Goal: Information Seeking & Learning: Check status

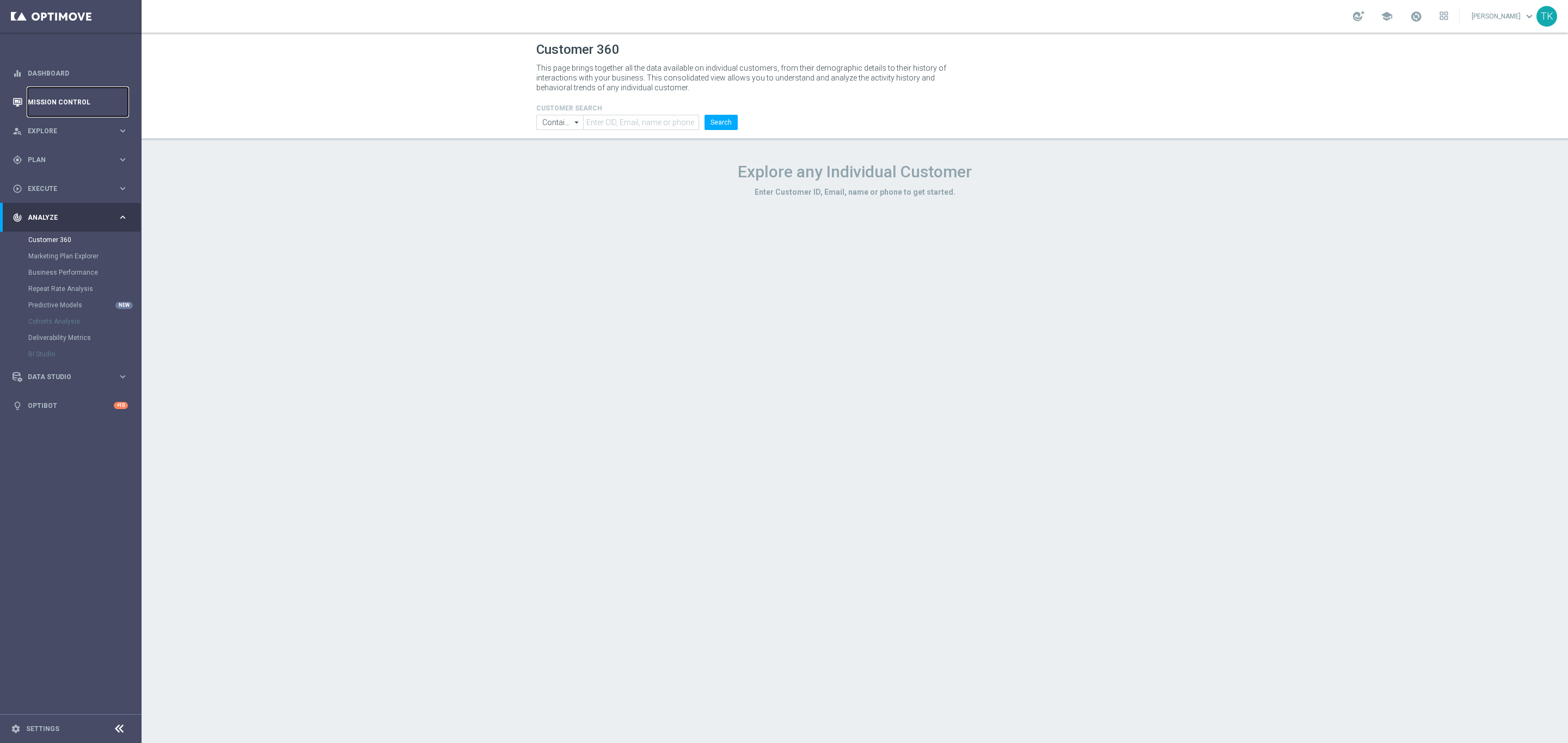
click at [31, 98] on link "Mission Control" at bounding box center [77, 101] width 100 height 28
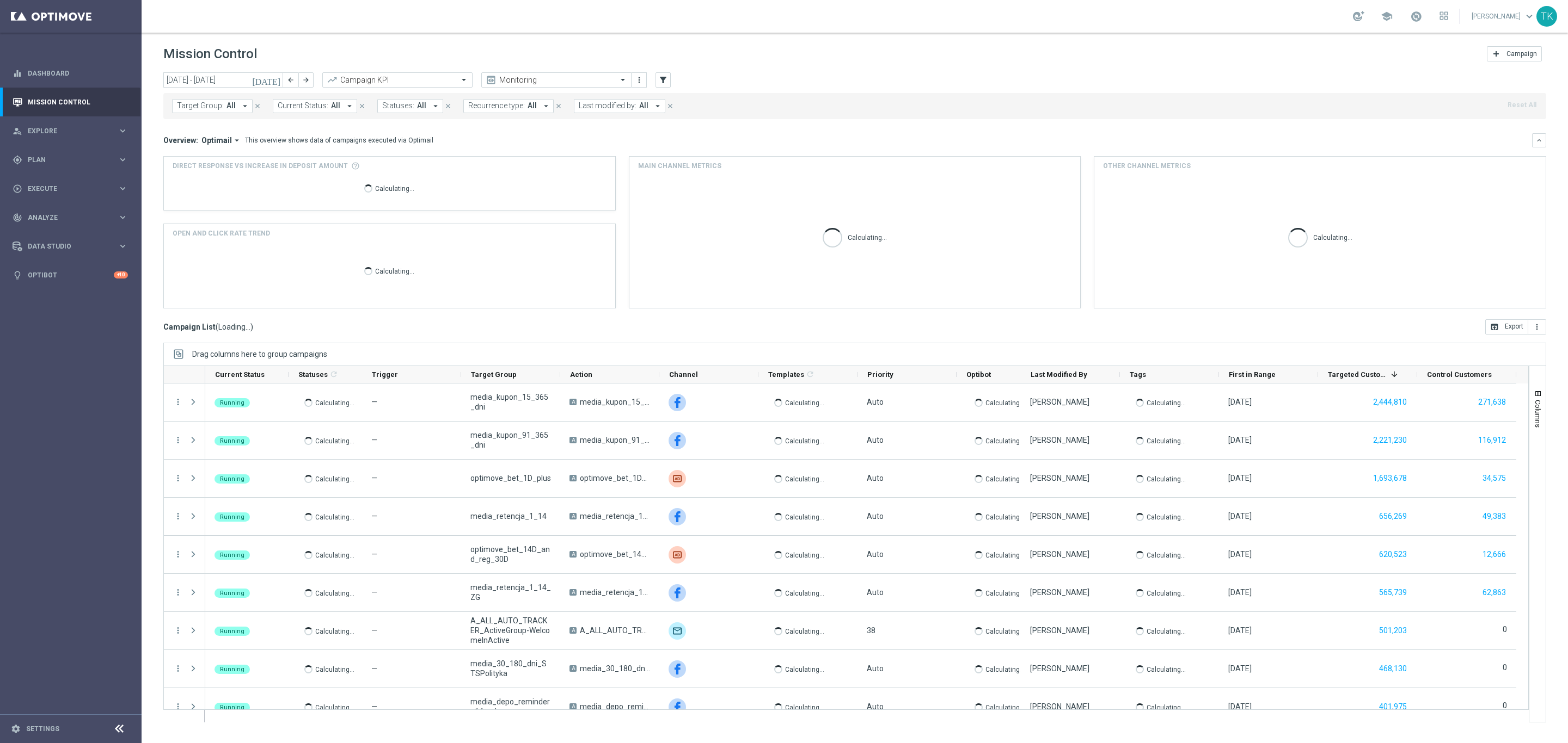
click at [209, 107] on span "Target Group:" at bounding box center [200, 106] width 47 height 9
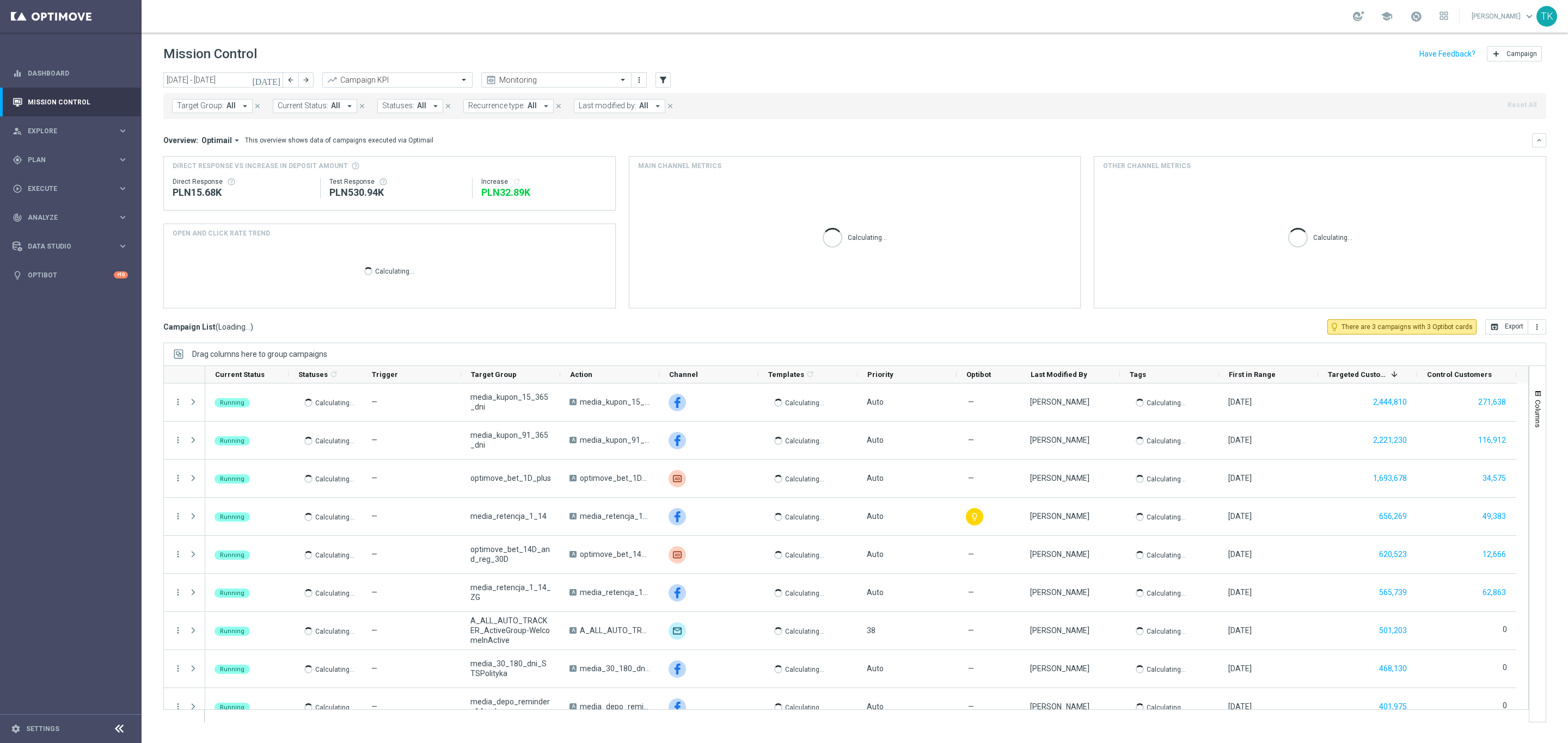
click at [199, 124] on mini-dashboard "Overview: Optimail arrow_drop_down This overview shows data of campaigns execut…" at bounding box center [854, 220] width 1382 height 200
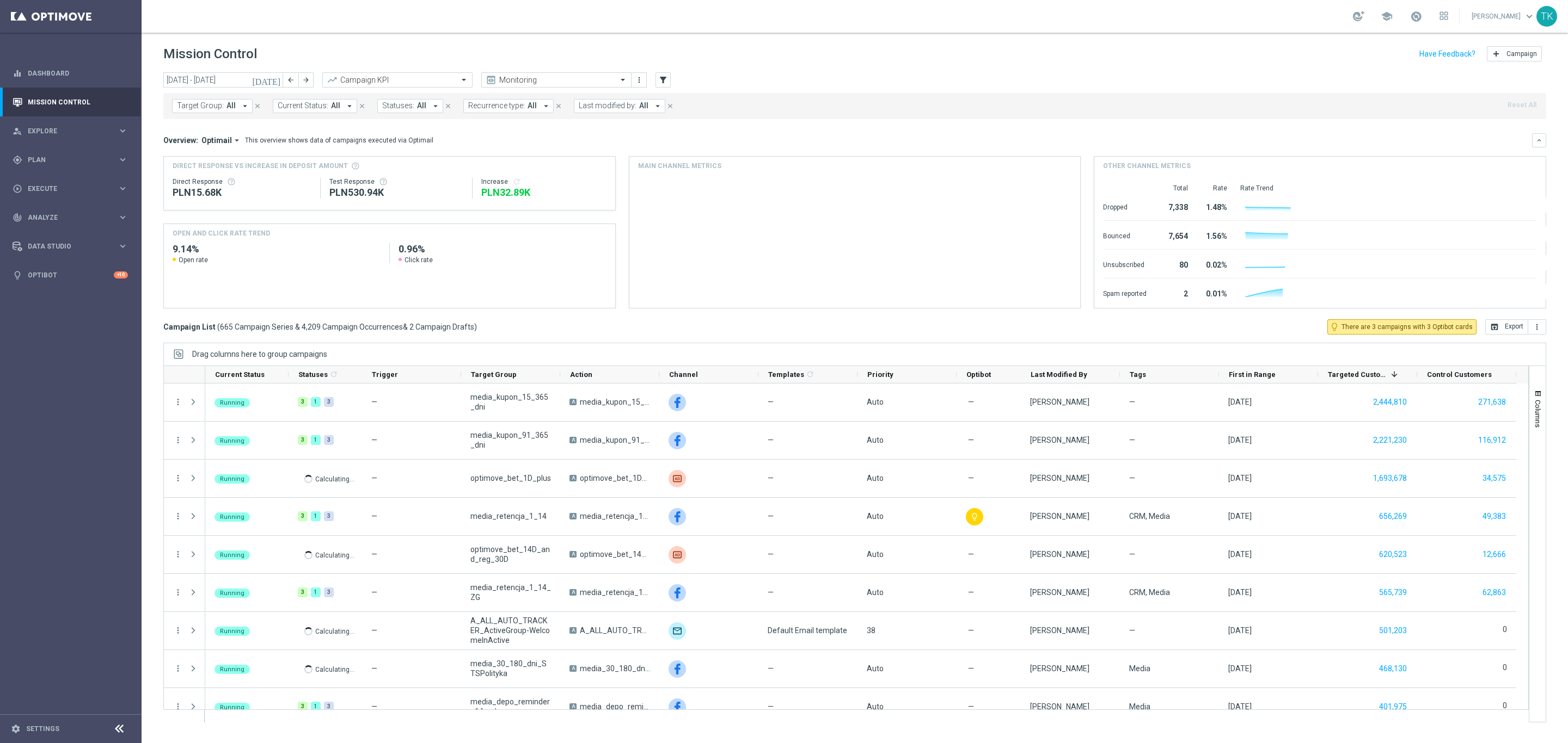
click at [199, 111] on button "Target Group: All arrow_drop_down" at bounding box center [212, 106] width 81 height 14
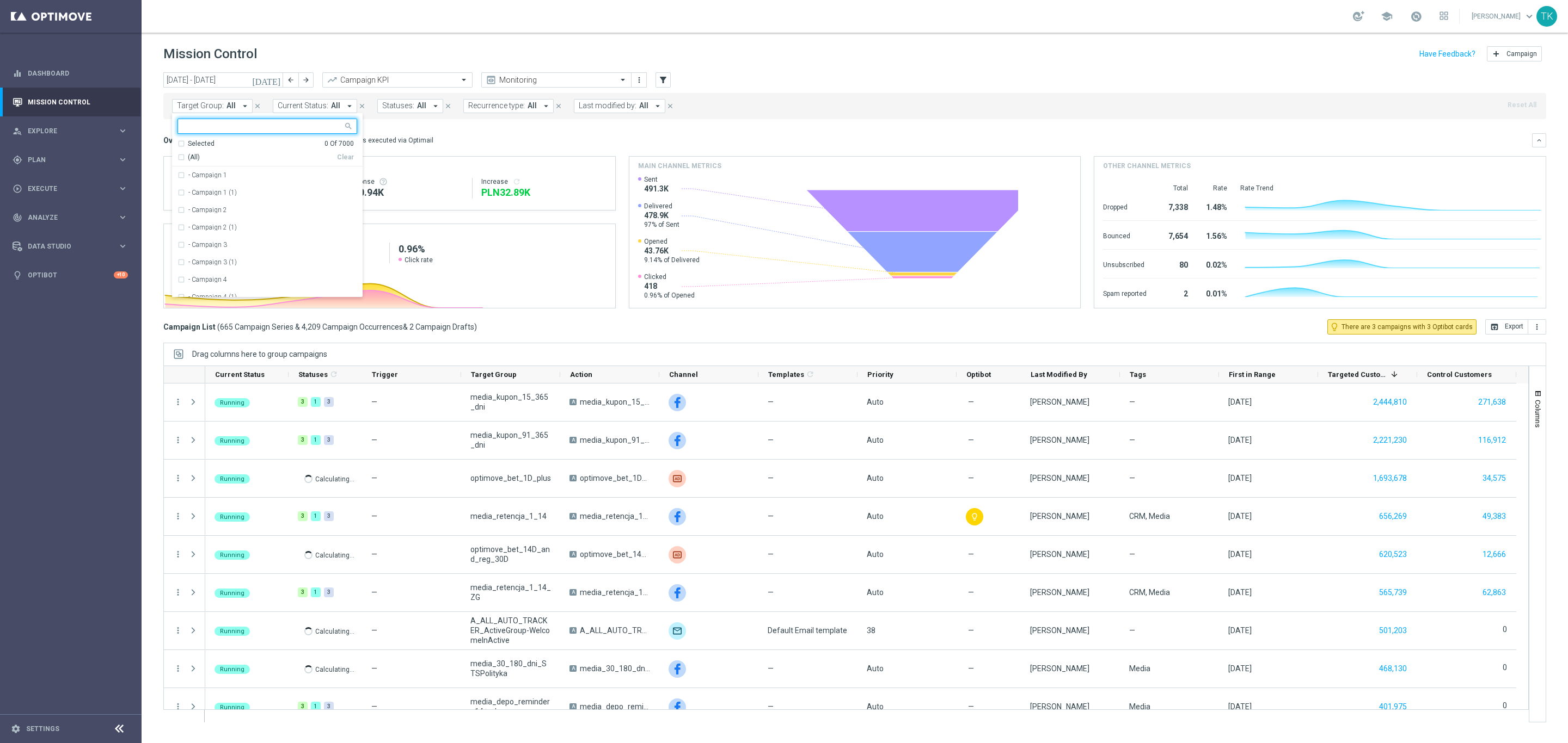
click at [204, 121] on div at bounding box center [261, 126] width 165 height 14
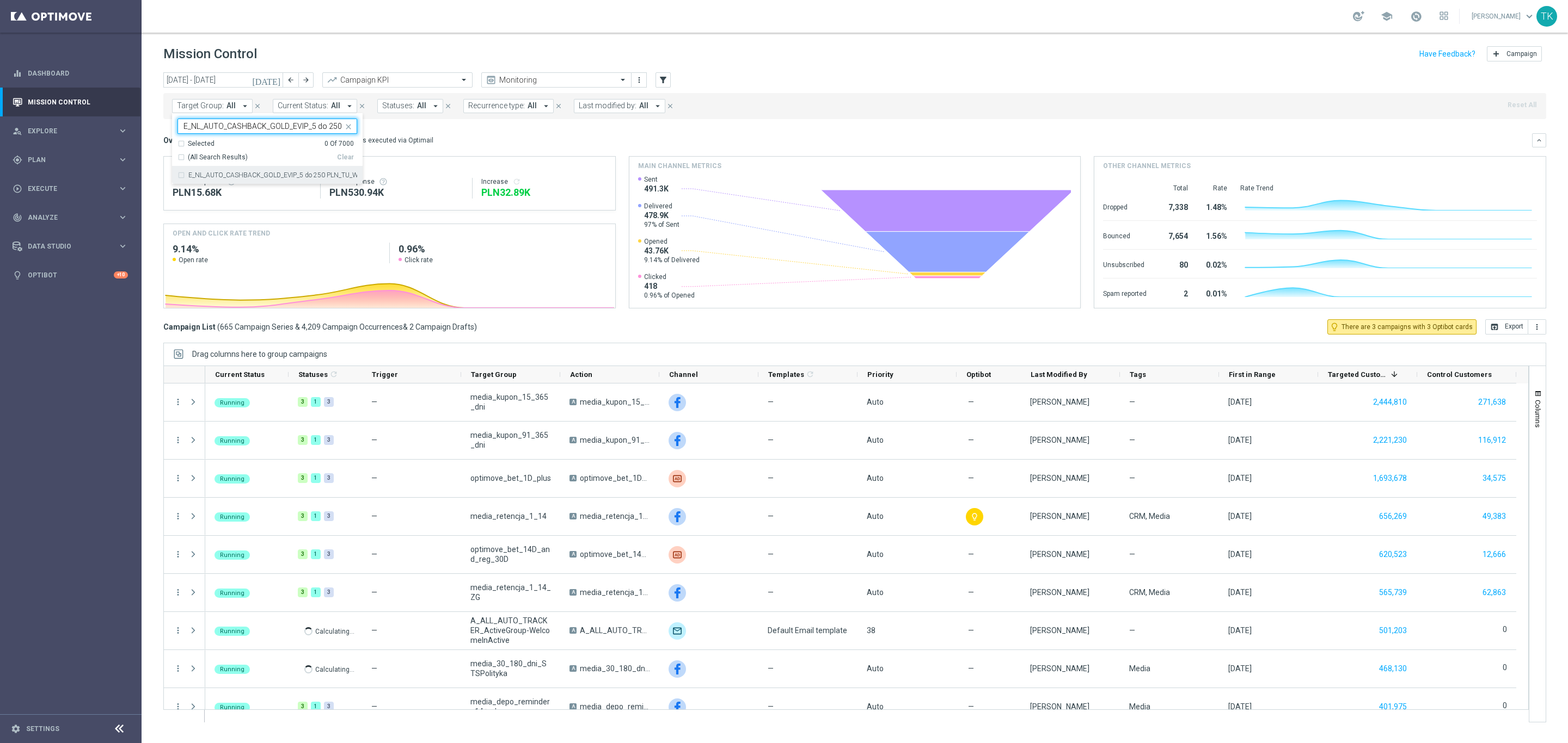
scroll to position [0, 56]
click at [208, 181] on div "E_NL_AUTO_CASHBACK_GOLD_EVIP_5 do 250 PLN_TU_WEEKLY" at bounding box center [267, 174] width 180 height 17
type input "E_NL_AUTO_CASHBACK_GOLD_EVIP_5 do 250 PLN_TU_WEEKLY"
click at [146, 132] on div "[DATE] [DATE] - [DATE] arrow_back arrow_forward Campaign KPI trending_up Monito…" at bounding box center [854, 403] width 1427 height 661
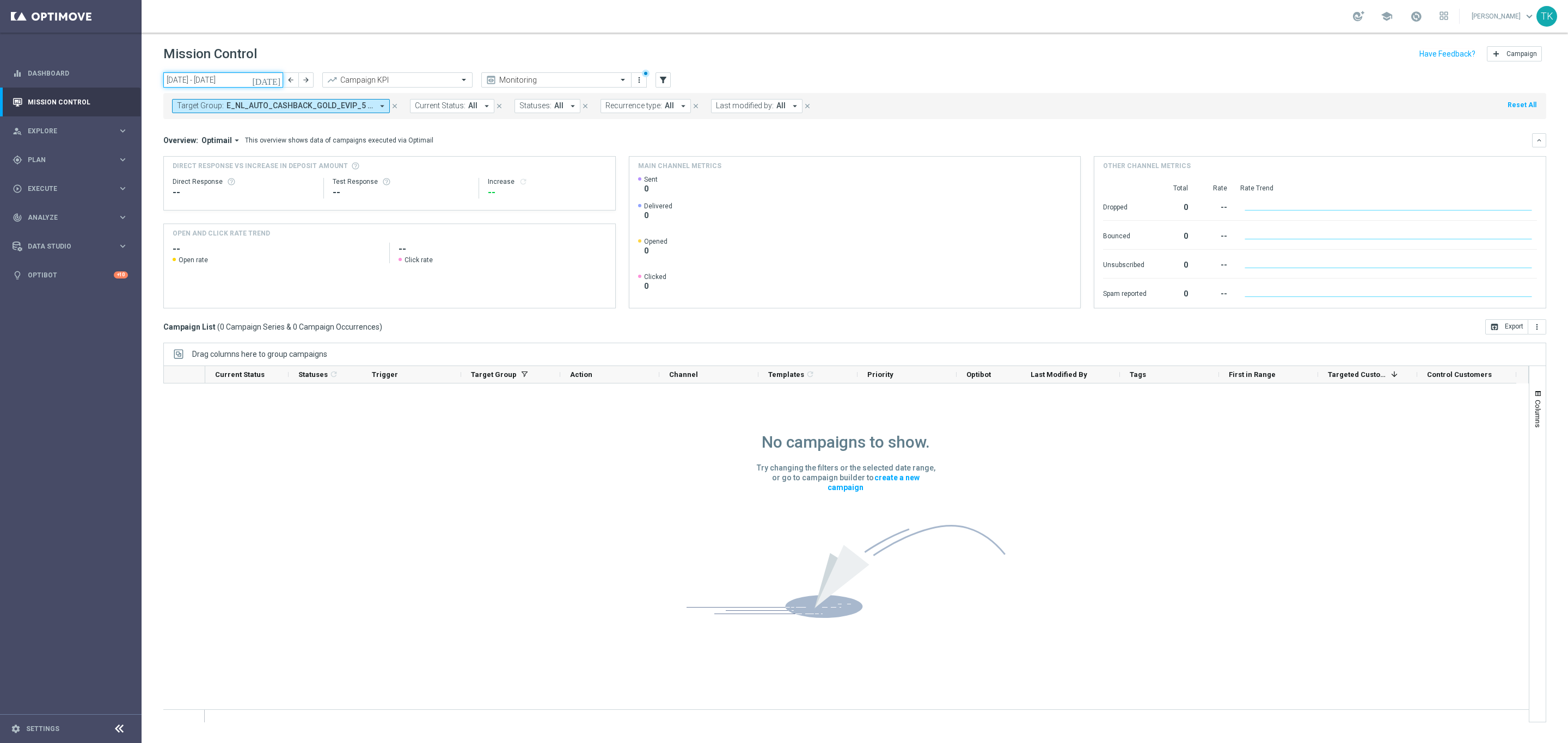
click at [246, 77] on input "[DATE] - [DATE]" at bounding box center [223, 80] width 119 height 16
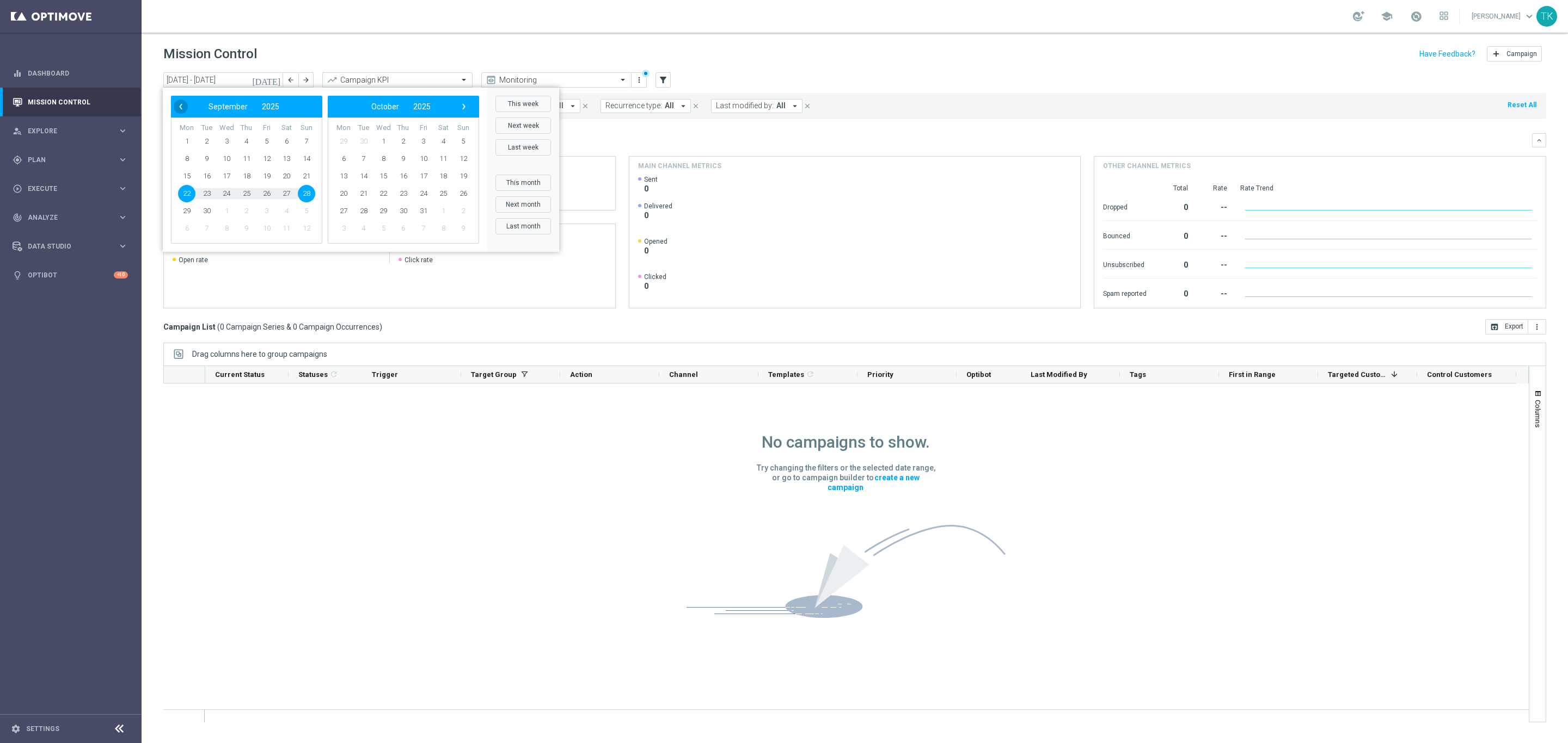
click at [174, 107] on span "‹" at bounding box center [180, 106] width 14 height 14
click at [263, 140] on span "1" at bounding box center [266, 141] width 17 height 17
click at [309, 210] on span "31" at bounding box center [306, 210] width 17 height 17
type input "[DATE] - [DATE]"
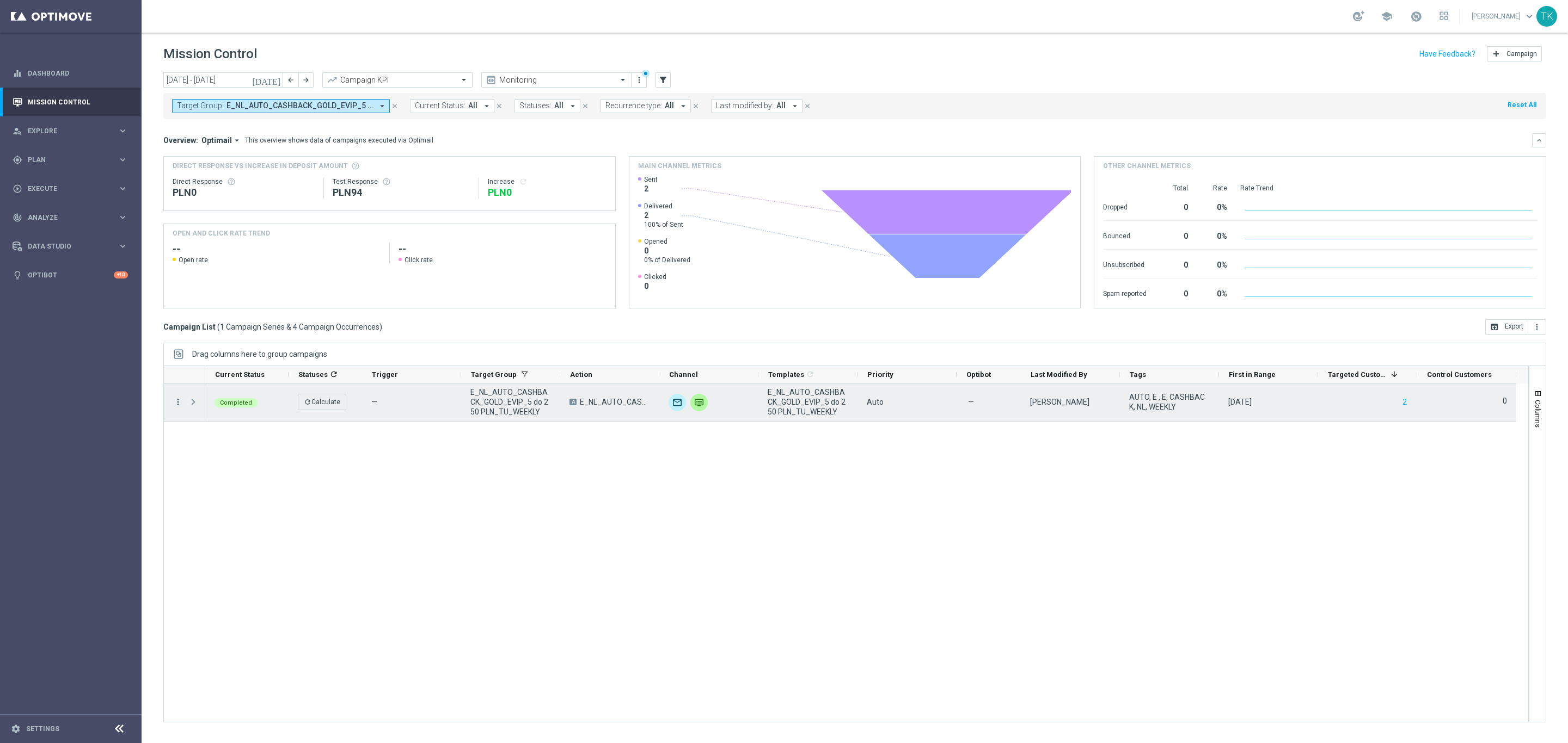
click at [180, 401] on icon "more_vert" at bounding box center [177, 402] width 10 height 10
click at [201, 404] on div "list Campaign Details" at bounding box center [244, 411] width 122 height 16
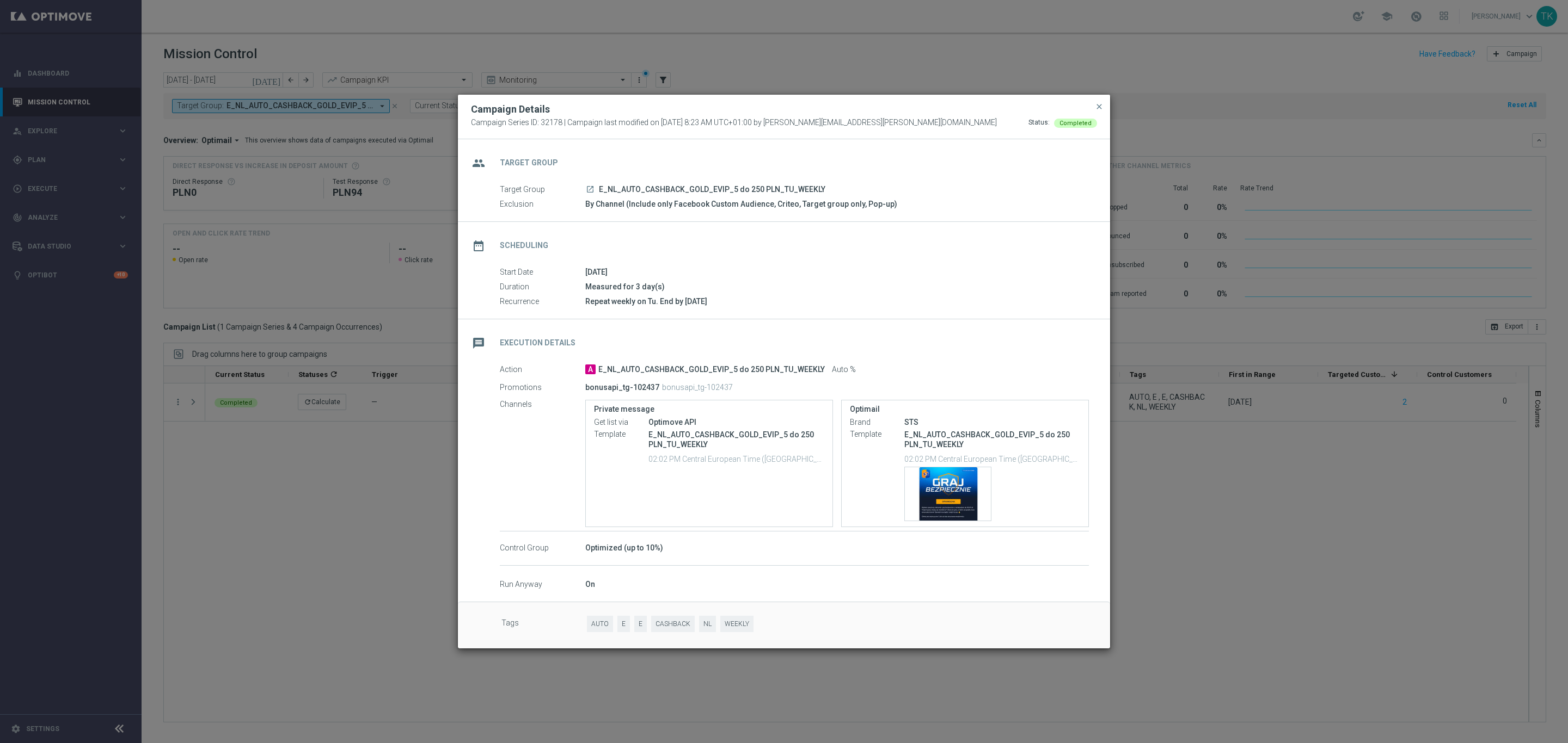
drag, startPoint x: 1095, startPoint y: 107, endPoint x: 969, endPoint y: 105, distance: 126.0
click at [1095, 107] on span "close" at bounding box center [1099, 106] width 8 height 8
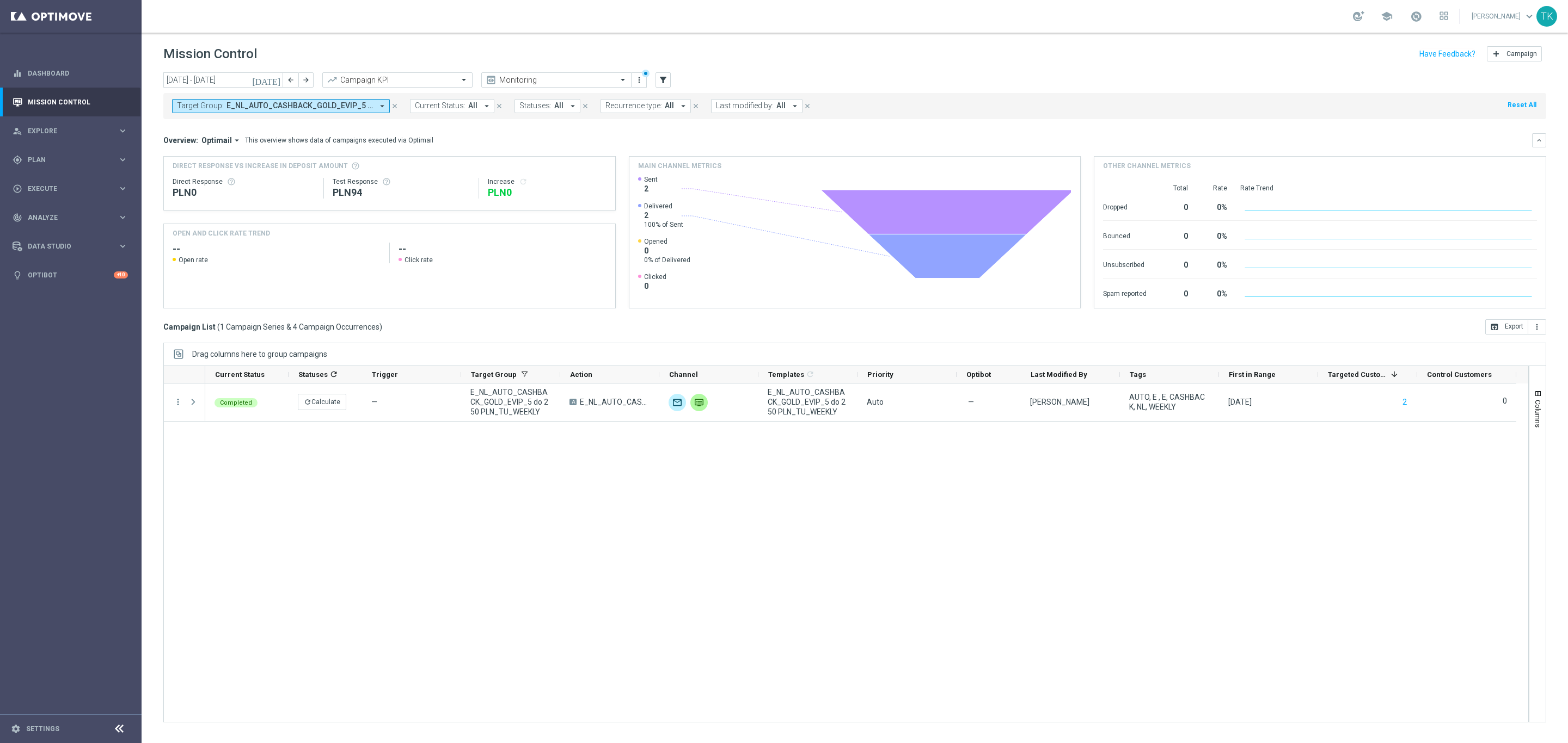
click at [291, 108] on span "E_NL_AUTO_CASHBACK_GOLD_EVIP_5 do 250 PLN_TU_WEEKLY" at bounding box center [299, 106] width 146 height 9
click at [0, 0] on div "Clear" at bounding box center [0, 0] width 0 height 0
click at [217, 126] on input "text" at bounding box center [264, 127] width 160 height 9
paste input "E_NL_AUTO_CASHBACK_GOLD_EVIP_5 do 250 PLN_WEEKLY"
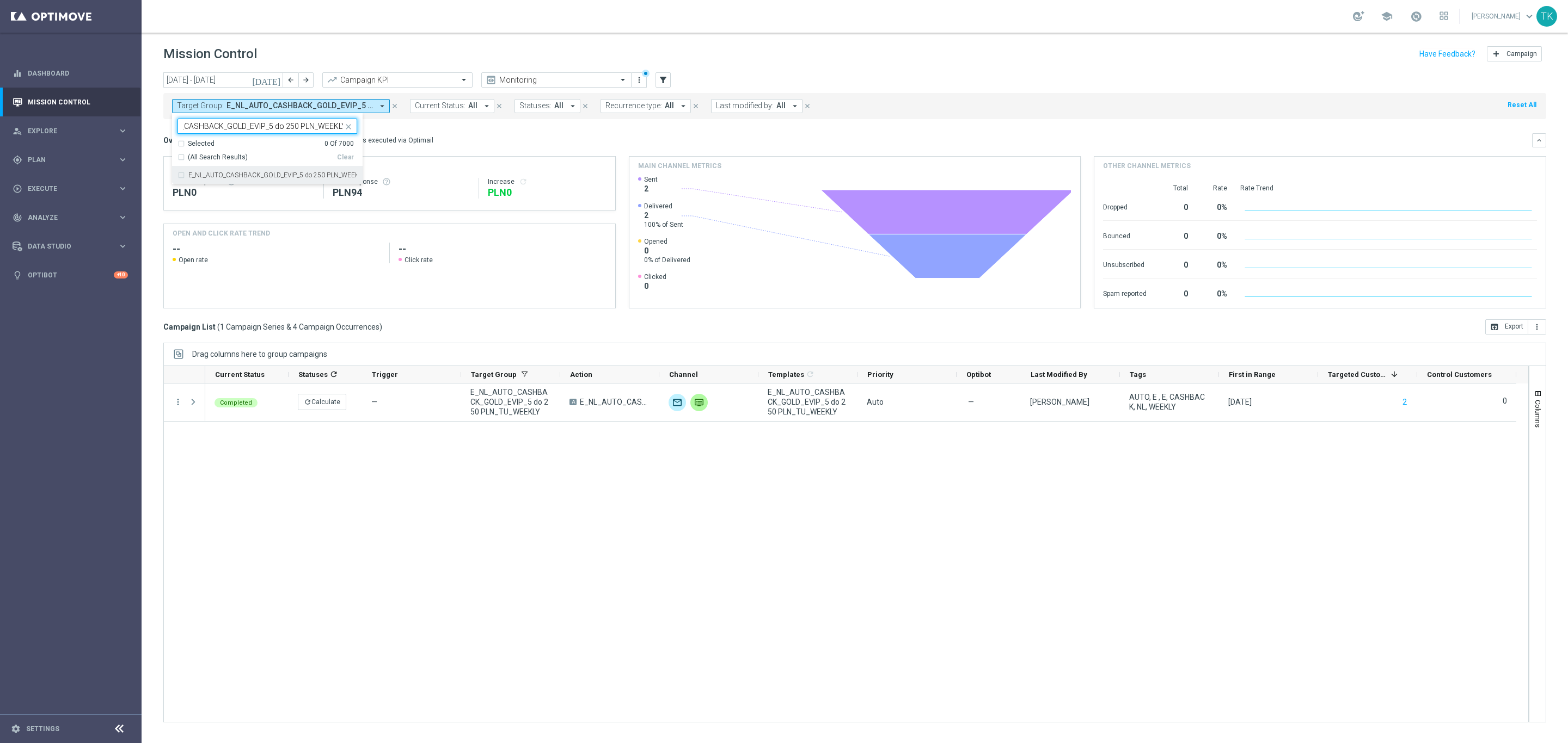
click at [220, 168] on div "E_NL_AUTO_CASHBACK_GOLD_EVIP_5 do 250 PLN_WEEKLY" at bounding box center [267, 174] width 180 height 17
type input "E_NL_AUTO_CASHBACK_GOLD_EVIP_5 do 250 PLN_WEEKLY"
click at [151, 163] on div "[DATE] [DATE] - [DATE] arrow_back arrow_forward Campaign KPI trending_up Monito…" at bounding box center [854, 403] width 1427 height 661
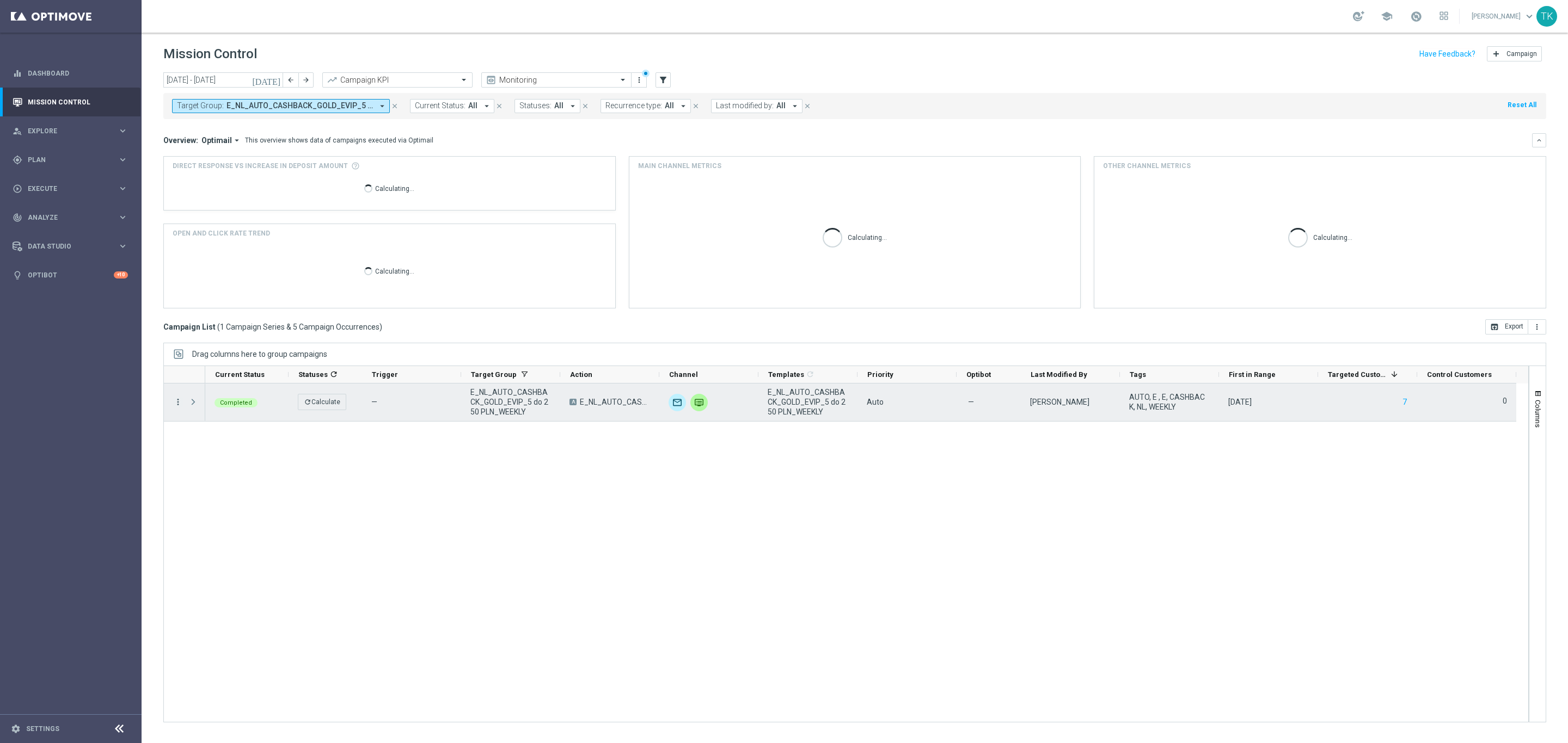
click at [175, 399] on icon "more_vert" at bounding box center [177, 402] width 10 height 10
click at [232, 415] on div "list Campaign Details" at bounding box center [244, 411] width 122 height 16
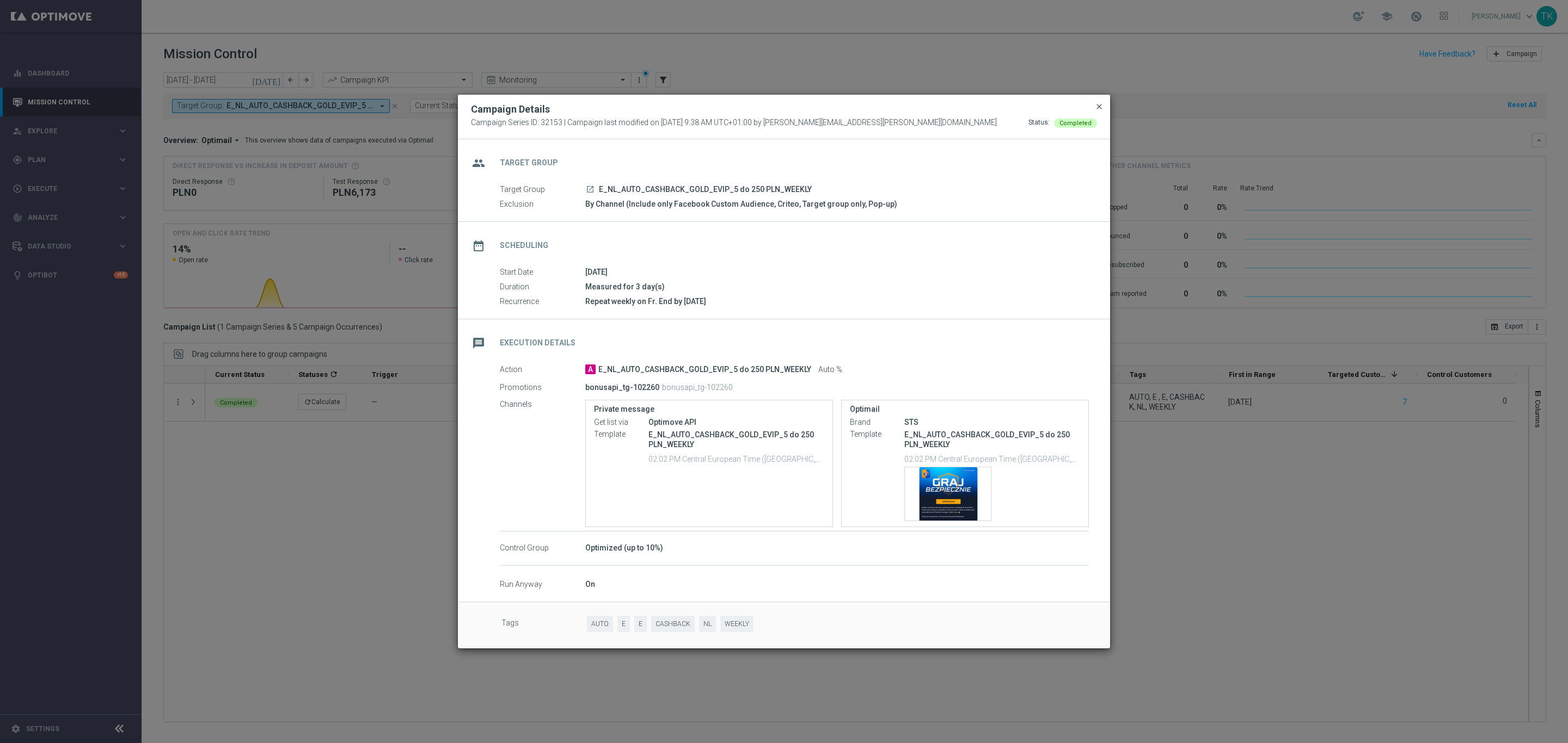
click at [1100, 107] on span "close" at bounding box center [1099, 106] width 8 height 8
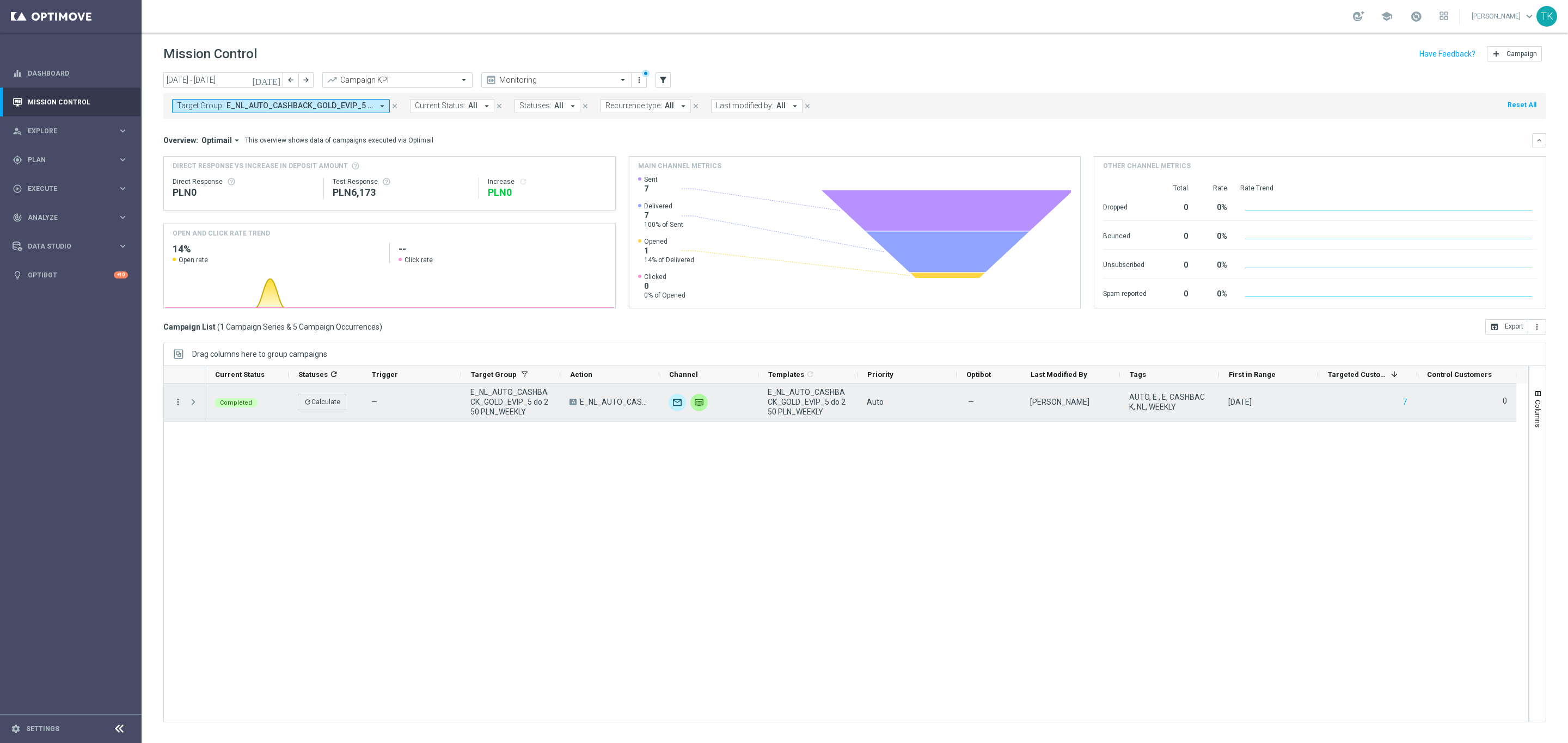
click at [175, 402] on icon "more_vert" at bounding box center [177, 402] width 10 height 10
click at [214, 410] on span "Campaign Details" at bounding box center [227, 410] width 55 height 7
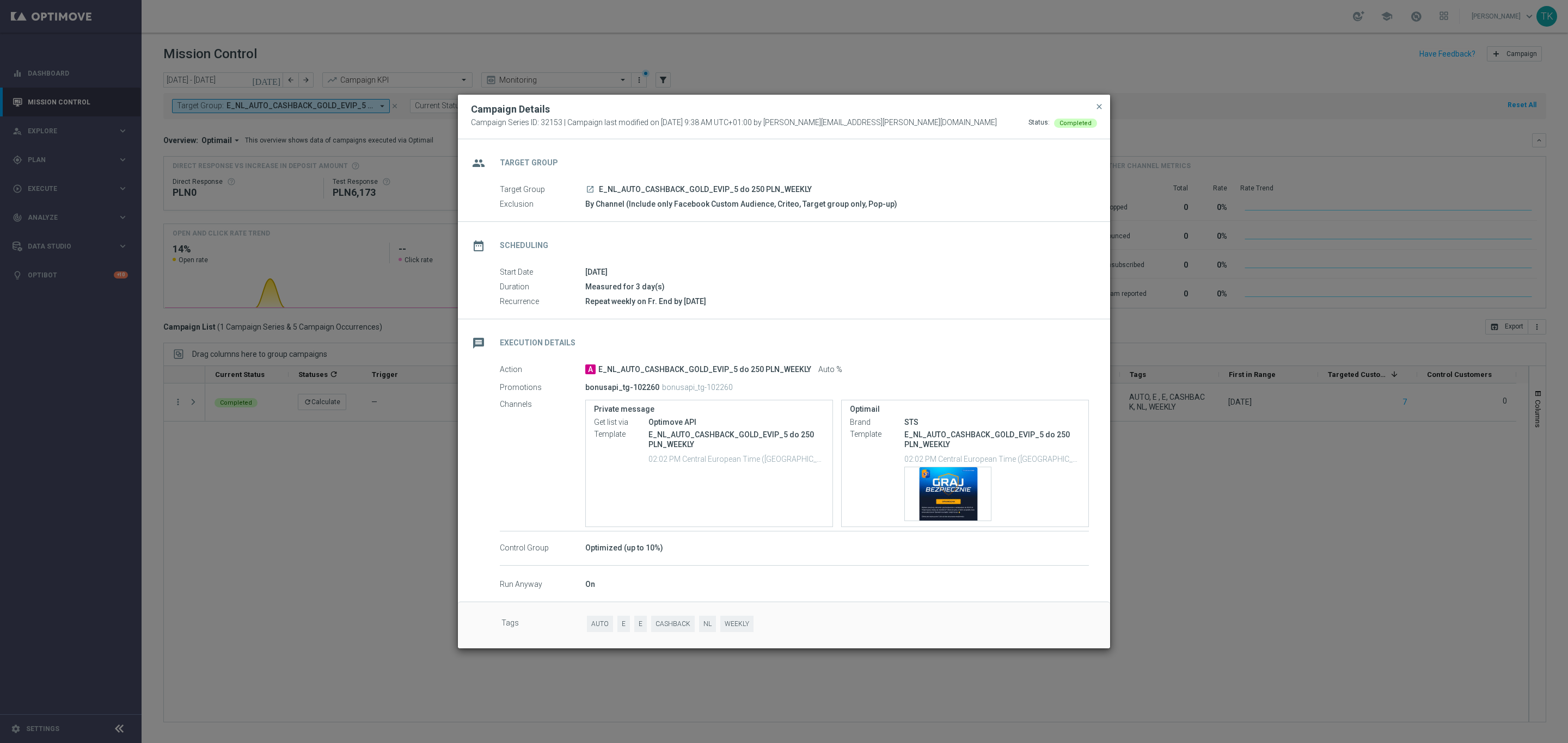
click at [714, 389] on p "bonusapi_tg-102260" at bounding box center [697, 388] width 71 height 10
copy p "102260"
click at [1101, 107] on span "close" at bounding box center [1099, 106] width 8 height 8
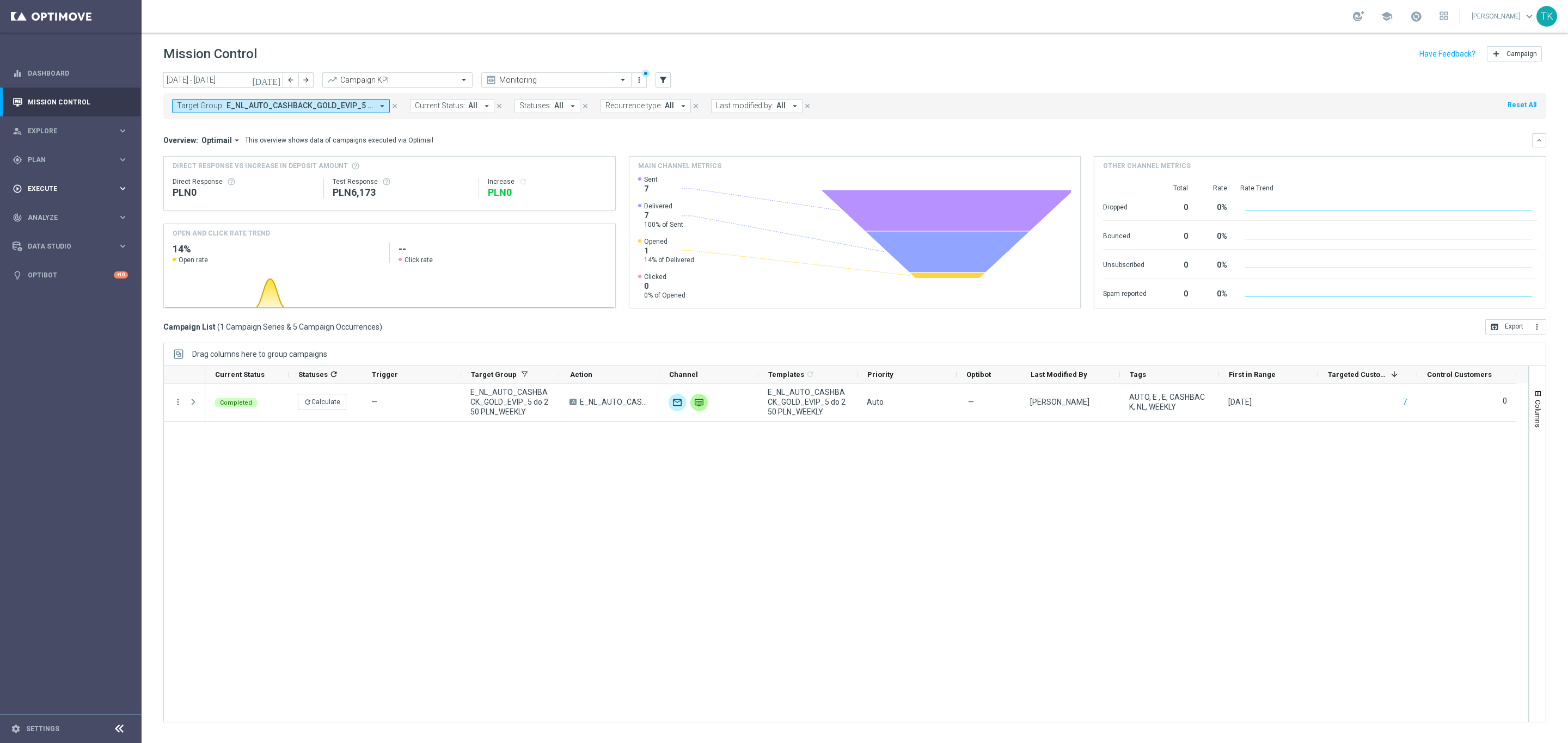
click at [40, 186] on span "Execute" at bounding box center [73, 188] width 90 height 6
click at [33, 162] on span "Plan" at bounding box center [73, 160] width 90 height 6
click at [40, 214] on span "Templates" at bounding box center [67, 215] width 78 height 6
click at [44, 231] on link "Optimail" at bounding box center [73, 231] width 80 height 8
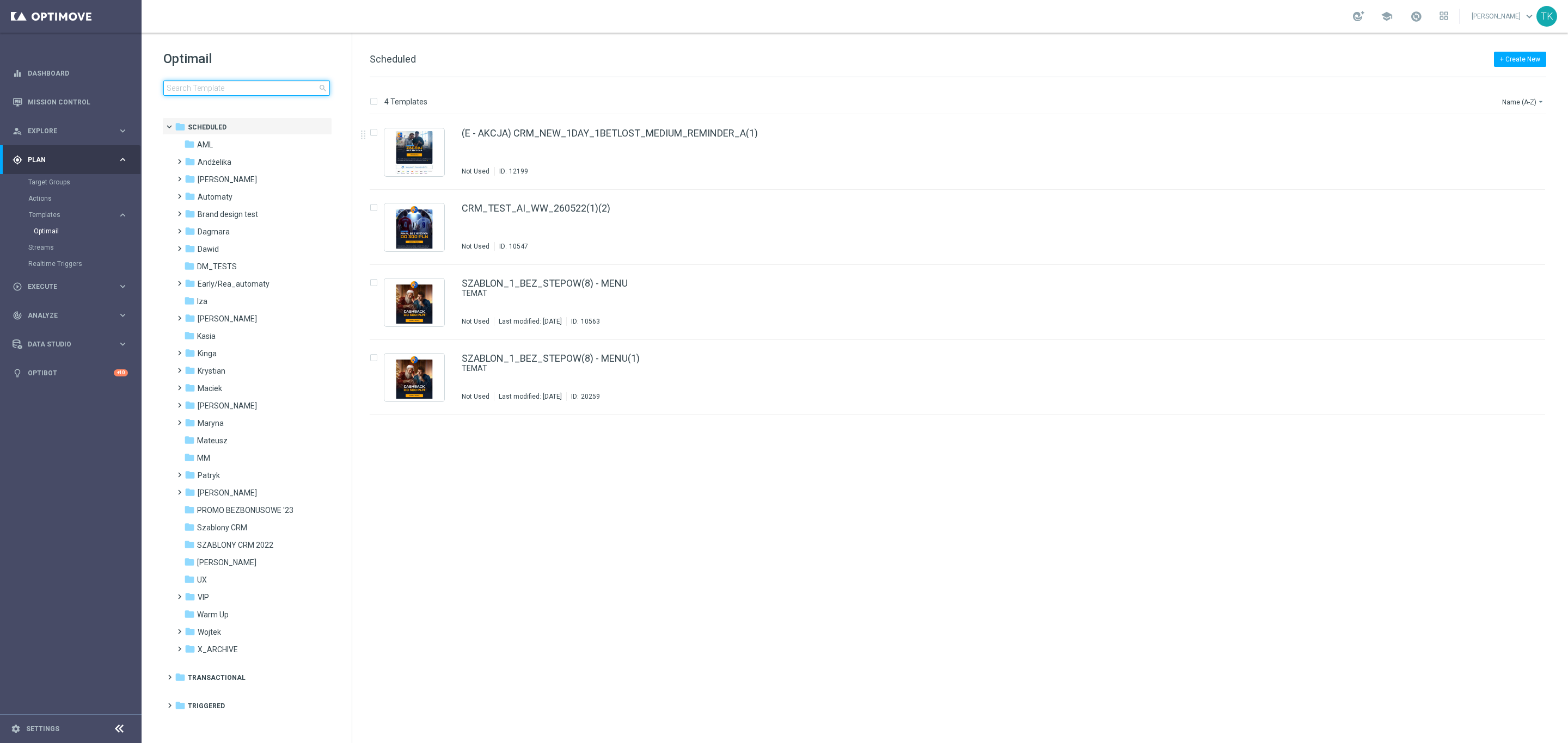
click at [195, 84] on input at bounding box center [246, 88] width 166 height 16
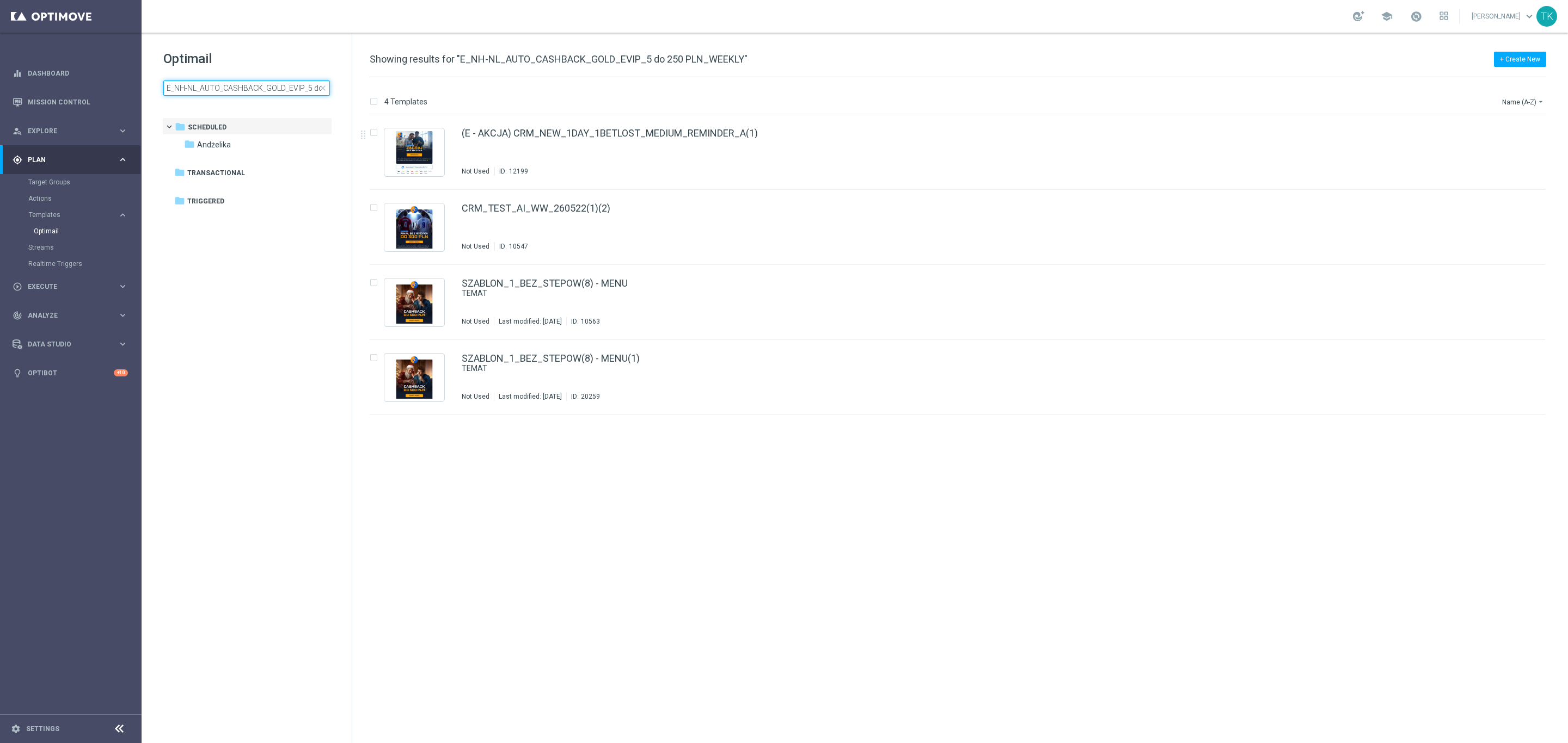
scroll to position [0, 62]
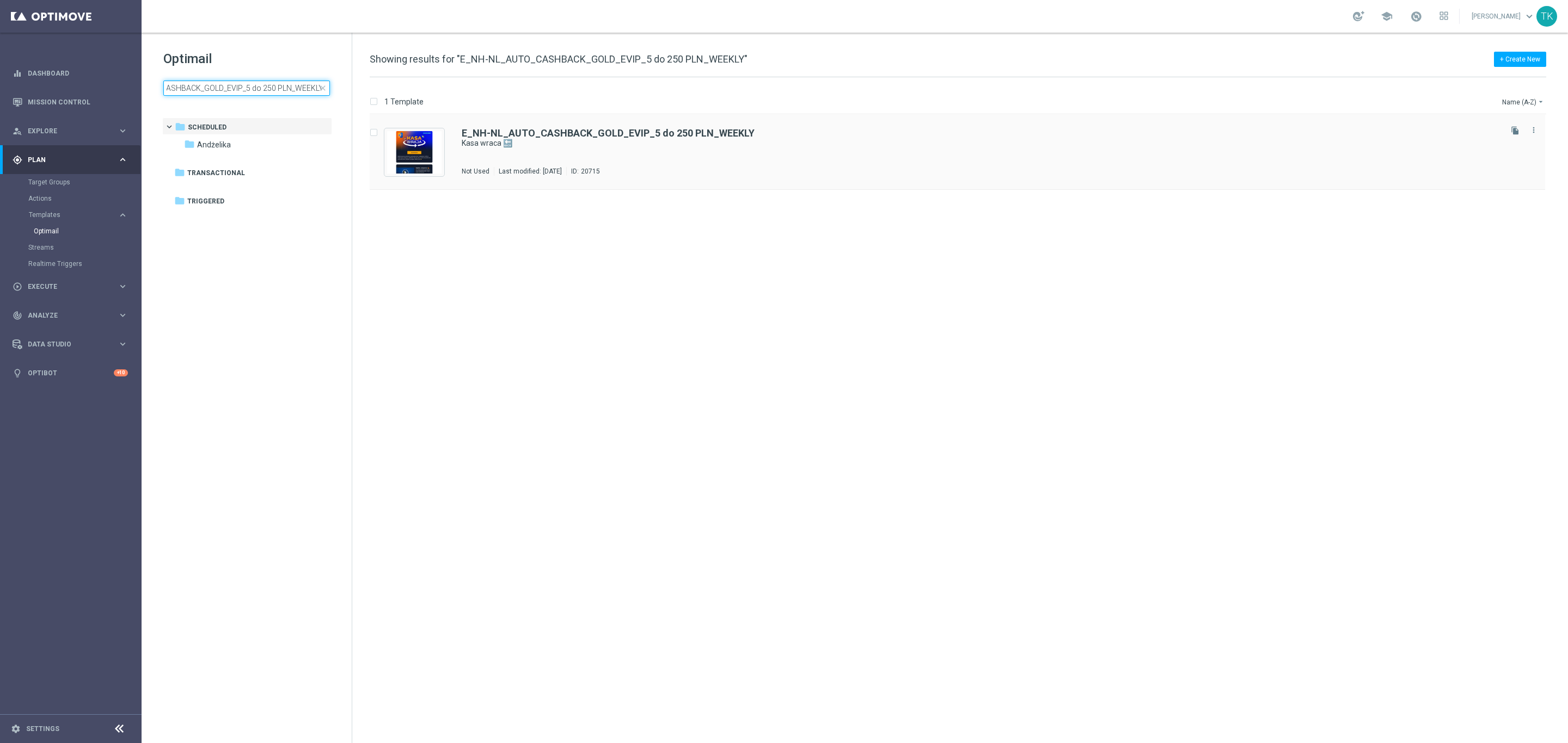
type input "E_NH-NL_AUTO_CASHBACK_GOLD_EVIP_5 do 250 PLN_WEEKLY"
click at [614, 157] on div "E_NH-NL_AUTO_CASHBACK_GOLD_EVIP_5 do 250 PLN_WEEKLY Kasa wraca 🔙 Not Used Last …" at bounding box center [980, 152] width 1037 height 48
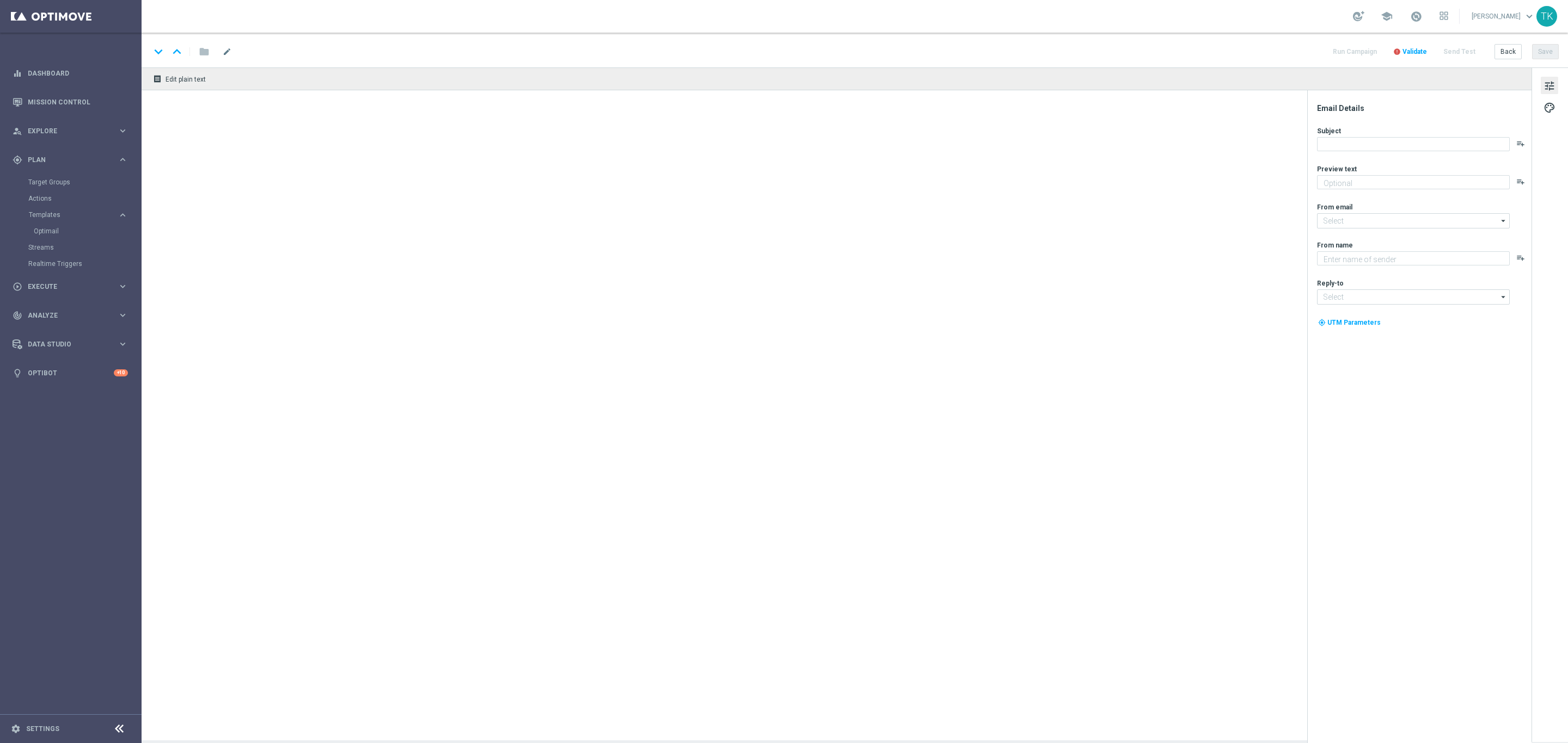
type textarea "Otrzymaj zwrot za nietrafione kupony do 250 zł 💸"
type input "[EMAIL_ADDRESS][DOMAIN_NAME]"
type textarea "STS"
type input "[EMAIL_ADDRESS][DOMAIN_NAME]"
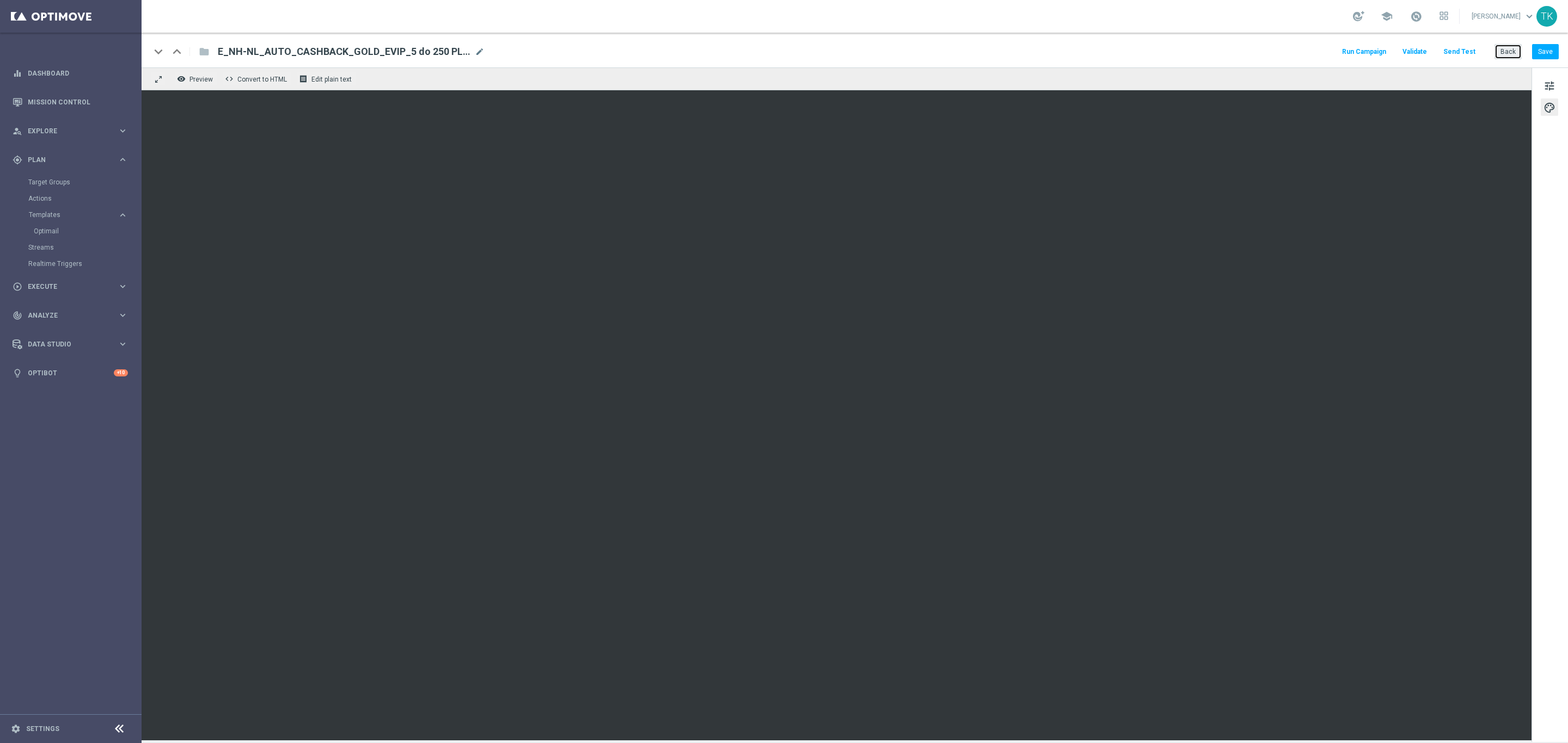
click at [1513, 45] on button "Back" at bounding box center [1508, 51] width 28 height 16
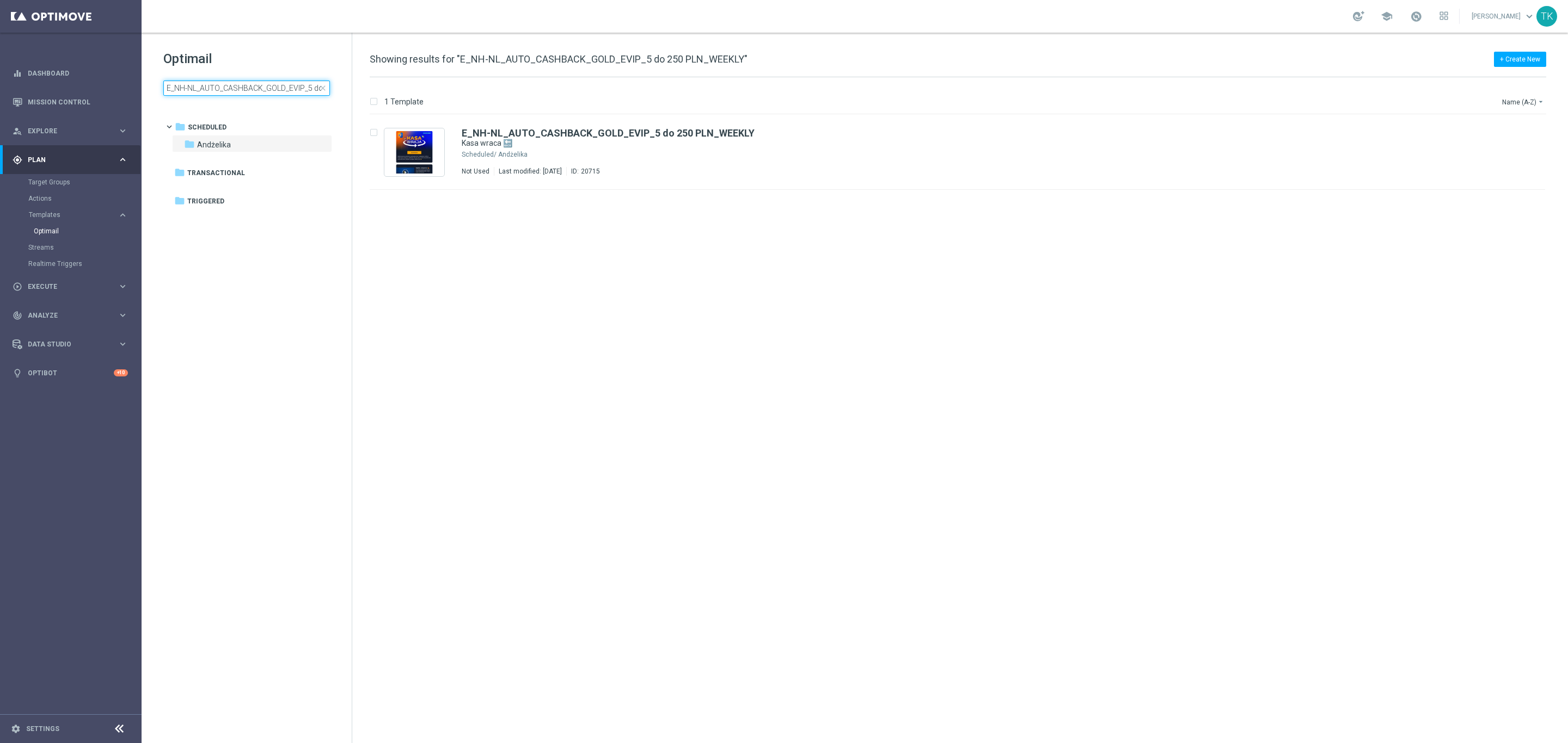
click at [219, 82] on input "E_NH-NL_AUTO_CASHBACK_GOLD_EVIP_5 do 250 PLN_WEEKLY" at bounding box center [246, 88] width 166 height 16
type input "E_NH-NL_AUTO_CASHBACK_SILVER_EVIP_5 do 250 PLN_WEEKLY"
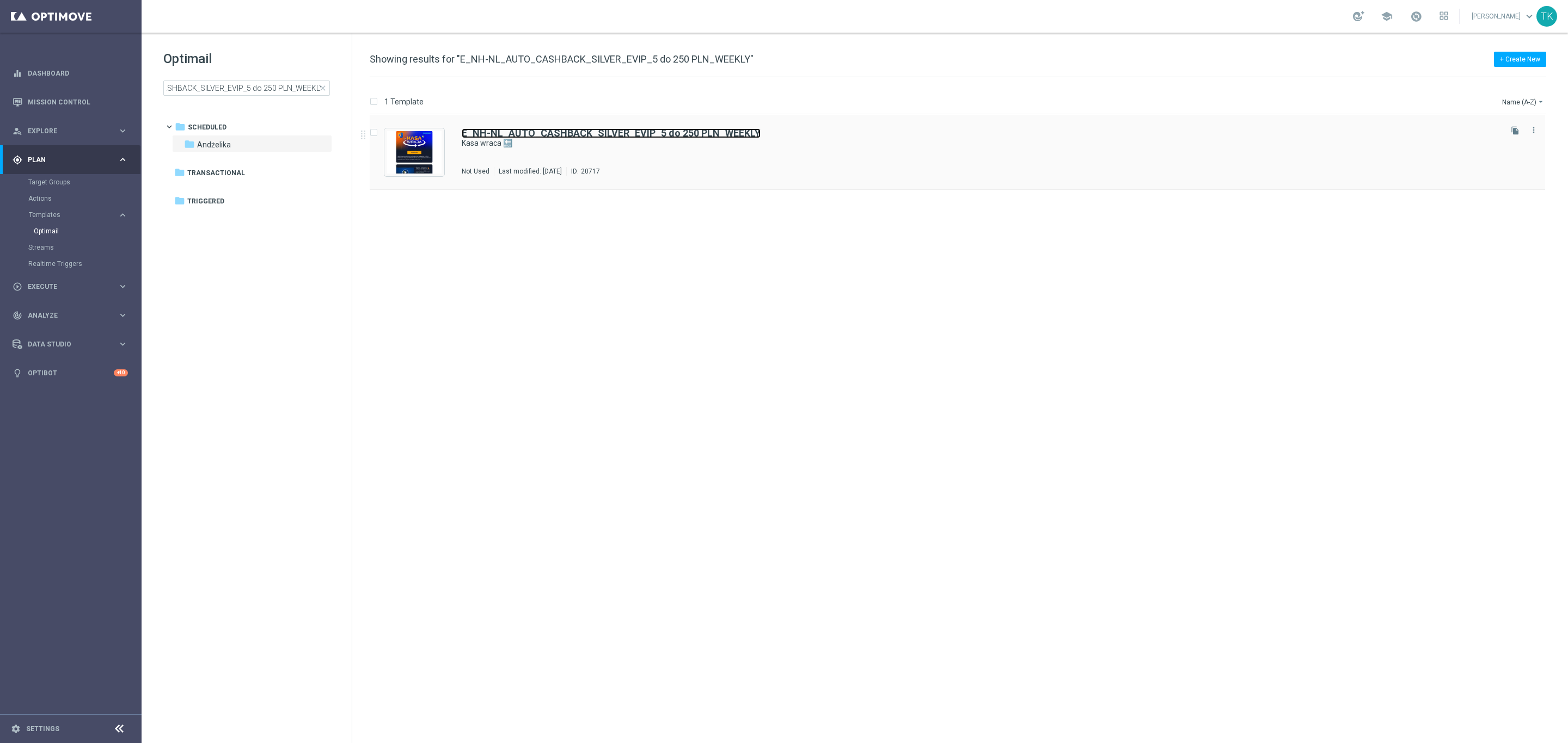
scroll to position [0, 0]
click at [631, 136] on b "E_NH-NL_AUTO_CASHBACK_SILVER_EVIP_5 do 250 PLN_WEEKLY" at bounding box center [611, 133] width 299 height 11
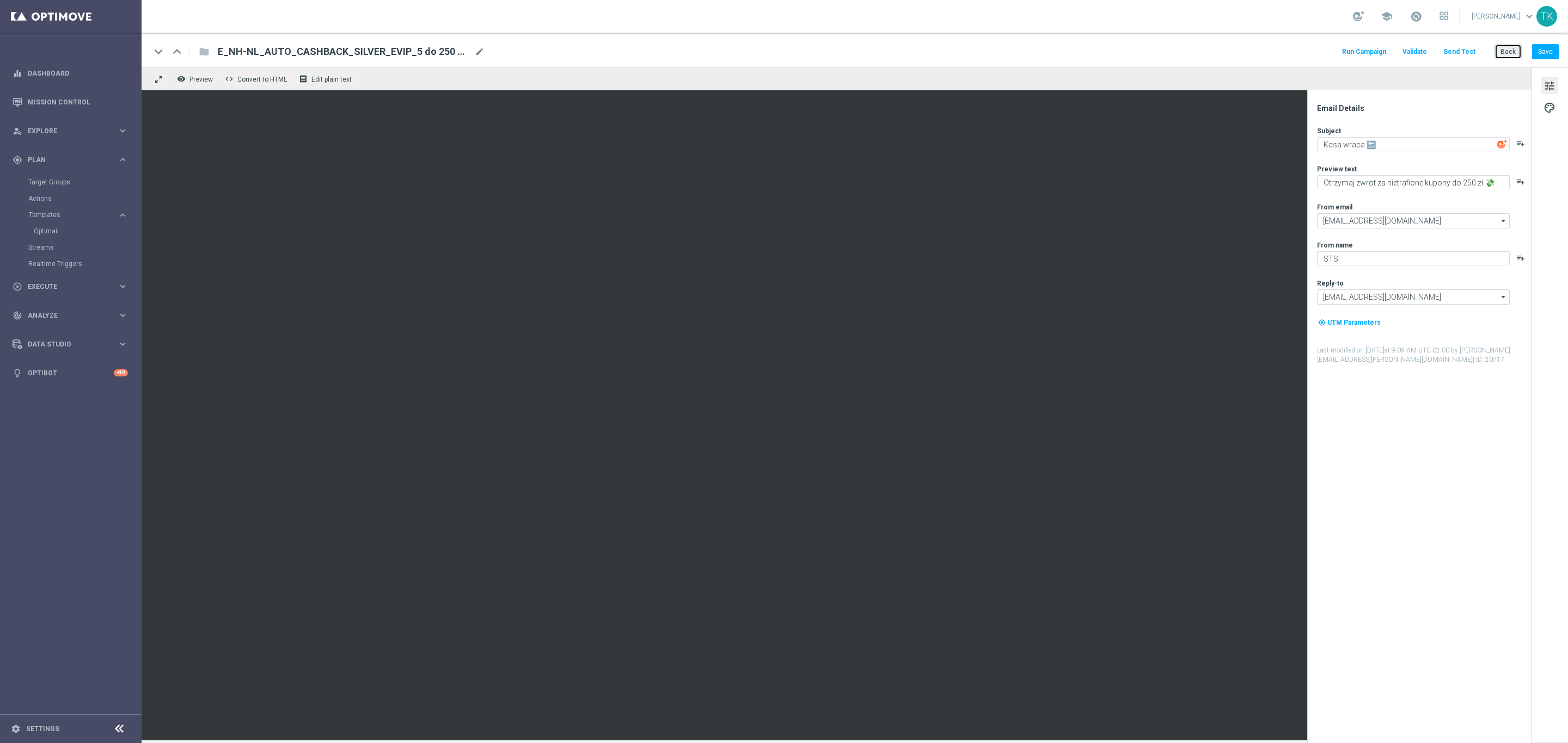
click at [1512, 48] on button "Back" at bounding box center [1508, 51] width 28 height 16
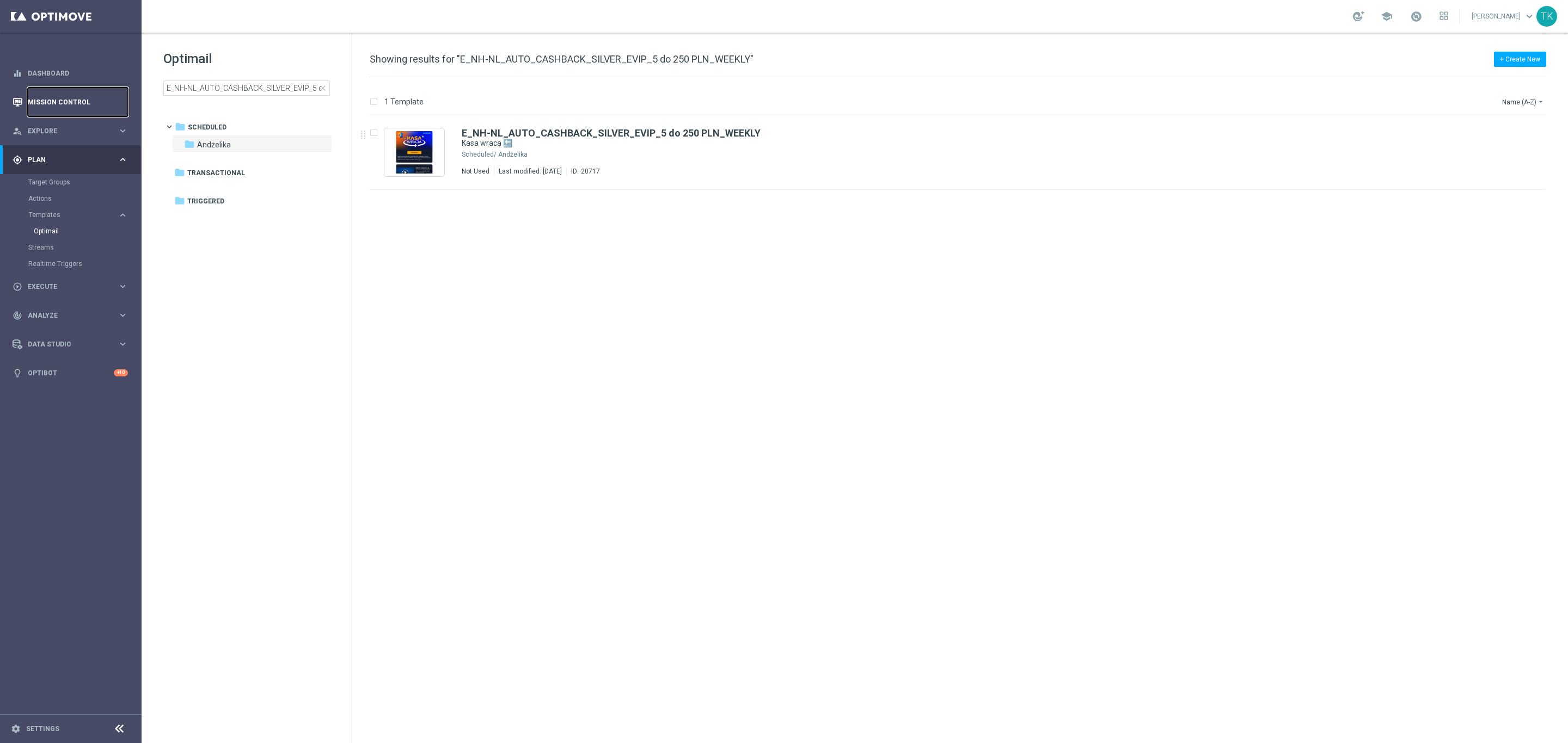
click at [57, 96] on link "Mission Control" at bounding box center [77, 101] width 100 height 28
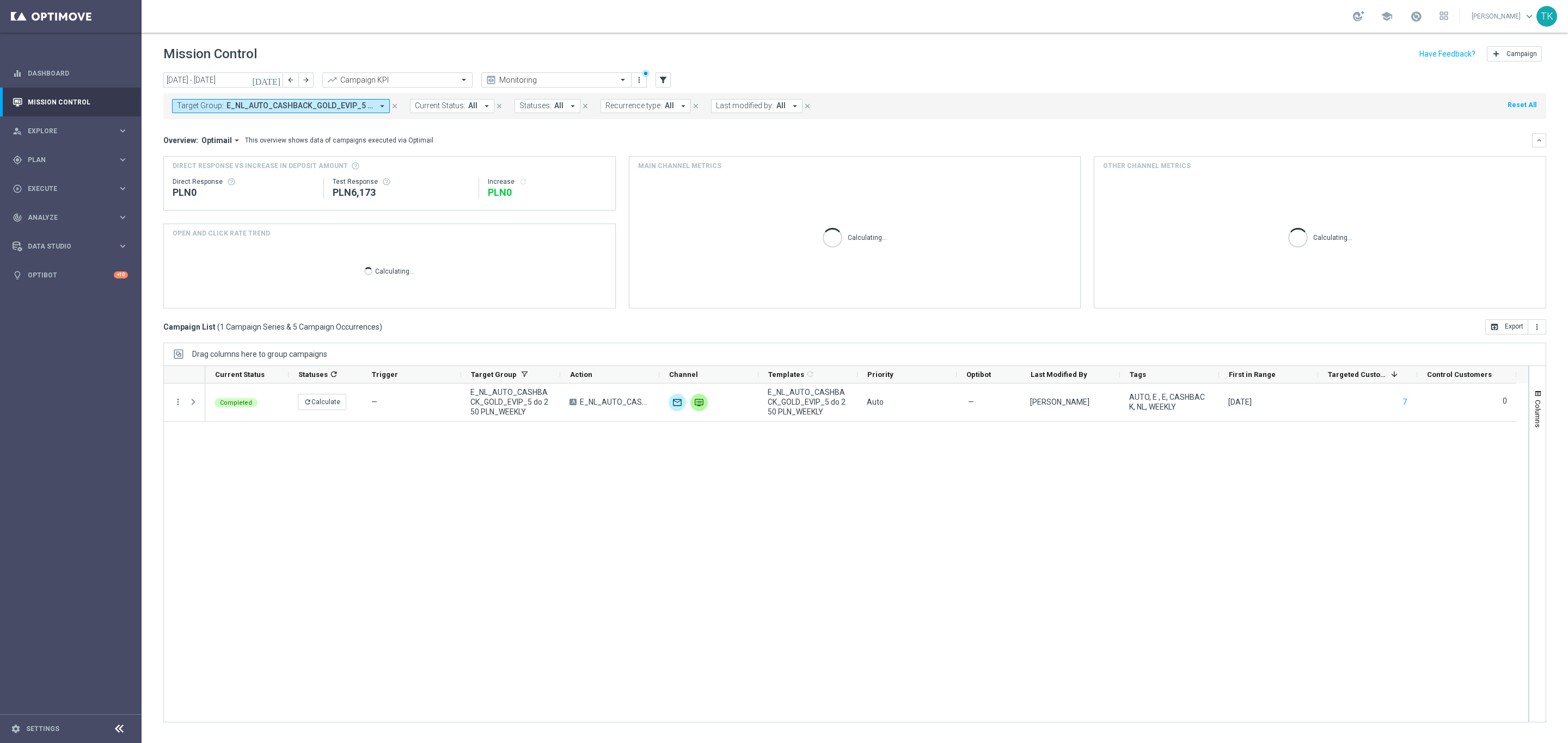
click at [323, 105] on span "E_NL_AUTO_CASHBACK_GOLD_EVIP_5 do 250 PLN_WEEKLY" at bounding box center [299, 106] width 146 height 9
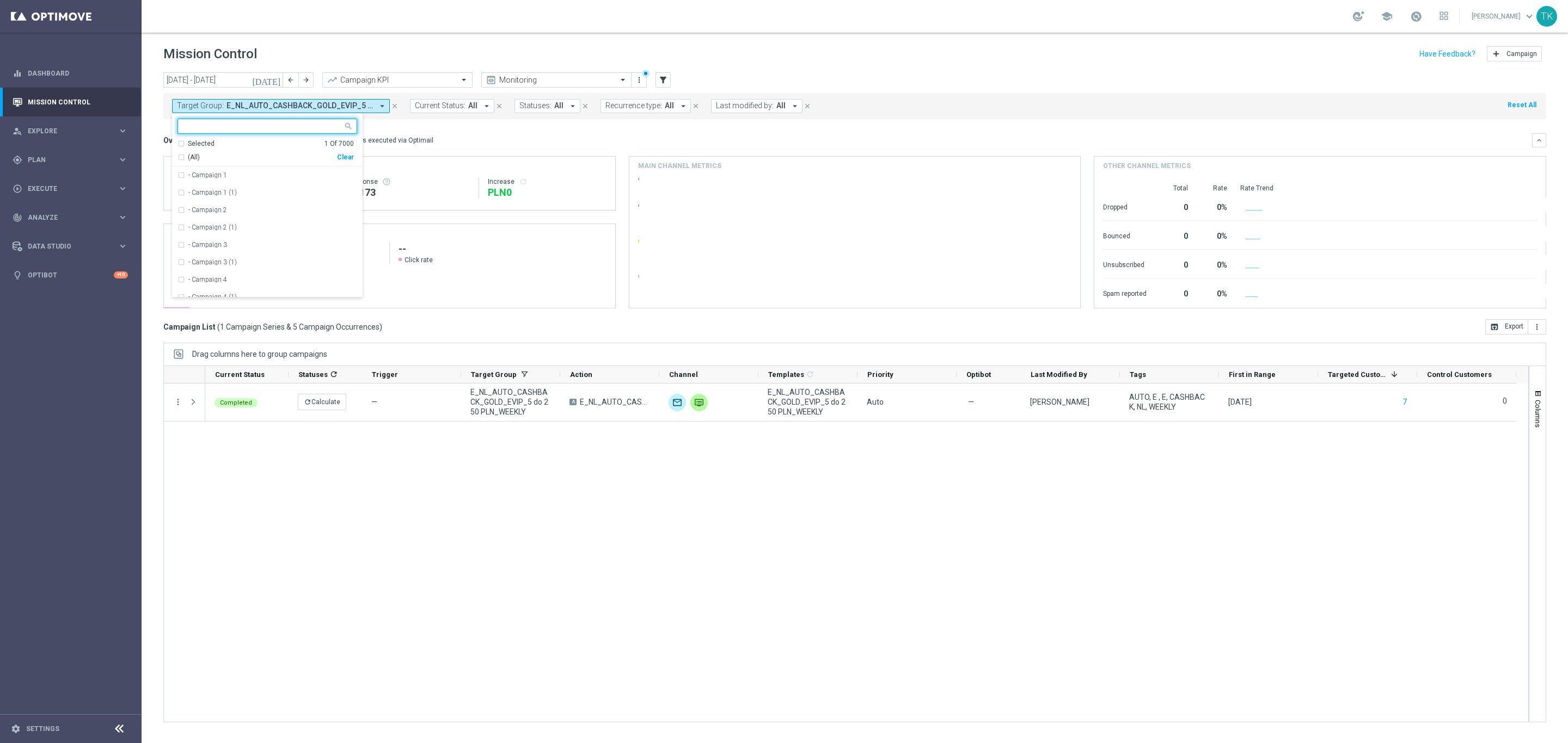
click at [0, 0] on div "Clear" at bounding box center [0, 0] width 0 height 0
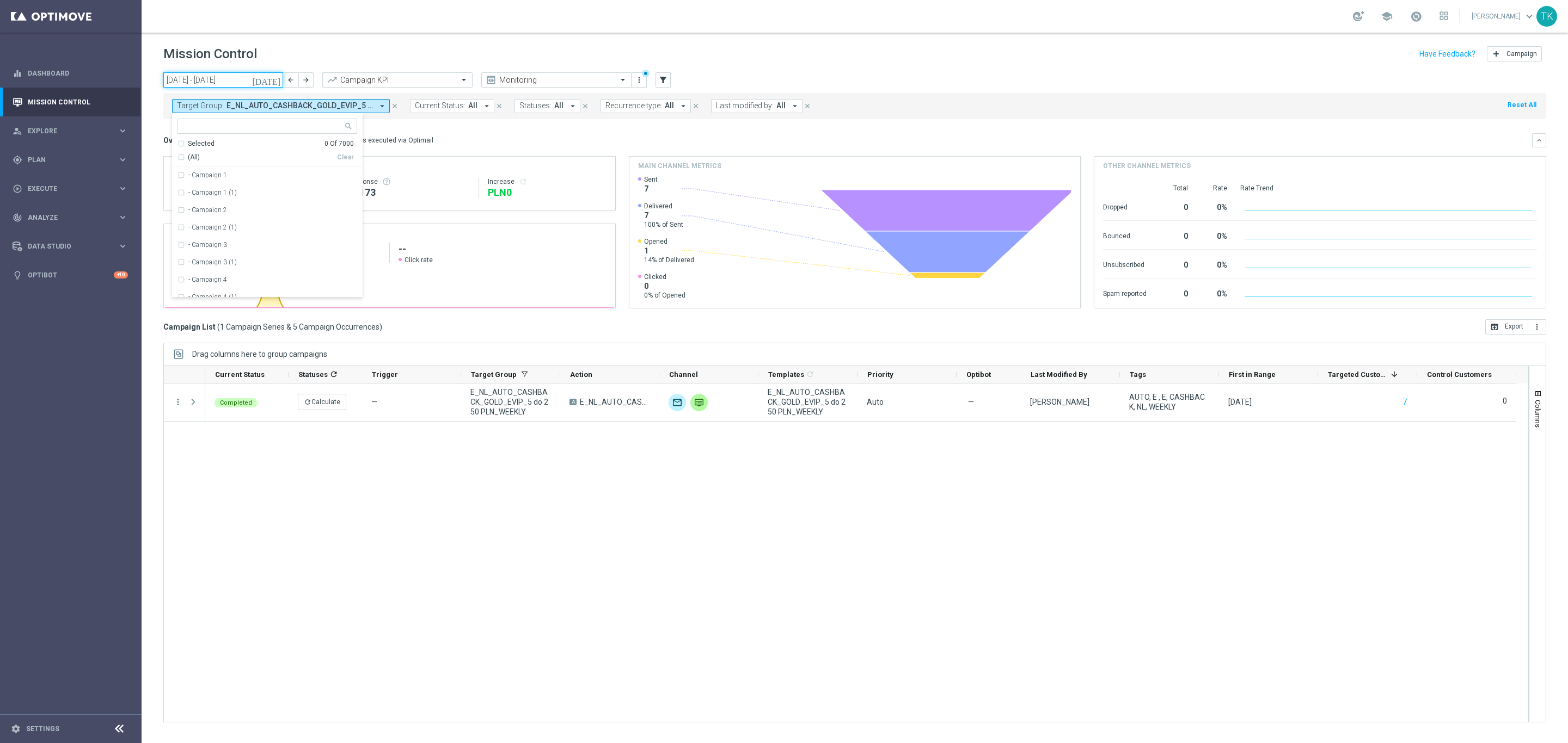
click at [252, 81] on input "[DATE] - [DATE]" at bounding box center [223, 80] width 119 height 16
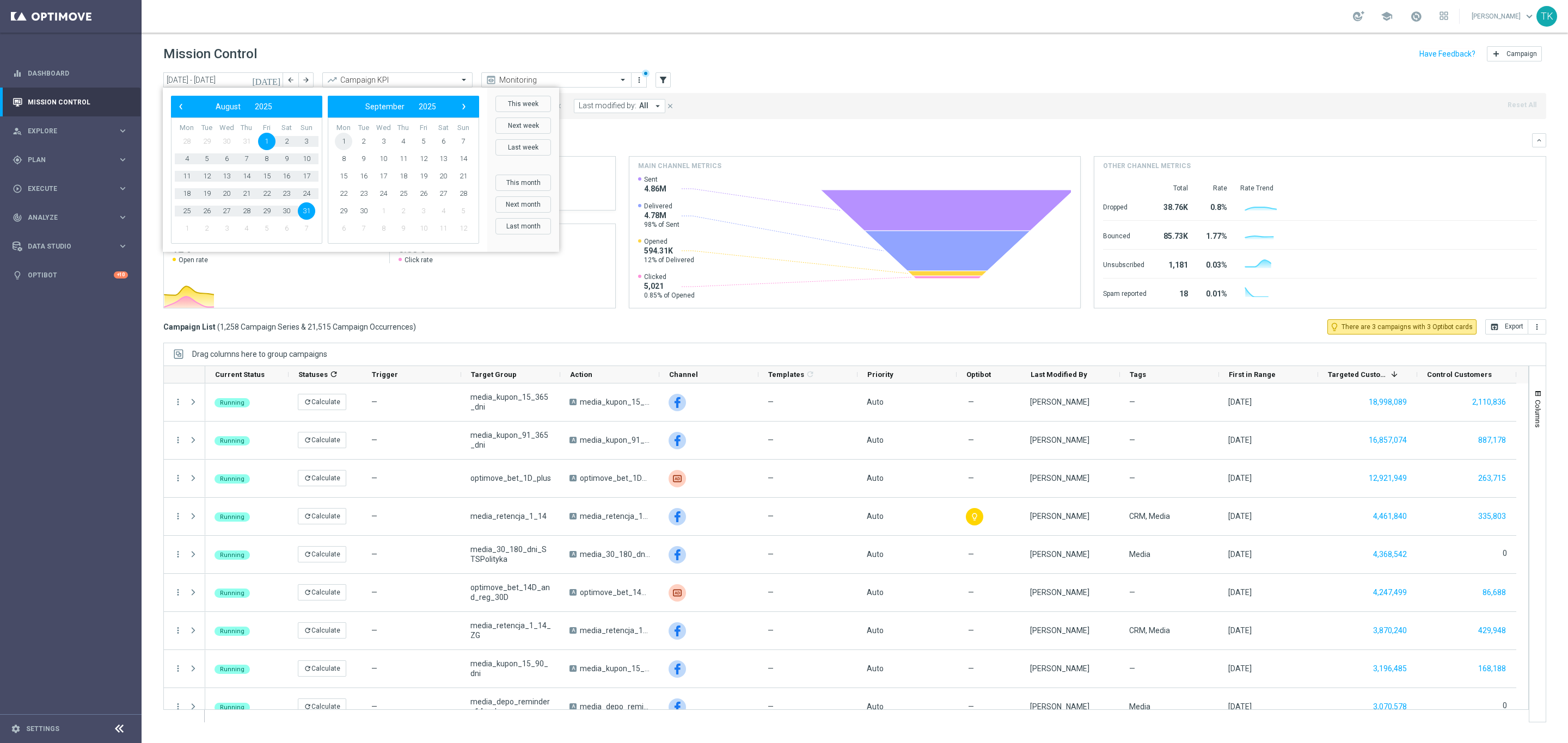
click at [344, 142] on span "1" at bounding box center [343, 141] width 17 height 17
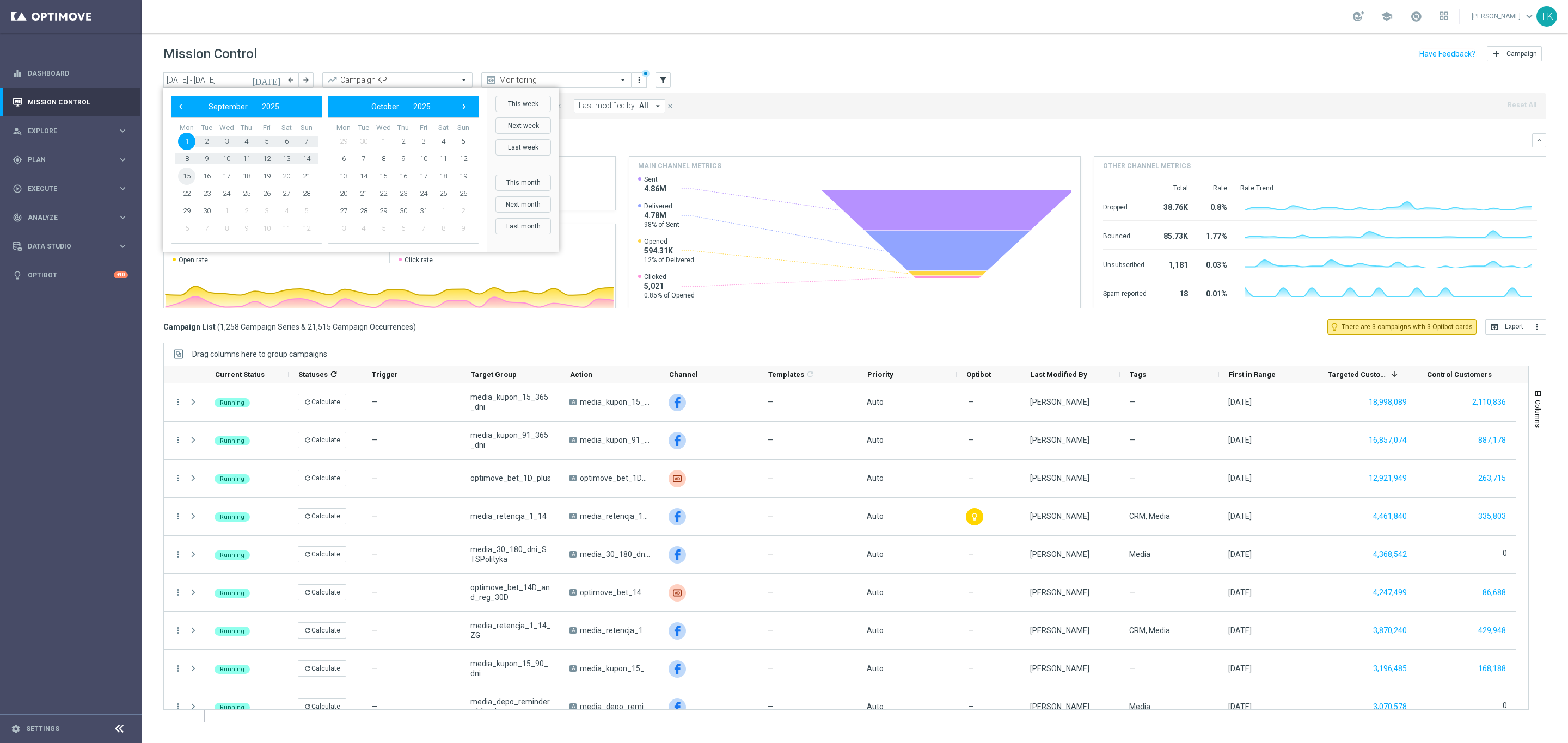
click at [185, 173] on span "15" at bounding box center [186, 176] width 17 height 17
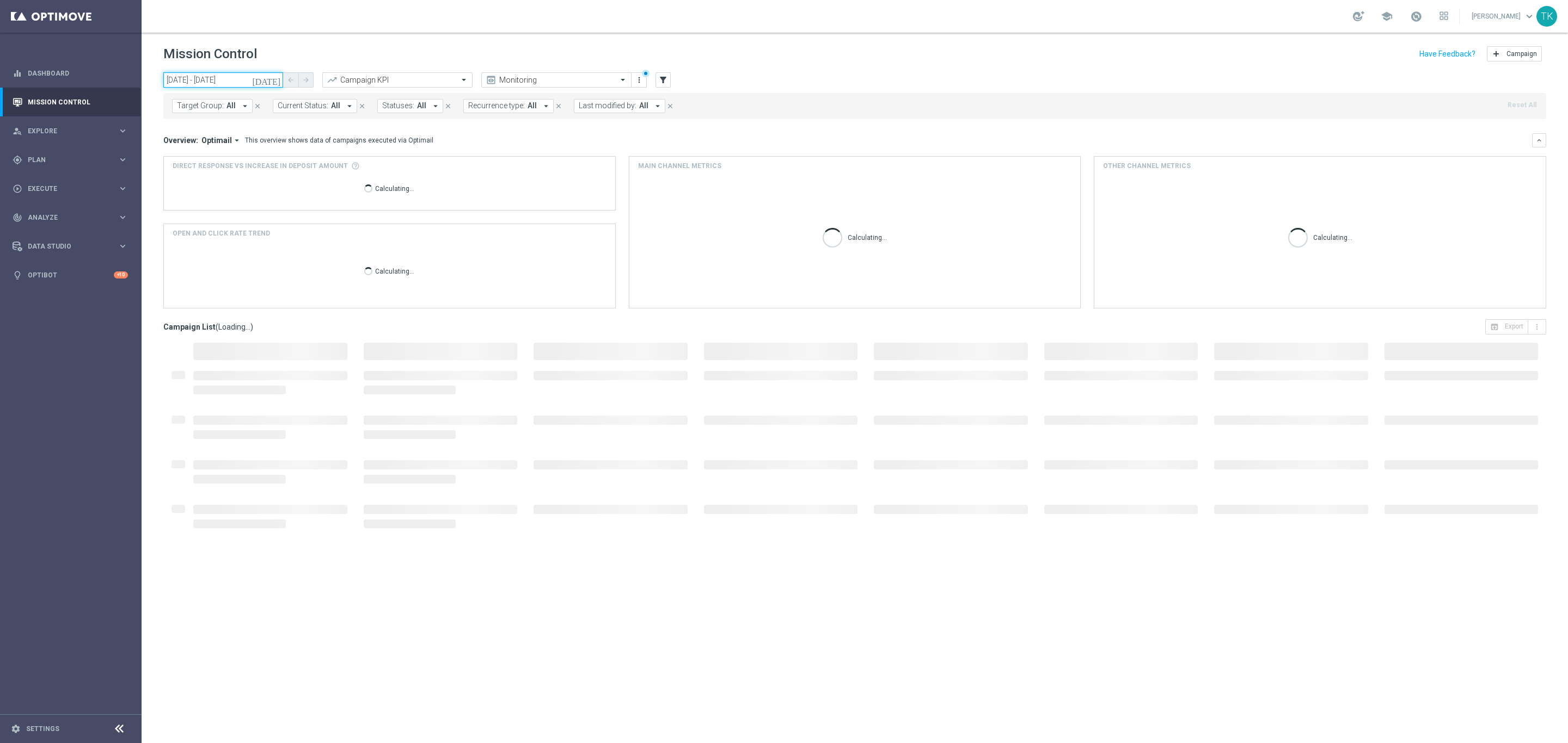
click at [222, 80] on input "[DATE] - [DATE]" at bounding box center [223, 80] width 119 height 16
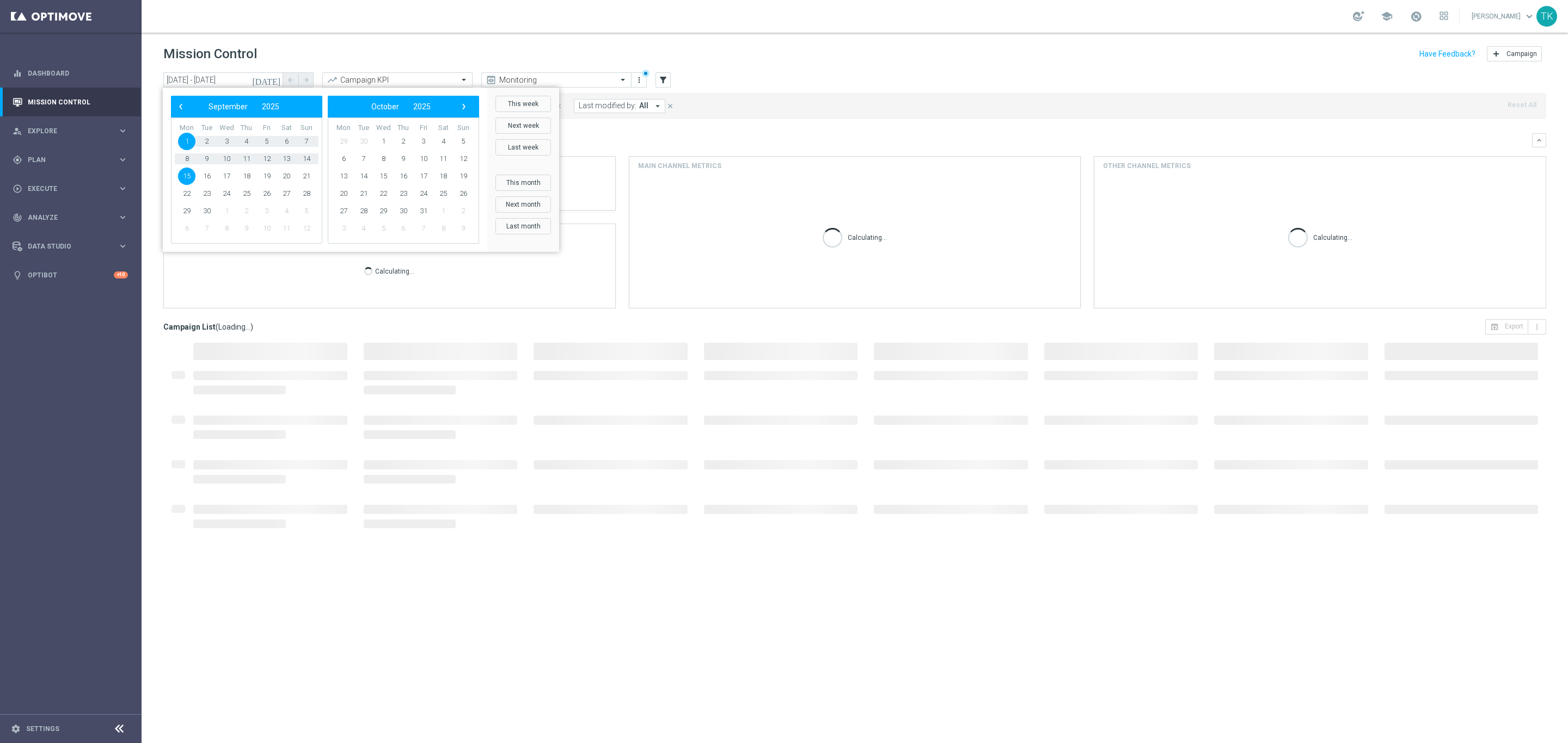
click at [187, 178] on span "15" at bounding box center [186, 176] width 17 height 17
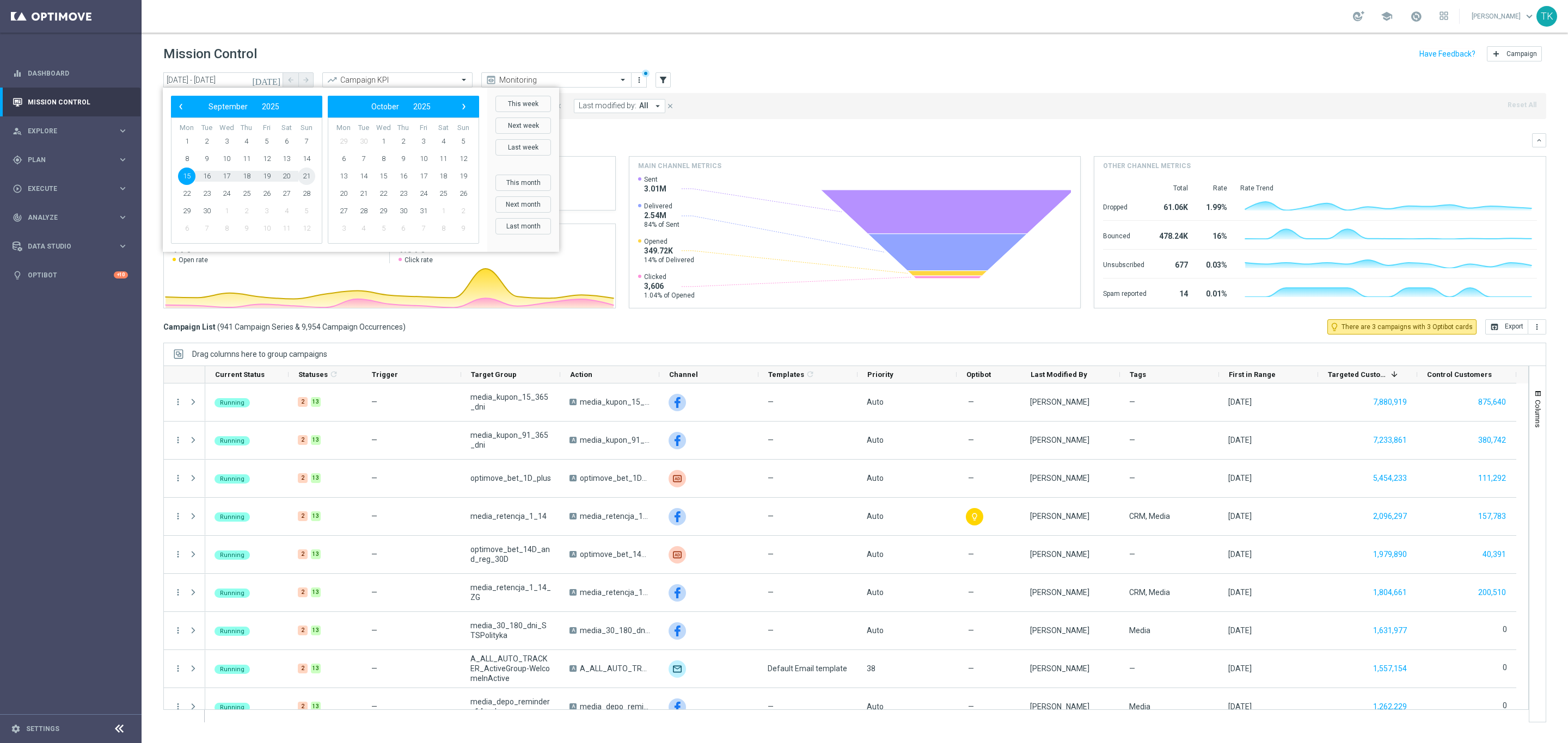
drag, startPoint x: 296, startPoint y: 182, endPoint x: 304, endPoint y: 178, distance: 8.9
click at [304, 178] on span "21" at bounding box center [306, 176] width 17 height 17
type input "[DATE] - [DATE]"
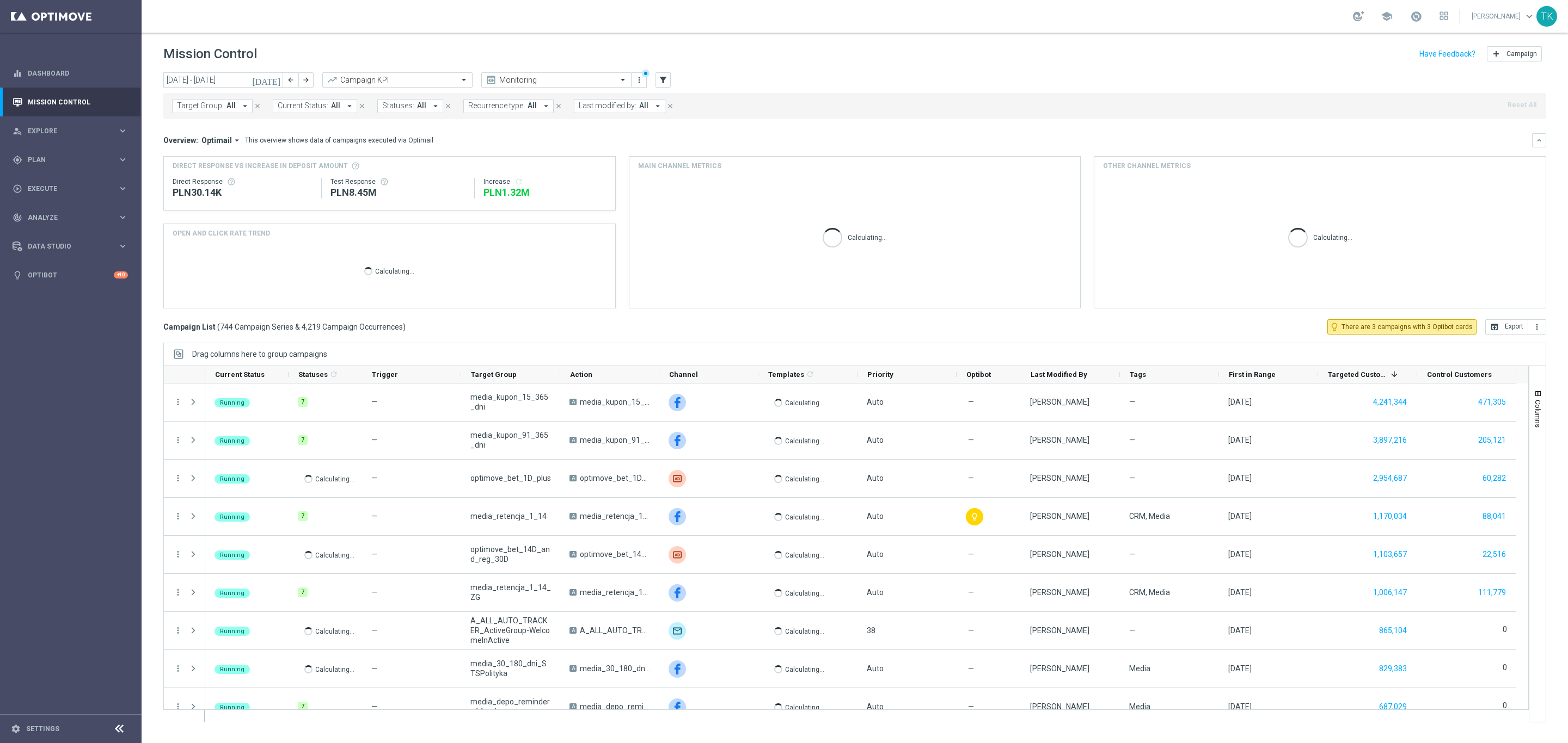
click at [217, 101] on span "Target Group:" at bounding box center [200, 106] width 47 height 9
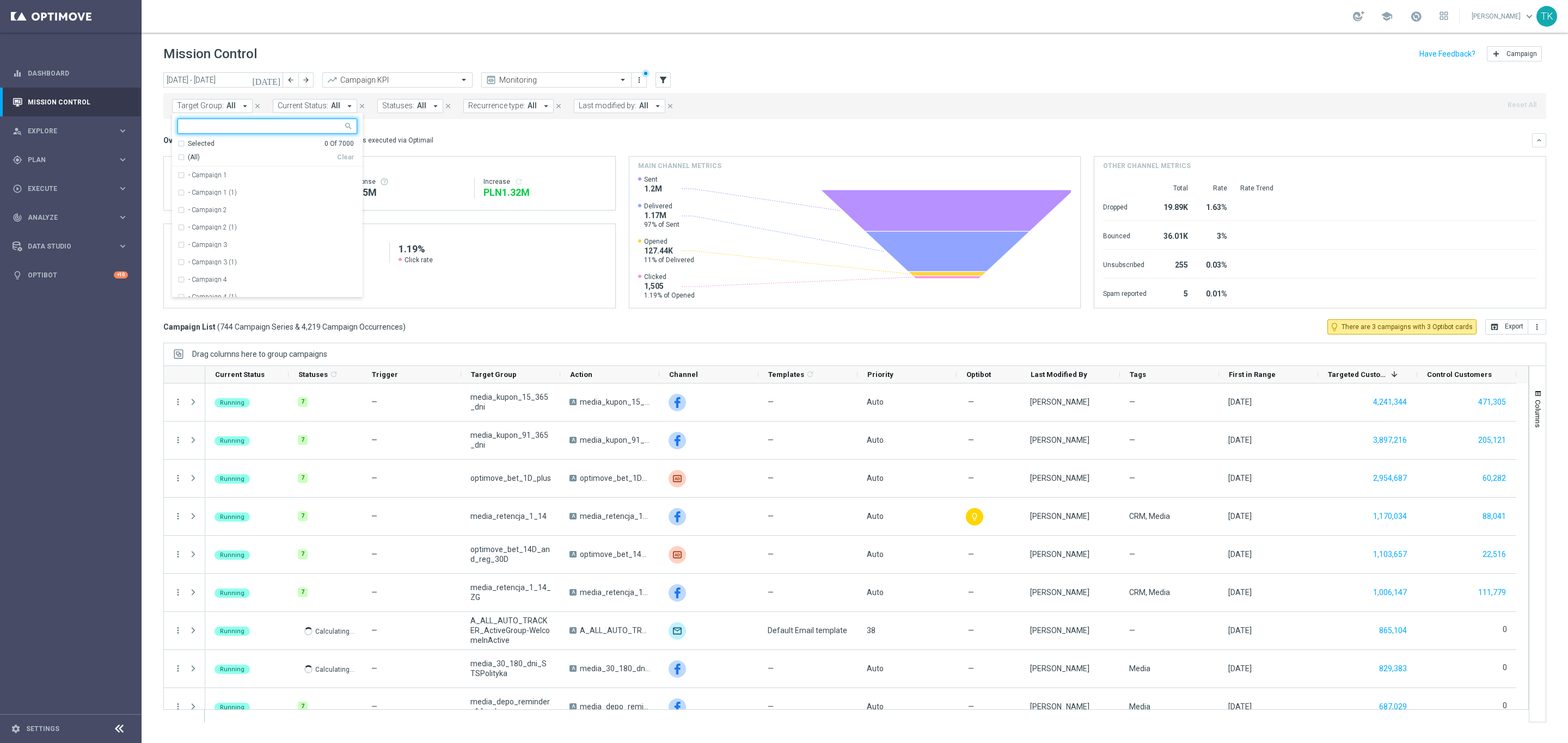
click at [192, 126] on input "text" at bounding box center [264, 127] width 160 height 9
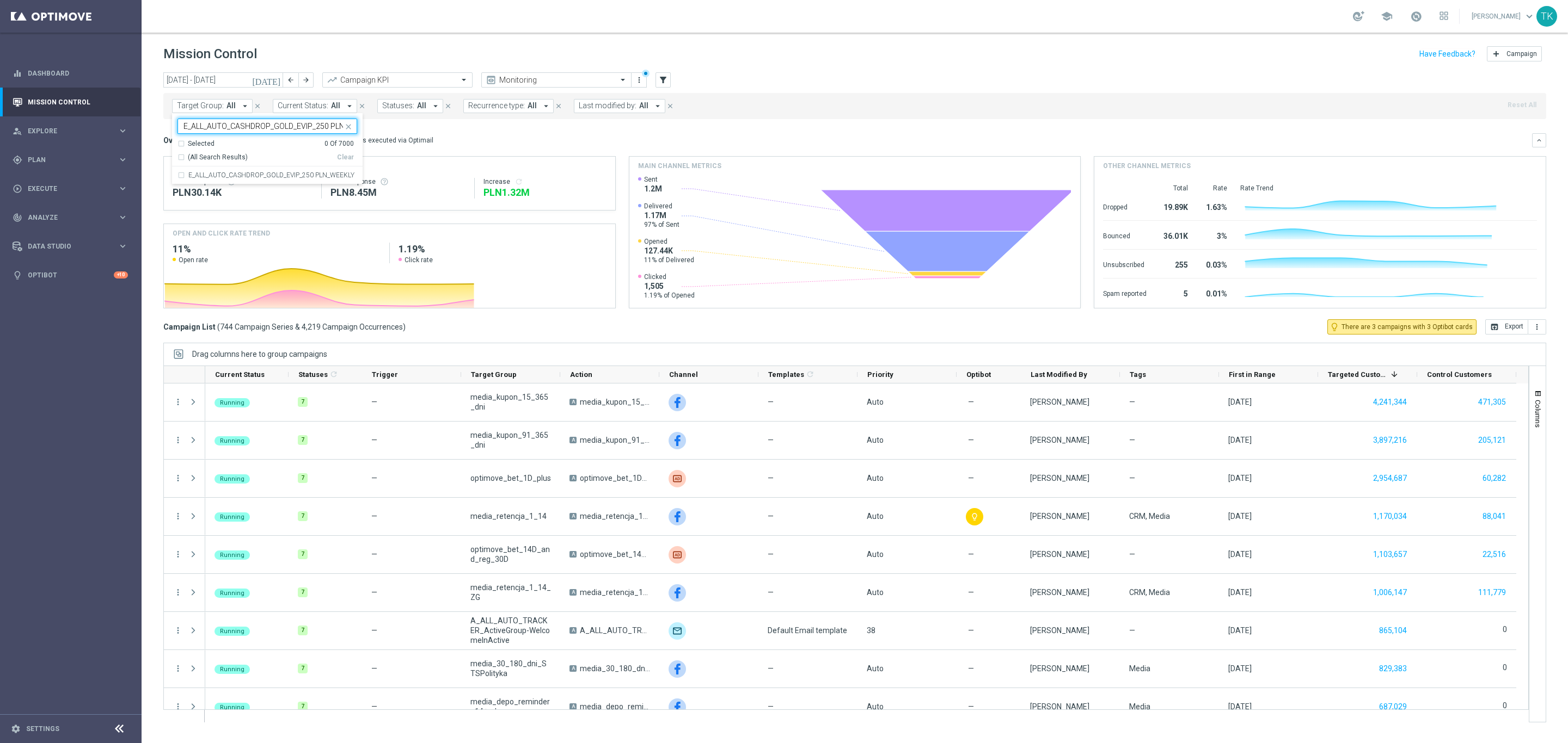
scroll to position [0, 31]
drag, startPoint x: 203, startPoint y: 178, endPoint x: 193, endPoint y: 178, distance: 10.0
click at [204, 180] on div "E_ALL_AUTO_CASHDROP_GOLD_EVIP_250 PLN_WEEKLY" at bounding box center [267, 174] width 180 height 17
type input "E_ALL_AUTO_CASHDROP_GOLD_EVIP_250 PLN_WEEKLY"
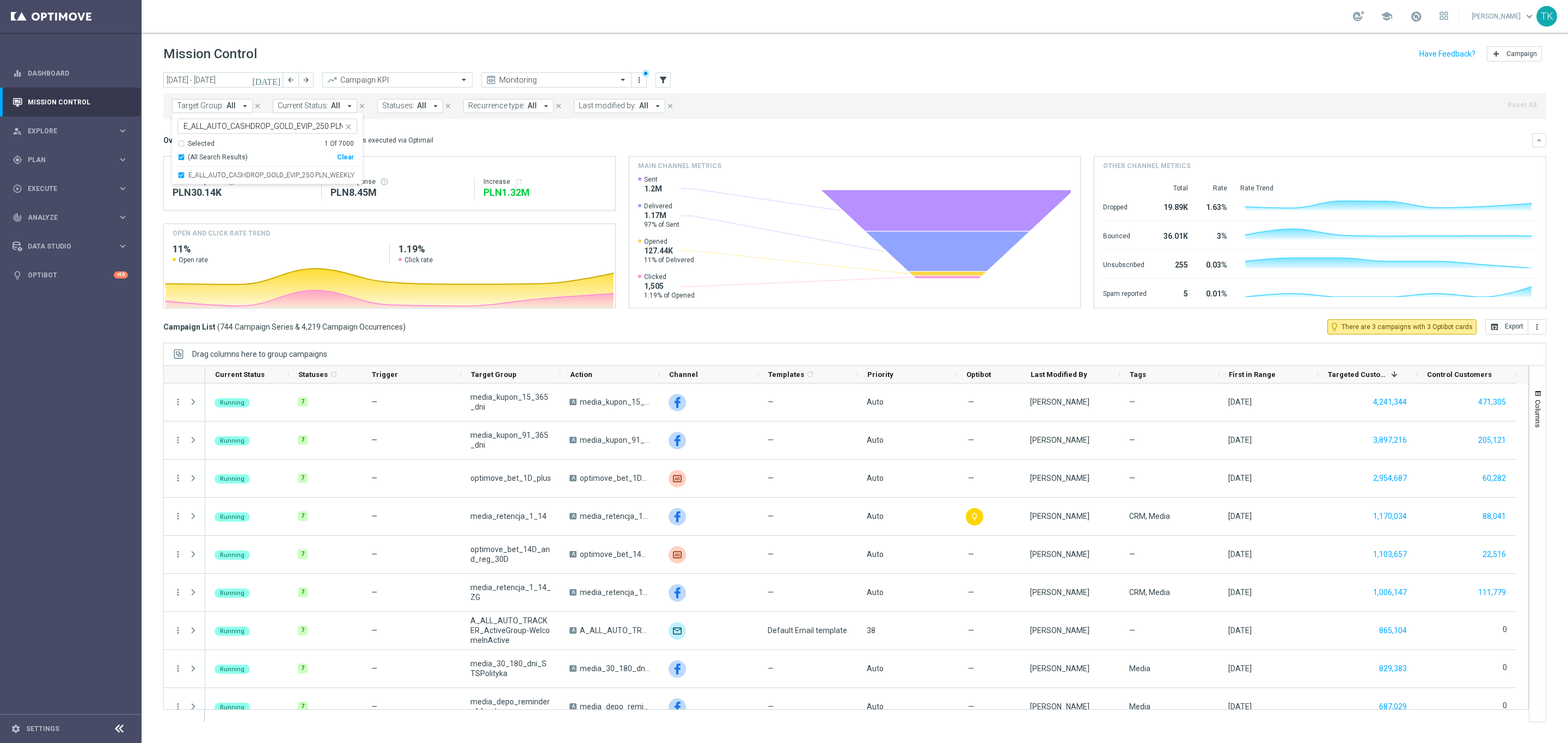
click at [154, 136] on div "[DATE] [DATE] - [DATE] arrow_back arrow_forward Campaign KPI trending_up Monito…" at bounding box center [854, 403] width 1427 height 661
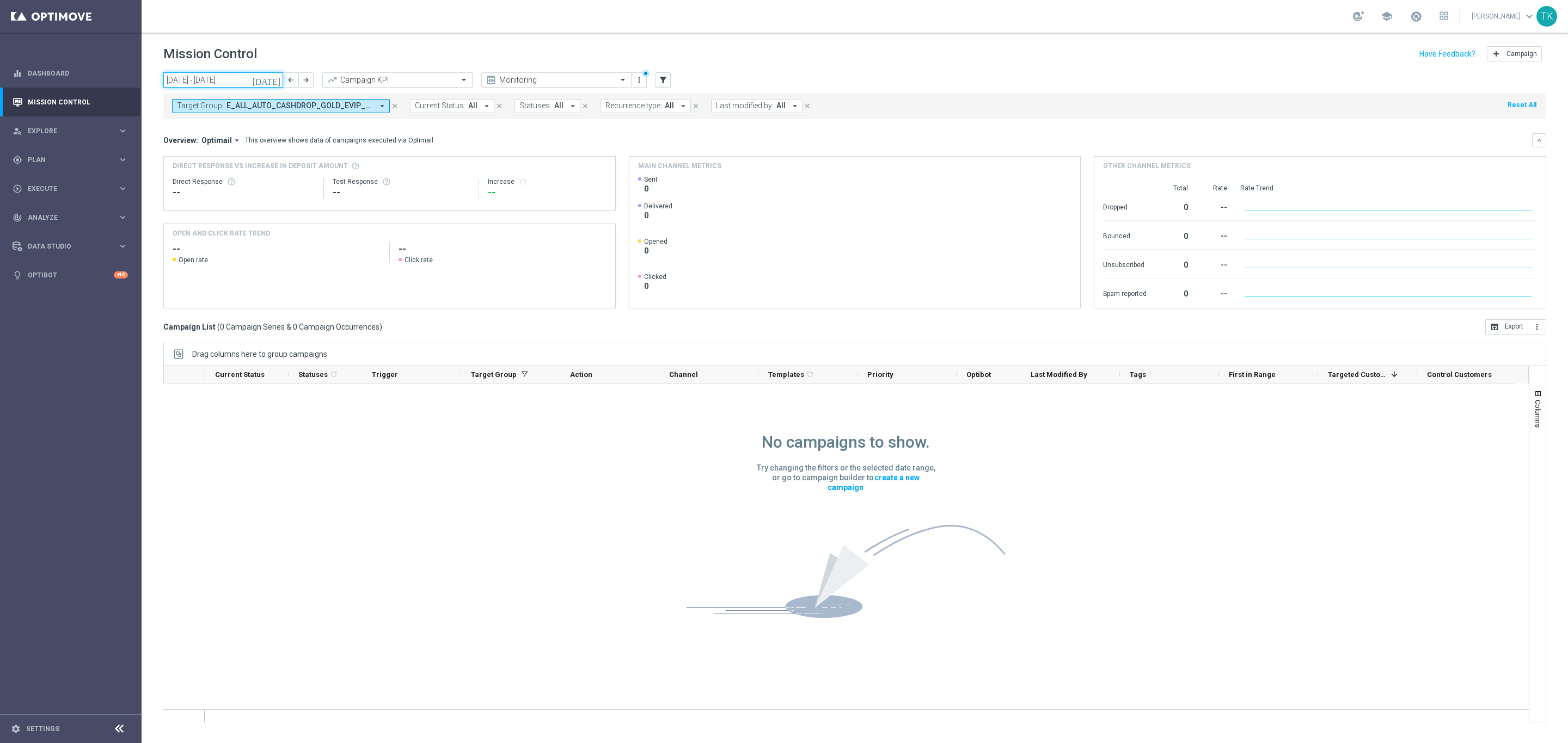
click at [231, 84] on input "[DATE] - [DATE]" at bounding box center [223, 80] width 119 height 16
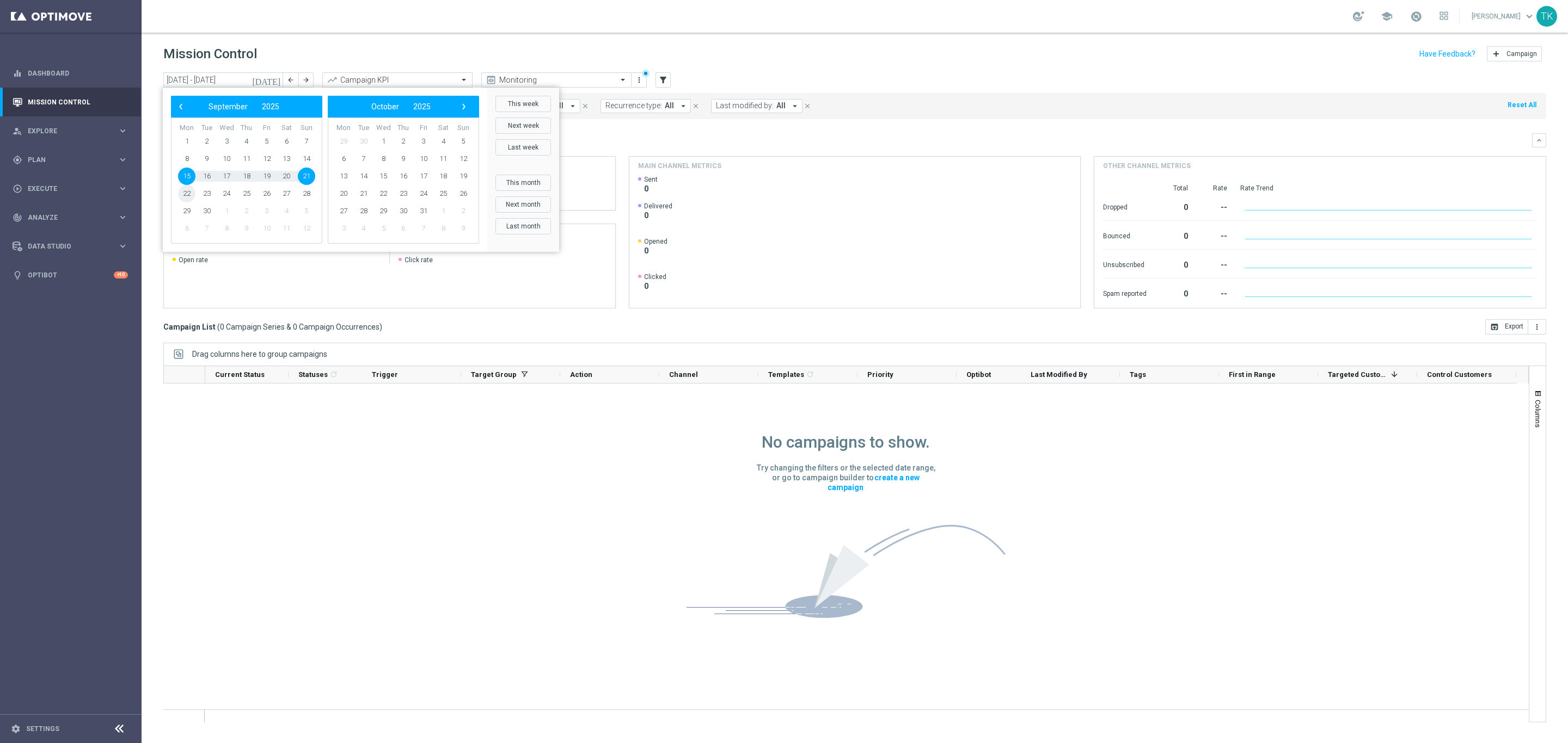
click at [187, 192] on span "22" at bounding box center [186, 193] width 17 height 17
click at [309, 193] on span "28" at bounding box center [306, 193] width 17 height 17
type input "[DATE] - [DATE]"
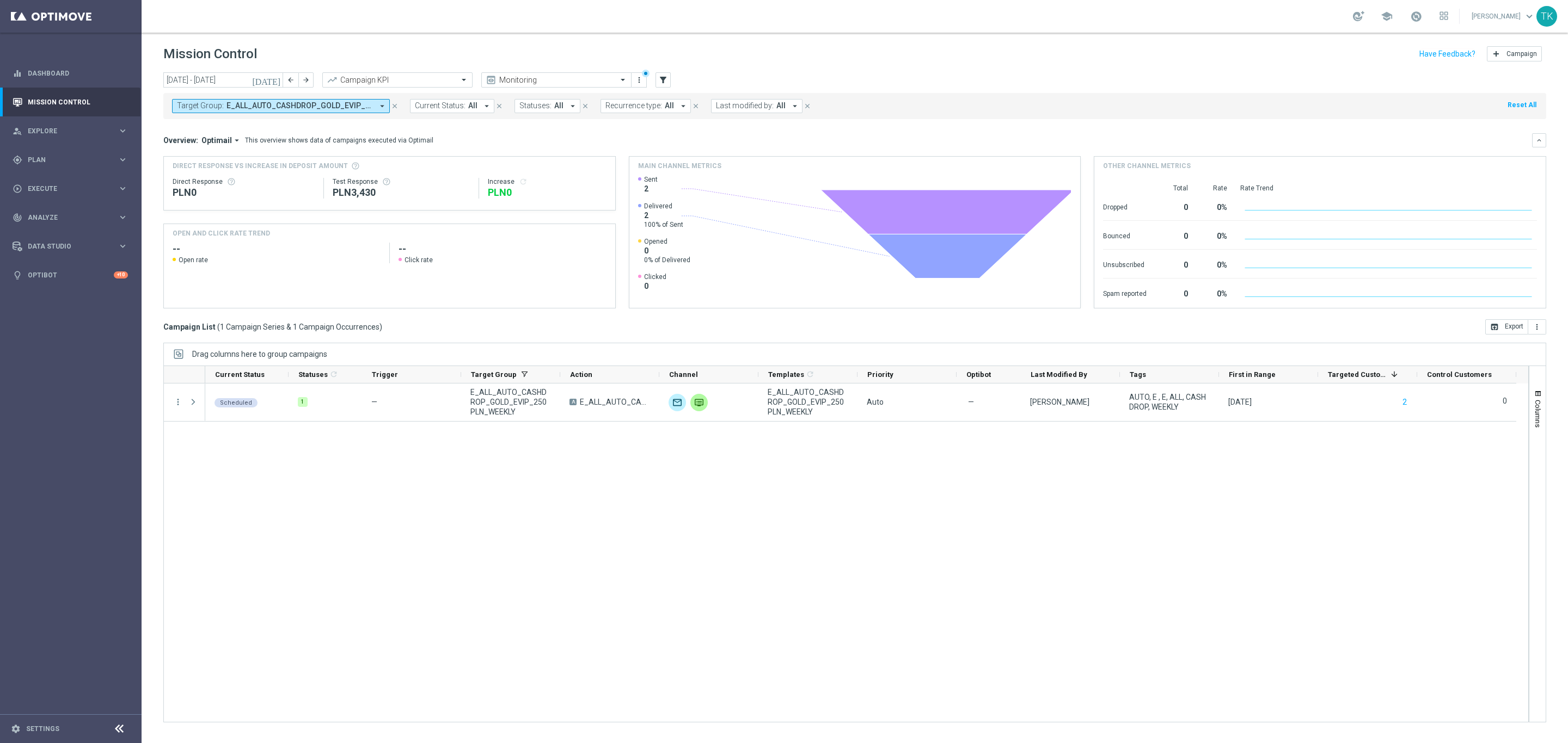
click at [287, 107] on span "E_ALL_AUTO_CASHDROP_GOLD_EVIP_250 PLN_WEEKLY" at bounding box center [299, 106] width 146 height 9
click at [0, 0] on div "Clear" at bounding box center [0, 0] width 0 height 0
click at [209, 126] on input "text" at bounding box center [264, 127] width 160 height 9
paste input "E_ALL_AUTO_CASHDROP_SILVER_EVIP_50 PLN_WEEKLY"
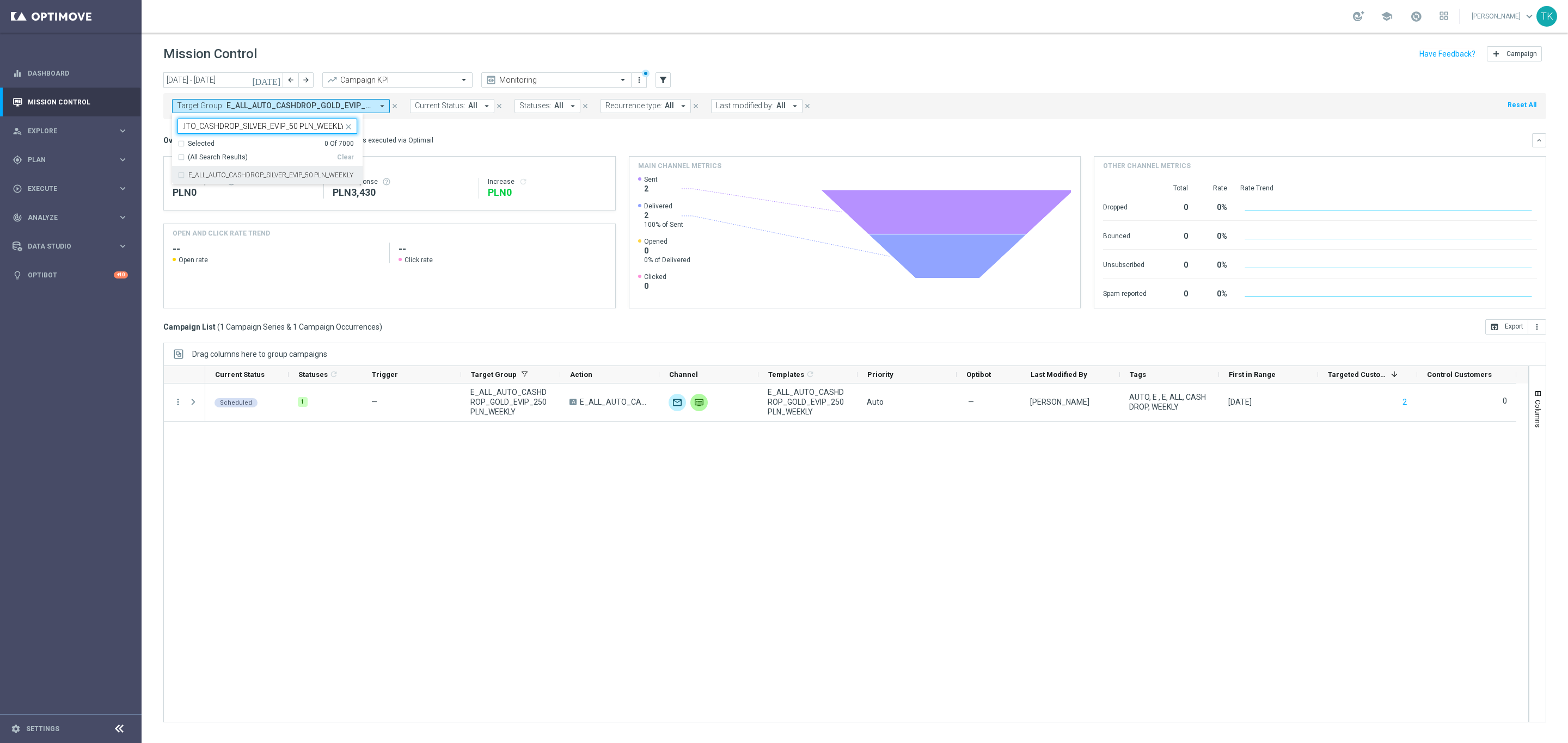
click at [209, 174] on label "E_ALL_AUTO_CASHDROP_SILVER_EVIP_50 PLN_WEEKLY" at bounding box center [271, 174] width 165 height 6
type input "E_ALL_AUTO_CASHDROP_SILVER_EVIP_50 PLN_WEEKLY"
click at [146, 163] on div "[DATE] [DATE] - [DATE] arrow_back arrow_forward Campaign KPI trending_up Monito…" at bounding box center [854, 403] width 1427 height 661
click at [283, 105] on span "E_ALL_AUTO_CASHDROP_SILVER_EVIP_50 PLN_WEEKLY" at bounding box center [299, 106] width 146 height 9
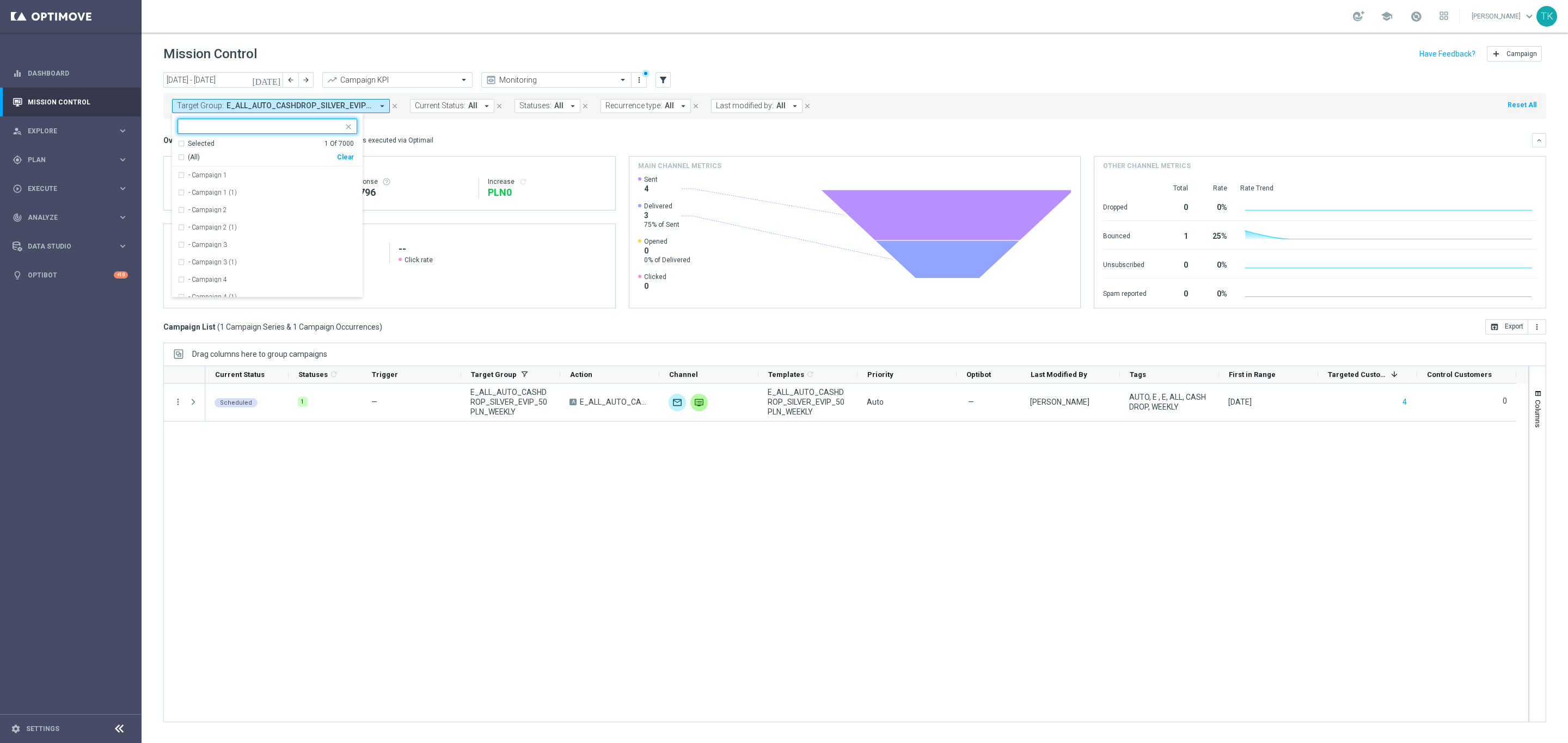
click at [0, 0] on div "Clear" at bounding box center [0, 0] width 0 height 0
click at [183, 77] on input "[DATE] - [DATE]" at bounding box center [223, 80] width 119 height 16
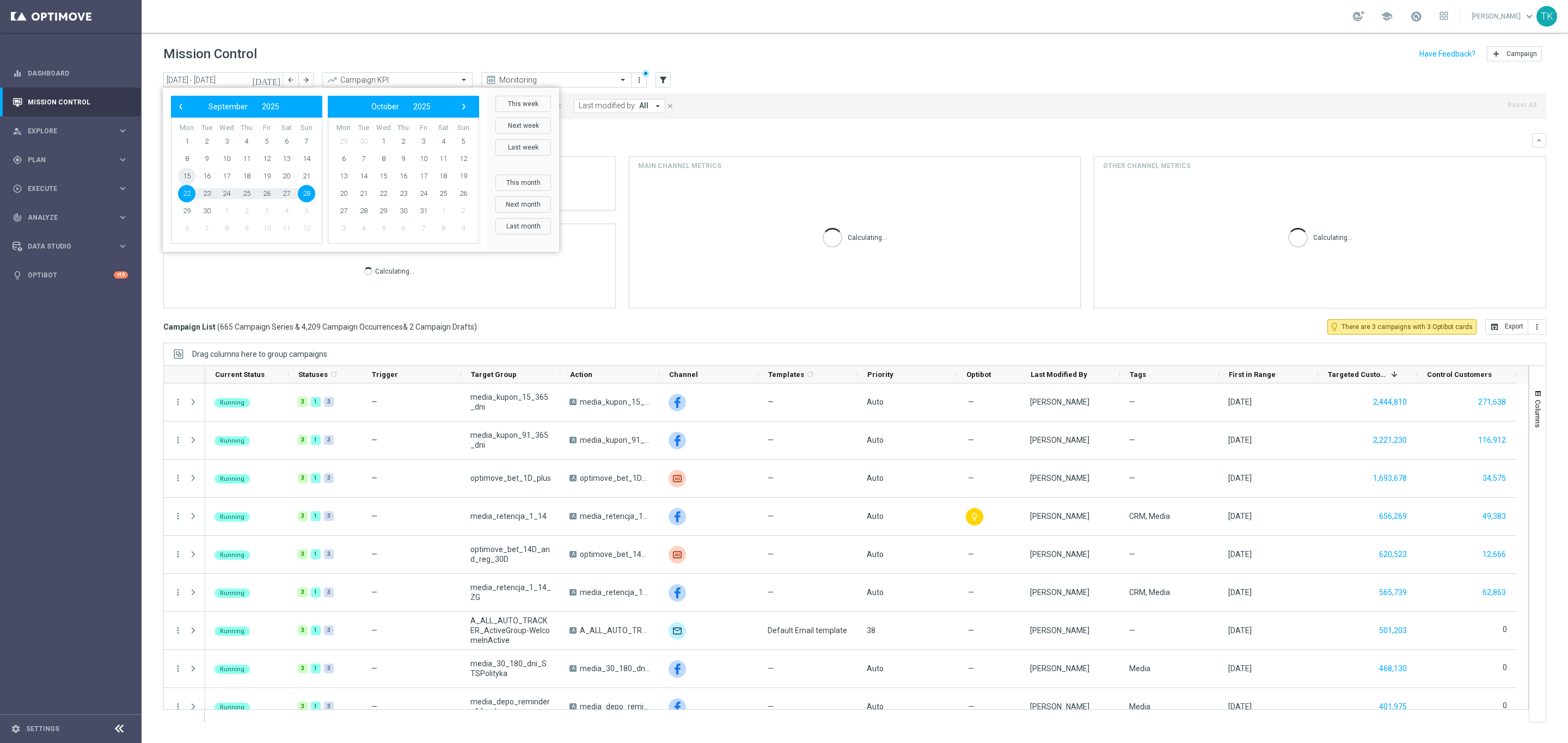
click at [192, 174] on span "15" at bounding box center [186, 176] width 17 height 17
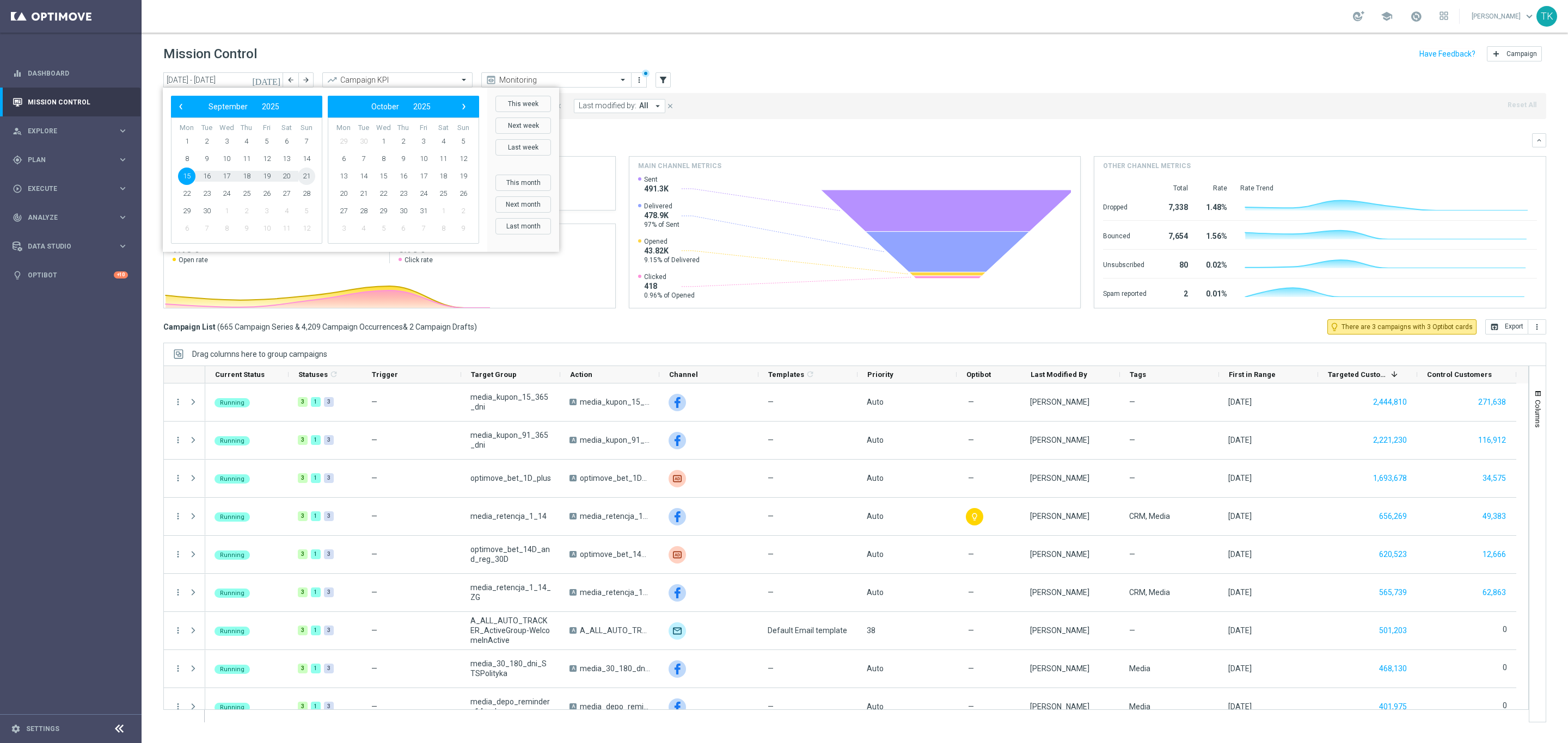
click at [302, 178] on span "21" at bounding box center [306, 176] width 17 height 17
type input "[DATE] - [DATE]"
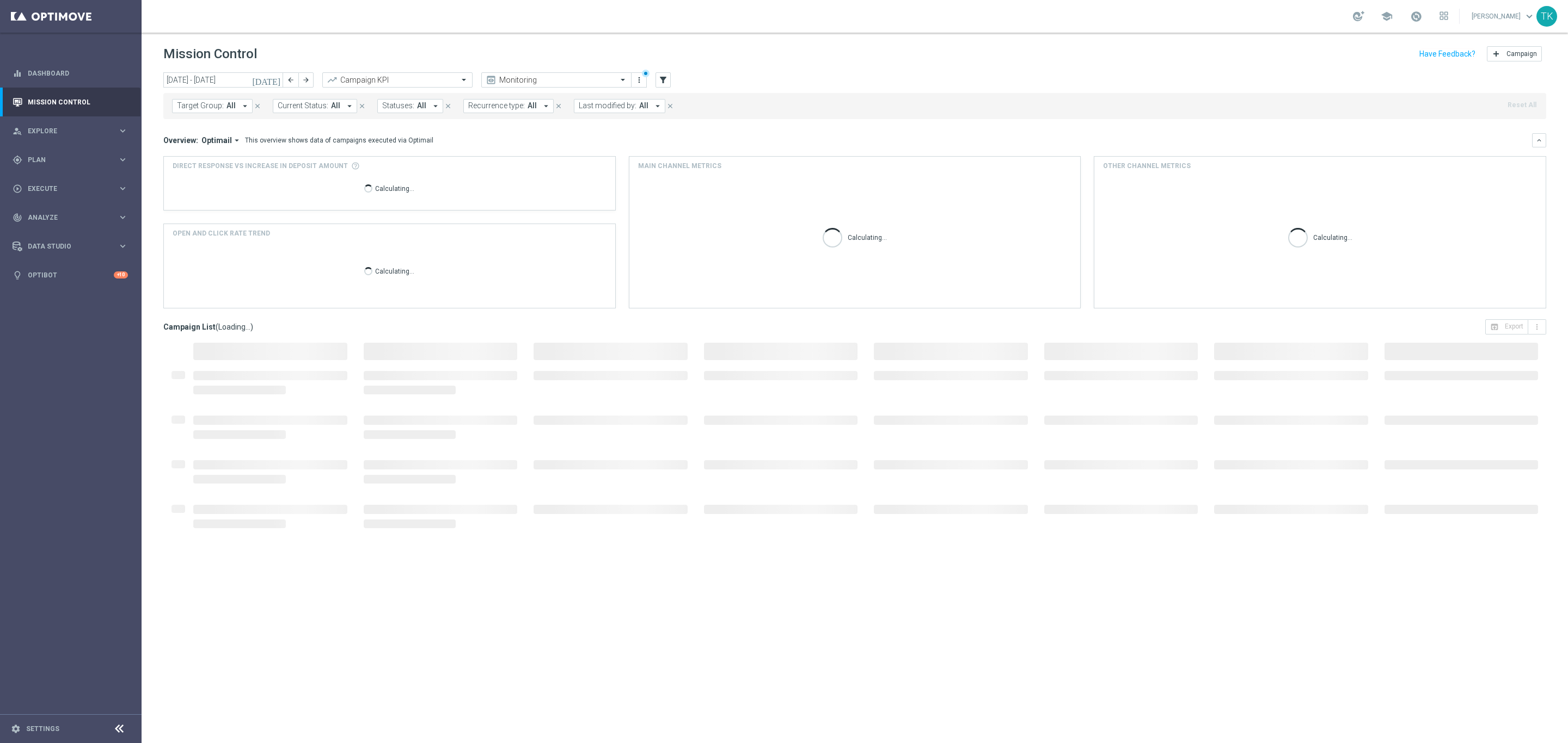
click at [199, 109] on span "Target Group:" at bounding box center [200, 106] width 47 height 9
click at [189, 123] on input "text" at bounding box center [264, 127] width 160 height 9
click at [213, 178] on label "E_ALL_AUTO_WAGER_GOLD_EVIP_20 do 500 PLN_WEEKLY" at bounding box center [273, 174] width 169 height 6
type input "E_ALL_AUTO_WAGER_GOLD_EVIP_20 do 500 PLN_WEEKLY"
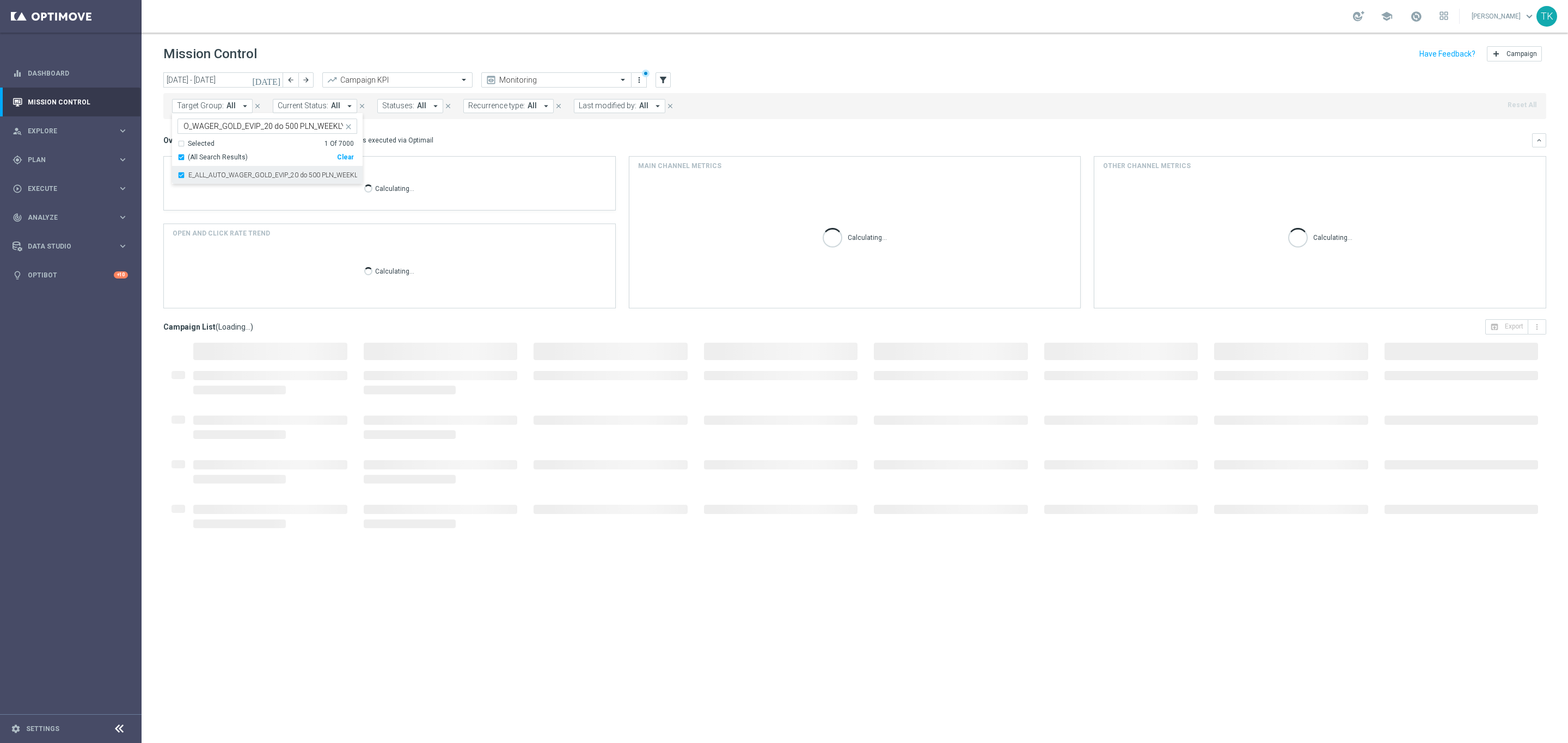
scroll to position [0, 0]
click at [155, 138] on div "[DATE] [DATE] - [DATE] arrow_back arrow_forward Campaign KPI trending_up Monito…" at bounding box center [854, 403] width 1427 height 661
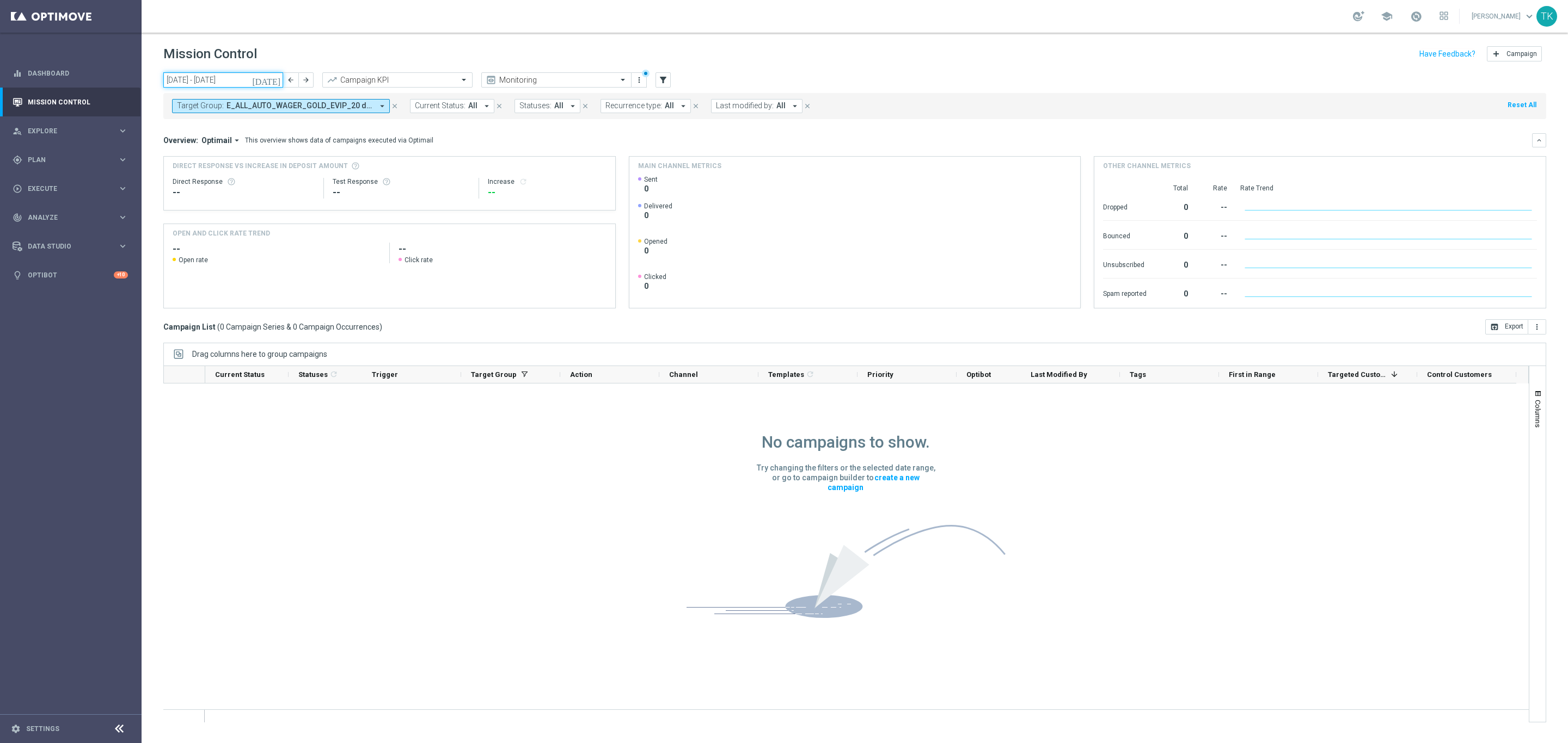
click at [187, 77] on input "[DATE] - [DATE]" at bounding box center [223, 80] width 119 height 16
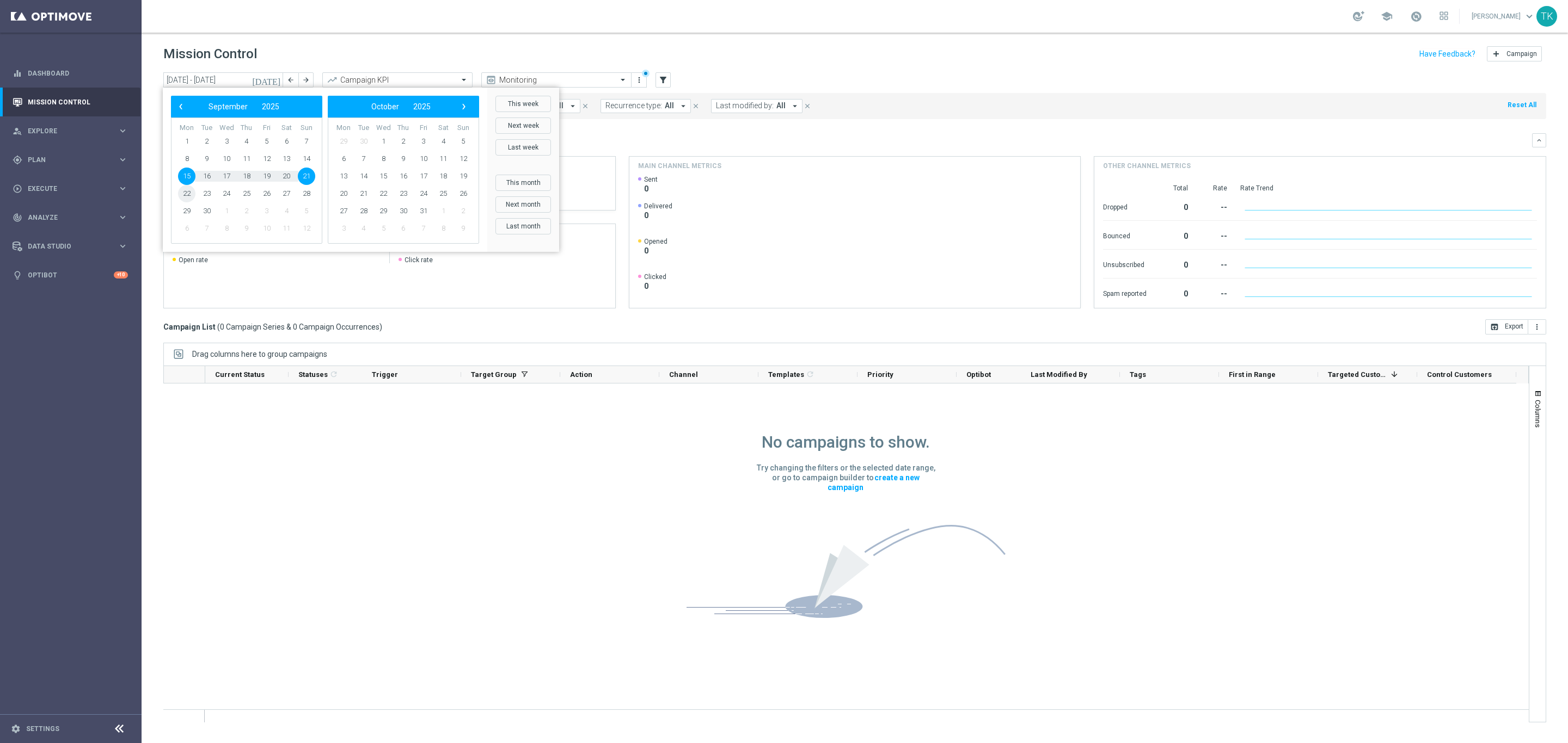
click at [190, 191] on span "22" at bounding box center [186, 193] width 17 height 17
click at [310, 195] on span "28" at bounding box center [306, 193] width 17 height 17
type input "[DATE] - [DATE]"
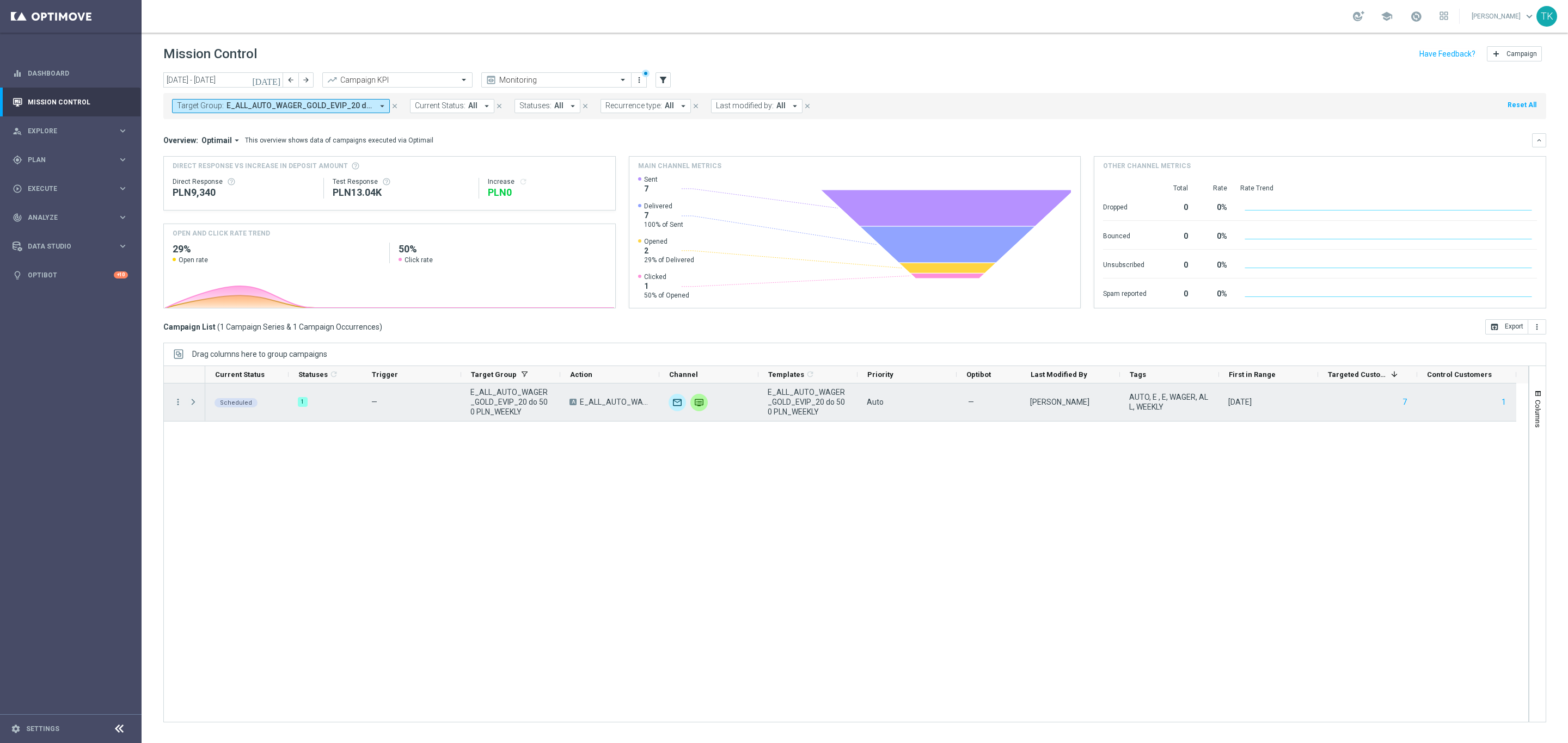
click at [191, 405] on span "Press SPACE to select this row." at bounding box center [193, 401] width 10 height 8
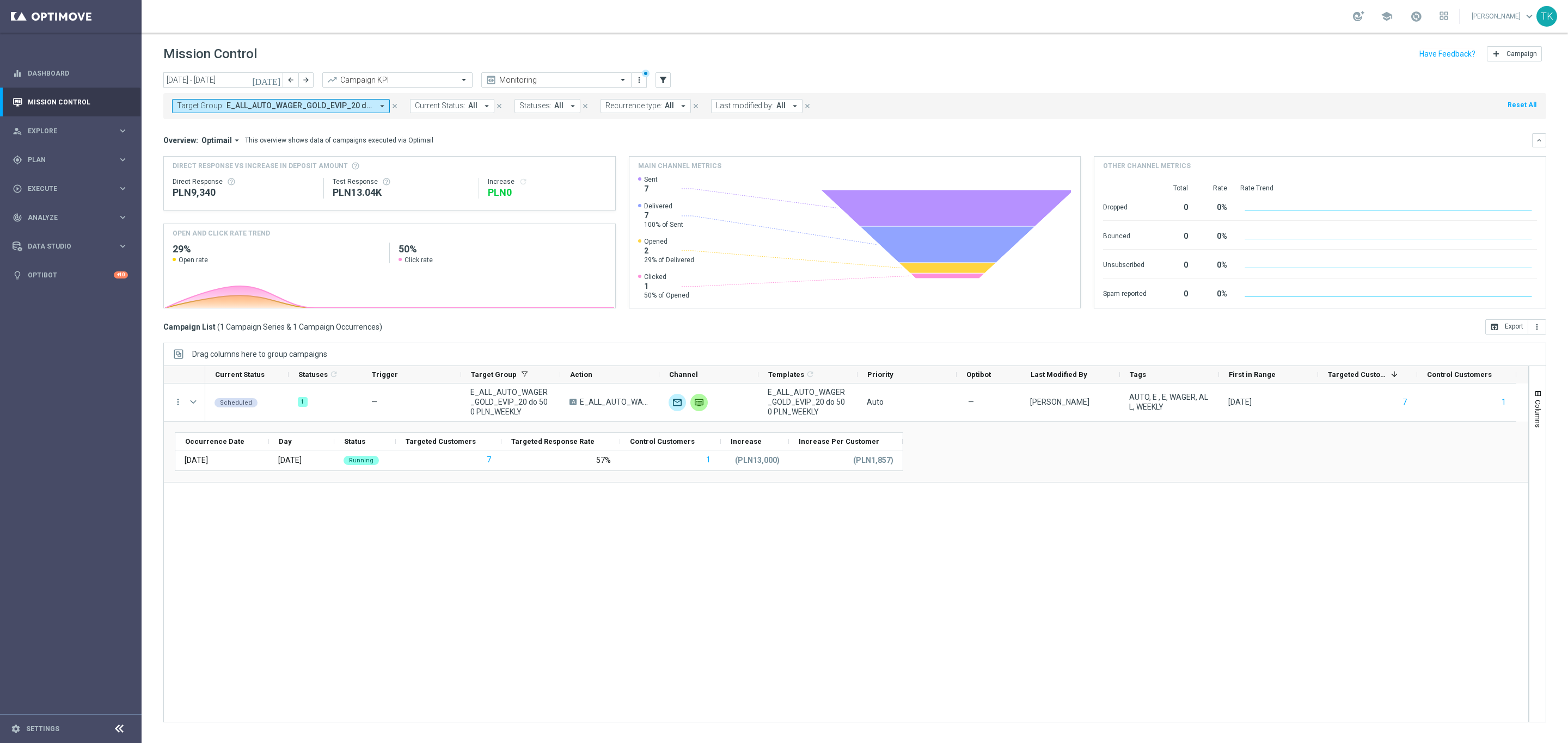
click at [294, 105] on span "E_ALL_AUTO_WAGER_GOLD_EVIP_20 do 500 PLN_WEEKLY" at bounding box center [299, 106] width 146 height 9
click at [0, 0] on div "Clear" at bounding box center [0, 0] width 0 height 0
click at [258, 126] on input "text" at bounding box center [264, 127] width 160 height 9
paste input "E_ALL_AUTO_WAGER_SILVER_EVIP_20 do 250 PLN_WEEKLY"
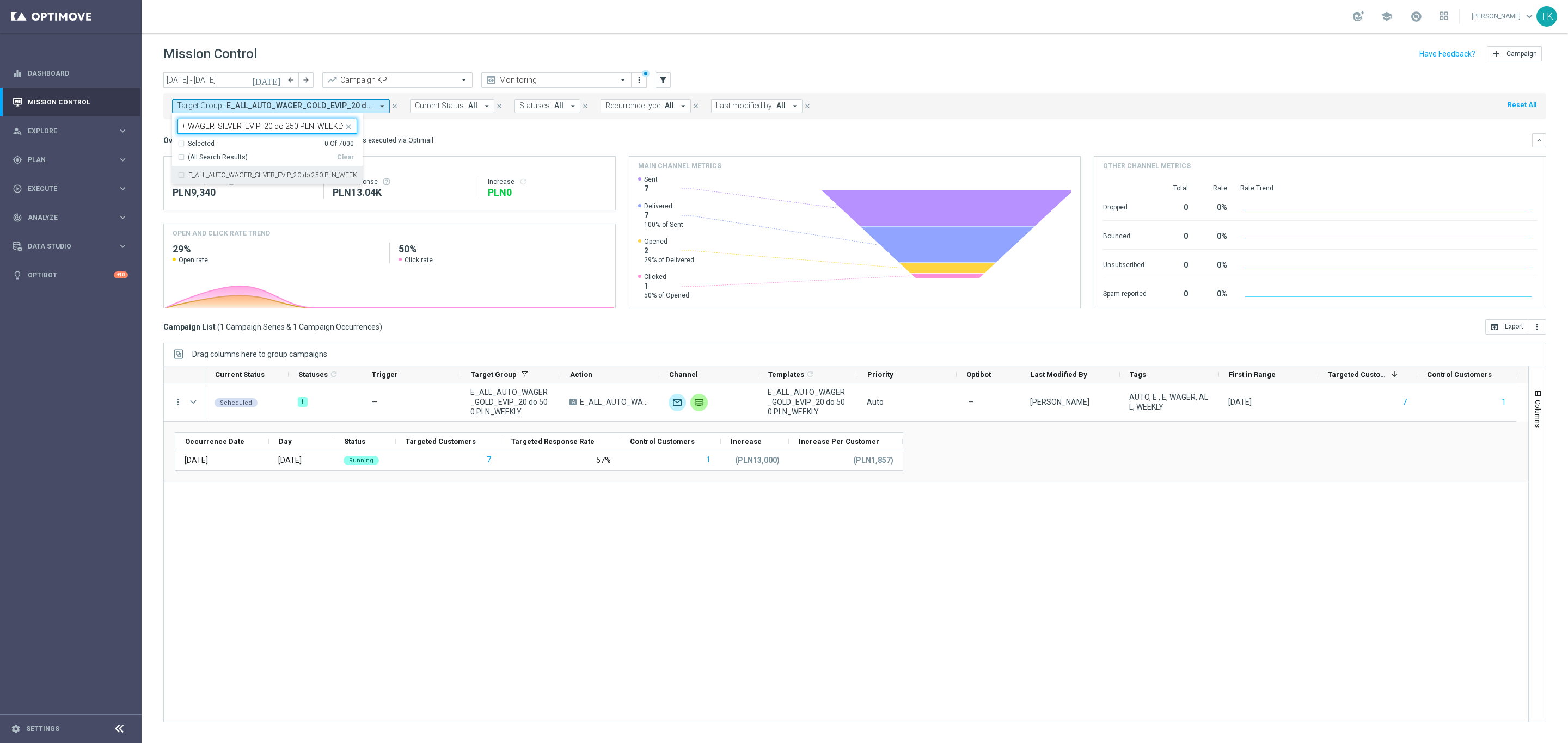
click at [220, 180] on div "E_ALL_AUTO_WAGER_SILVER_EVIP_20 do 250 PLN_WEEKLY" at bounding box center [267, 174] width 180 height 17
type input "E_ALL_AUTO_WAGER_SILVER_EVIP_20 do 250 PLN_WEEKLY"
click at [151, 149] on div "[DATE] [DATE] - [DATE] arrow_back arrow_forward Campaign KPI trending_up Monito…" at bounding box center [854, 403] width 1427 height 661
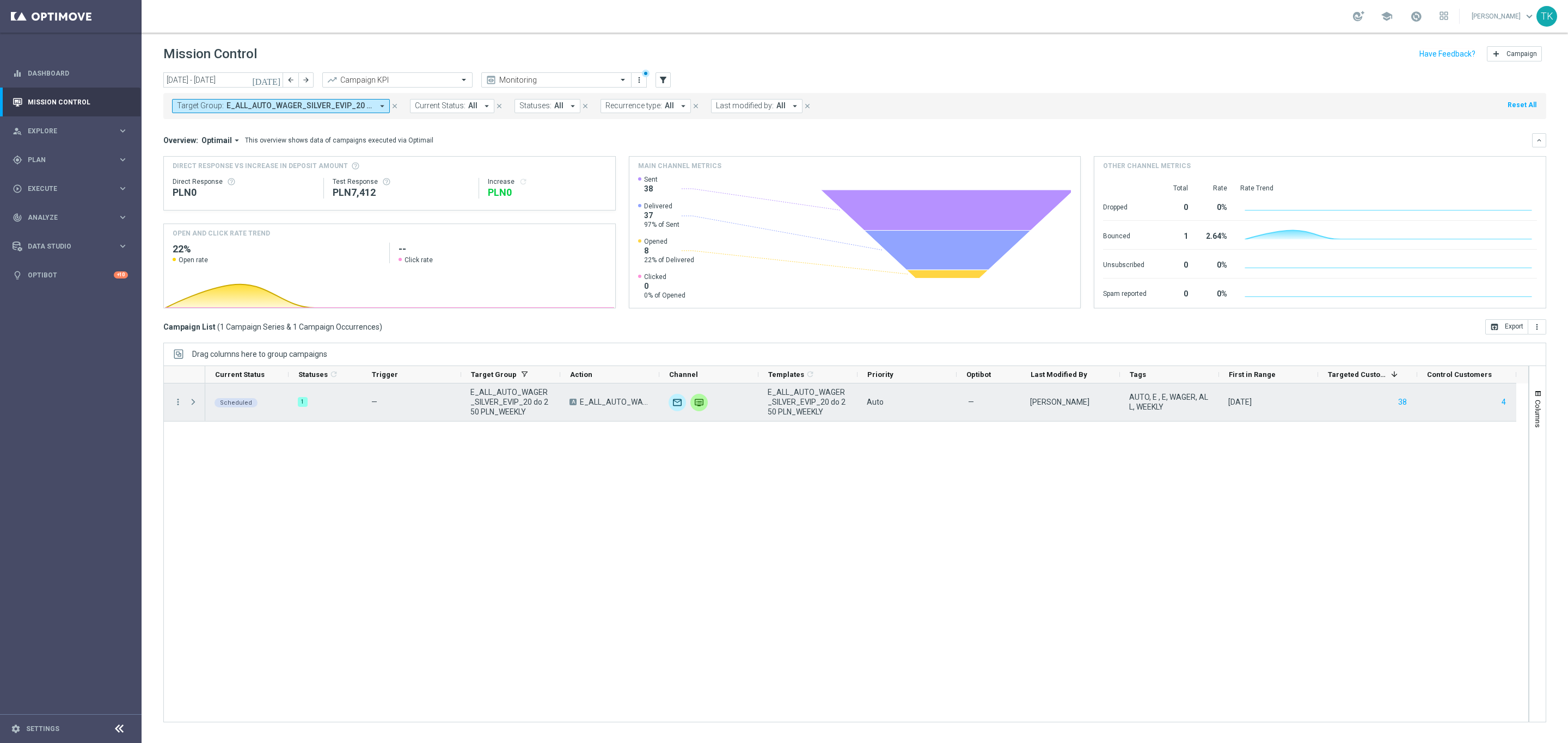
click at [192, 400] on span at bounding box center [193, 401] width 10 height 8
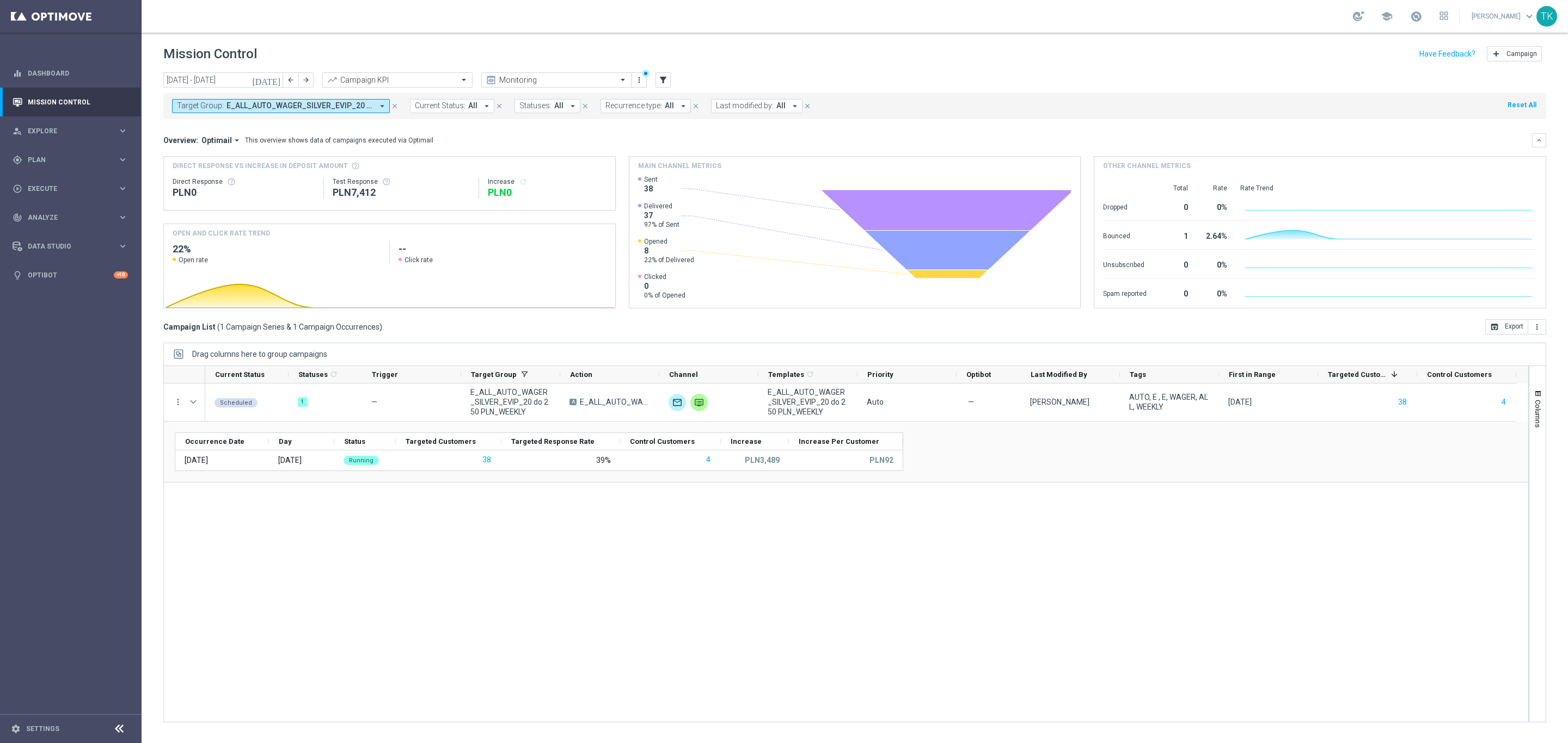
click at [260, 113] on button "Target Group: E_ALL_AUTO_WAGER_SILVER_EVIP_20 do 250 PLN_WEEKLY arrow_drop_down" at bounding box center [280, 106] width 218 height 14
click at [0, 0] on div "Clear" at bounding box center [0, 0] width 0 height 0
click at [208, 126] on input "text" at bounding box center [264, 127] width 160 height 9
paste input "E_ALL_AUTO_CASHBACK_GOLD_EVIP_25 do 500 PLN_WEEKLY"
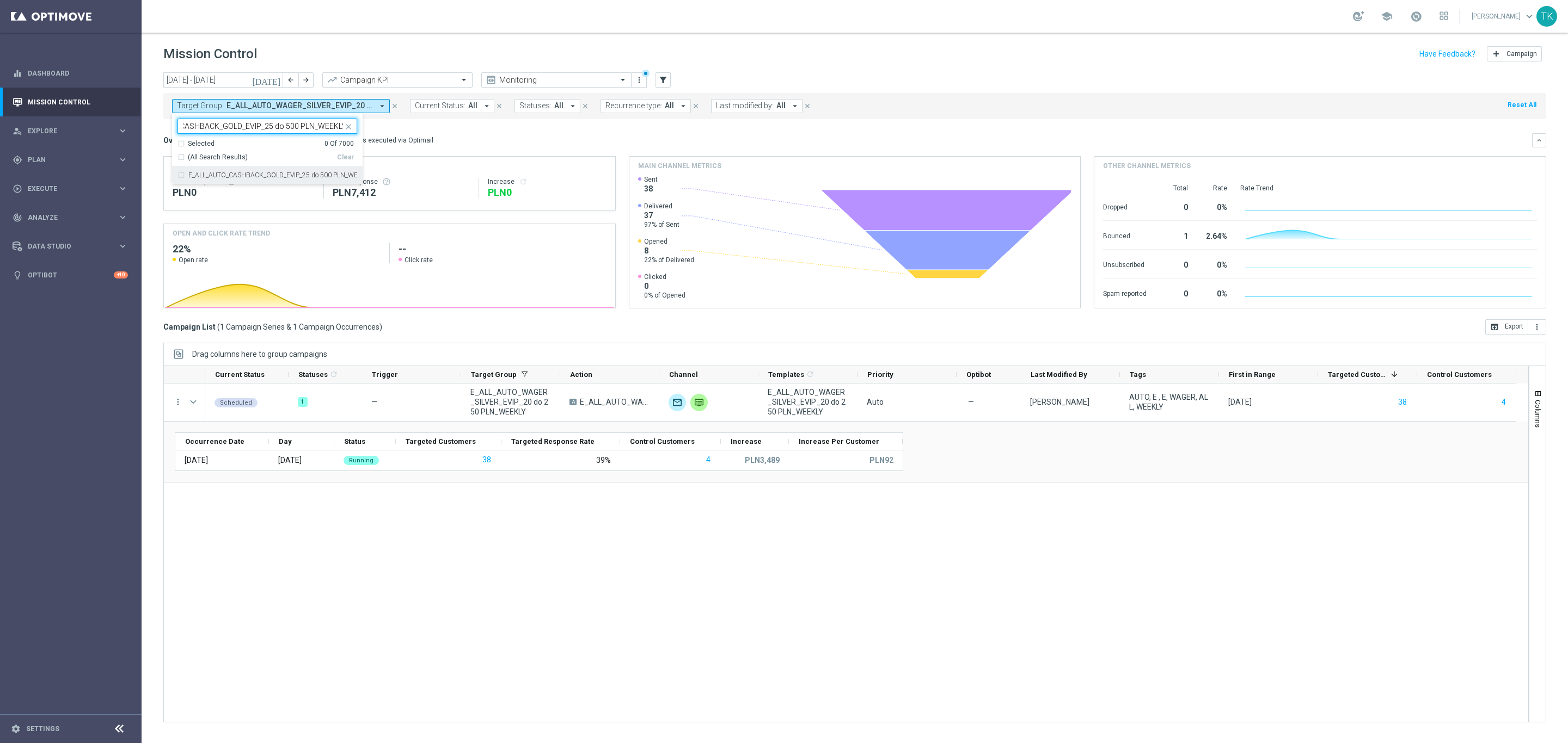
click at [224, 183] on div "E_ALL_AUTO_CASHBACK_GOLD_EVIP_25 do 500 PLN_WEEKLY" at bounding box center [267, 174] width 180 height 17
type input "E_ALL_AUTO_CASHBACK_GOLD_EVIP_25 do 500 PLN_WEEKLY"
click at [157, 155] on div "[DATE] [DATE] - [DATE] arrow_back arrow_forward Campaign KPI trending_up Monito…" at bounding box center [854, 403] width 1427 height 661
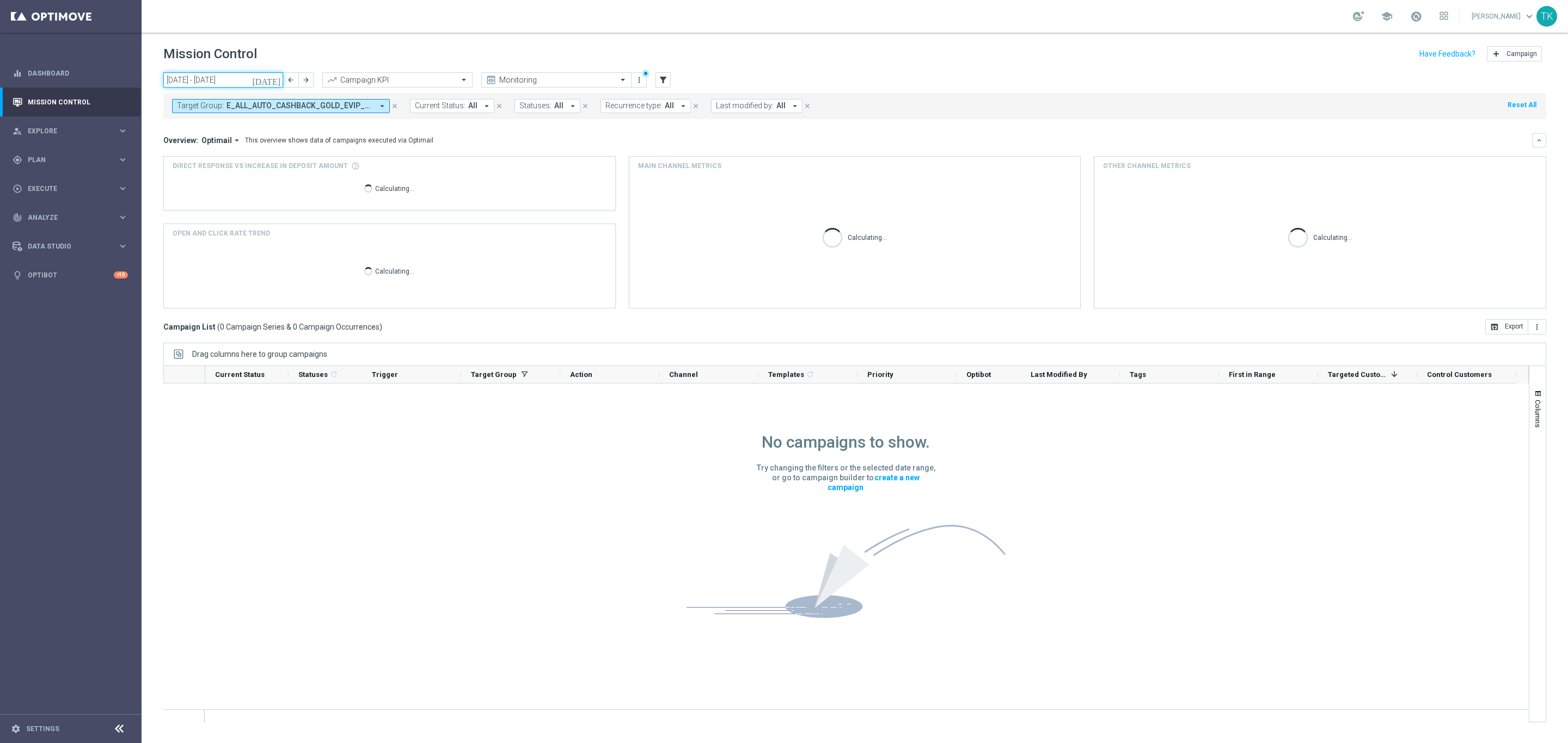
click at [187, 81] on input "[DATE] - [DATE]" at bounding box center [223, 80] width 119 height 16
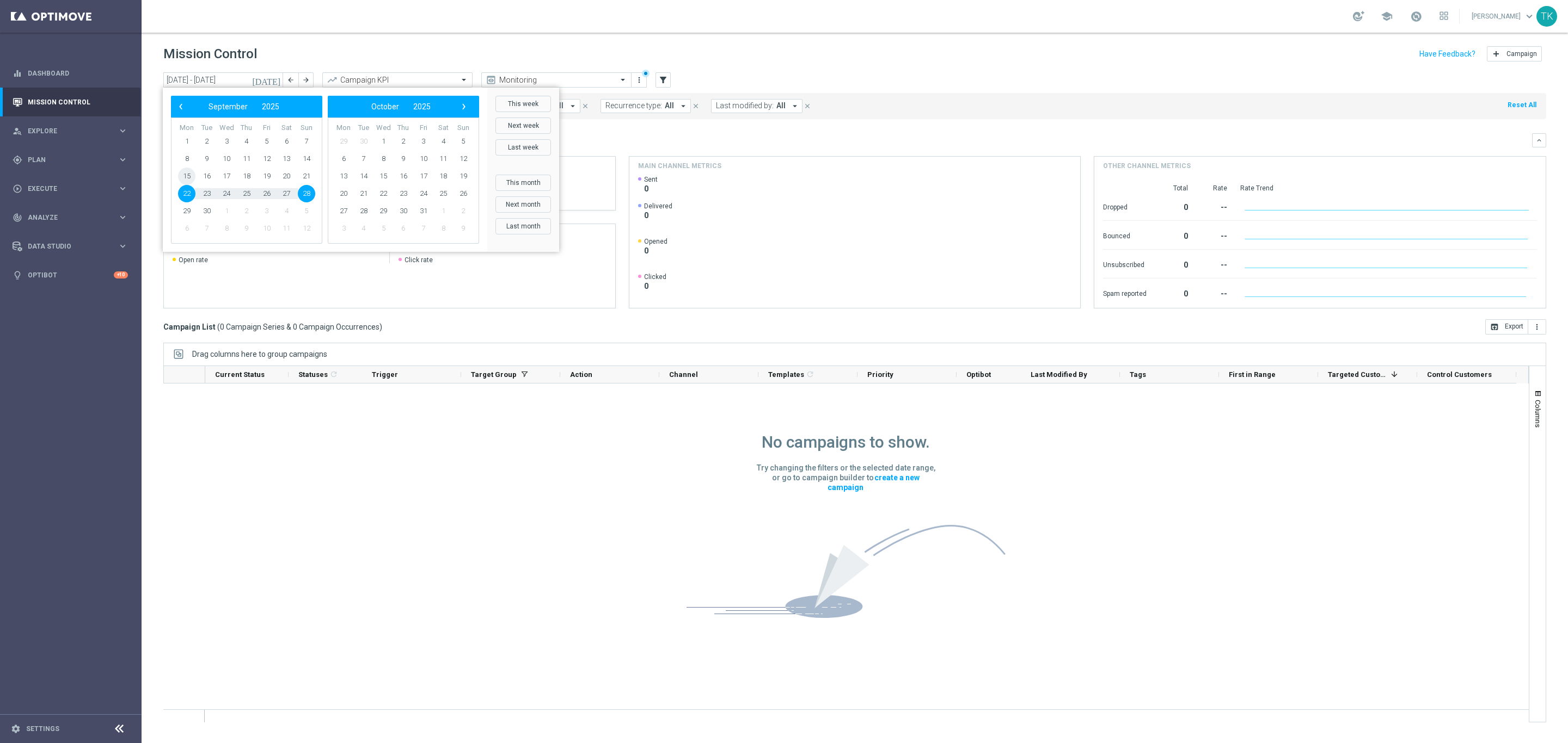
click at [185, 178] on span "15" at bounding box center [186, 176] width 17 height 17
click at [307, 177] on span "21" at bounding box center [306, 176] width 17 height 17
type input "[DATE] - [DATE]"
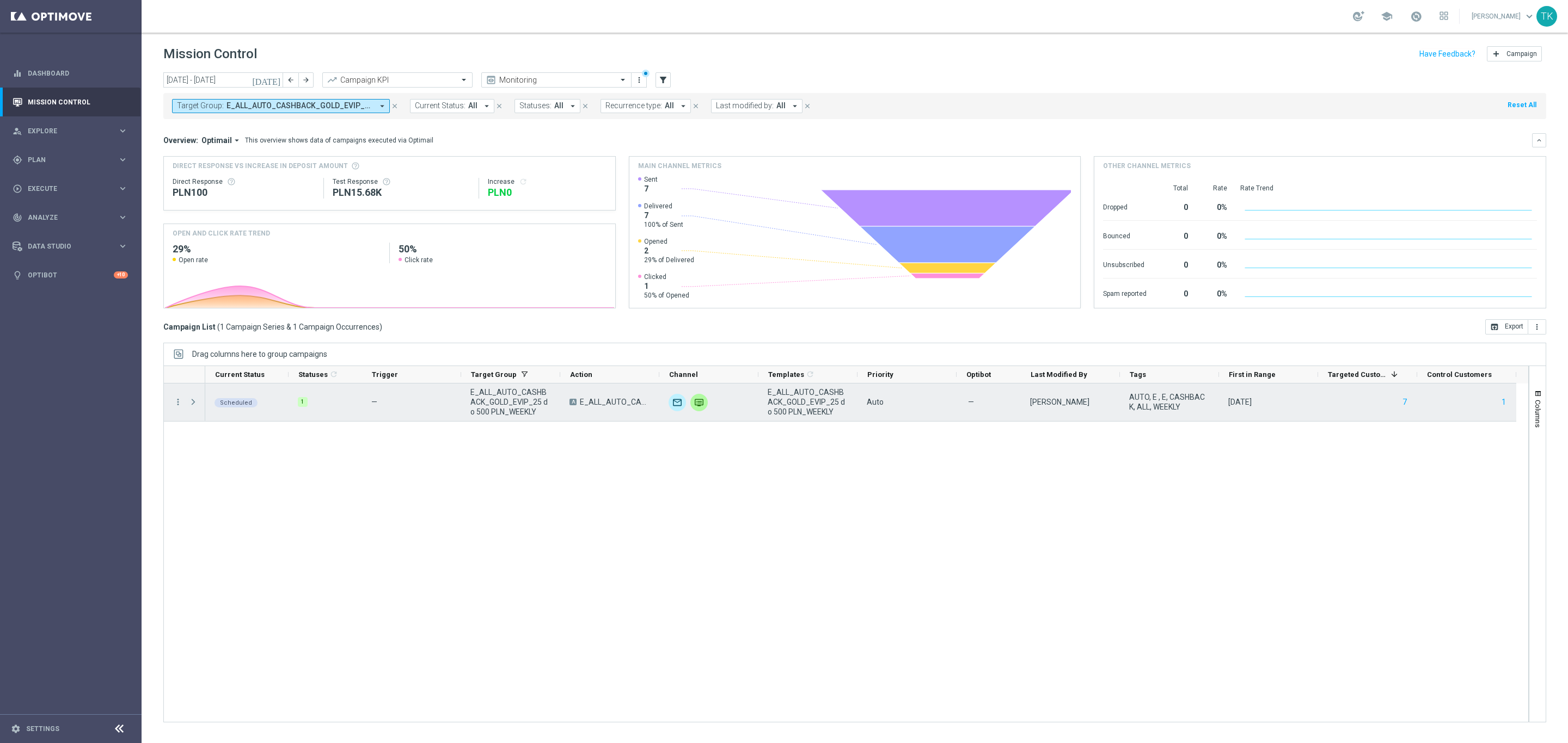
click at [192, 400] on span "Press SPACE to select this row." at bounding box center [193, 401] width 10 height 8
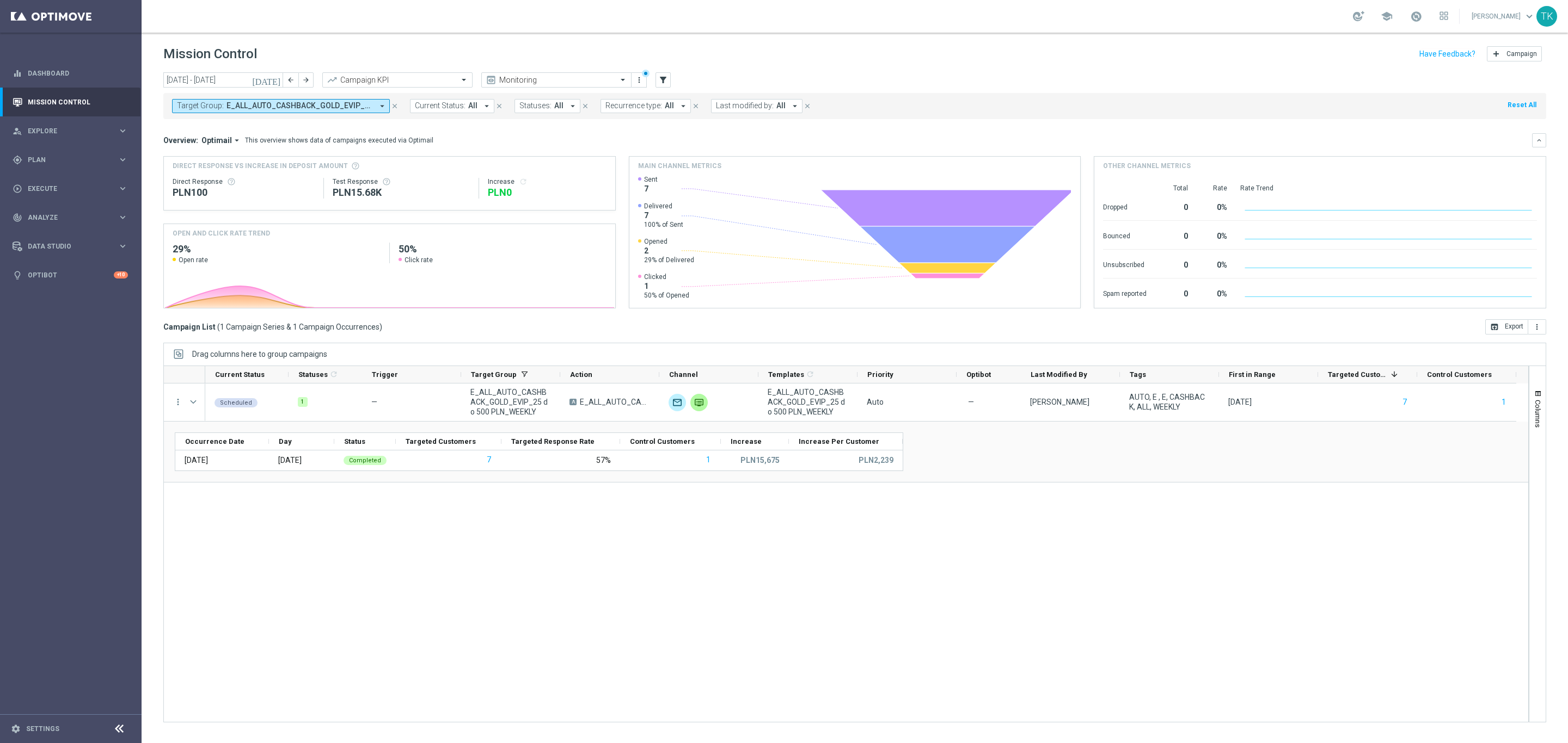
click at [254, 107] on span "E_ALL_AUTO_CASHBACK_GOLD_EVIP_25 do 500 PLN_WEEKLY" at bounding box center [299, 106] width 146 height 9
click at [0, 0] on div "Clear" at bounding box center [0, 0] width 0 height 0
click at [245, 126] on input "text" at bounding box center [264, 127] width 160 height 9
paste input "E_ALL_AUTO_CASHBACK_SILVER_EVIP_25 do 250 PLN_WEEKLY"
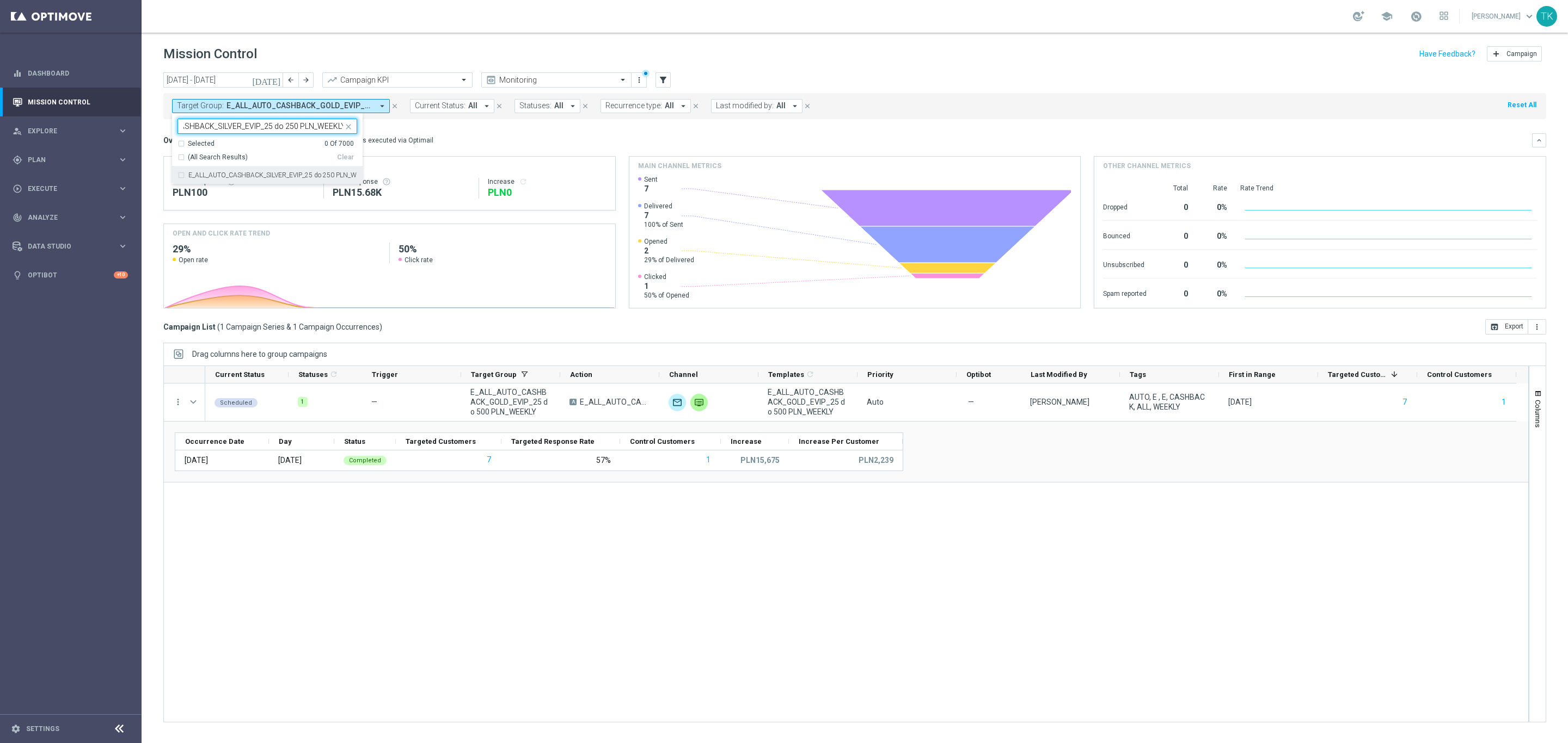
click at [224, 172] on label "E_ALL_AUTO_CASHBACK_SILVER_EVIP_25 do 250 PLN_WEEKLY" at bounding box center [273, 174] width 169 height 6
type input "E_ALL_AUTO_CASHBACK_SILVER_EVIP_25 do 250 PLN_WEEKLY"
click at [154, 132] on div "[DATE] [DATE] - [DATE] arrow_back arrow_forward Campaign KPI trending_up Monito…" at bounding box center [854, 403] width 1427 height 661
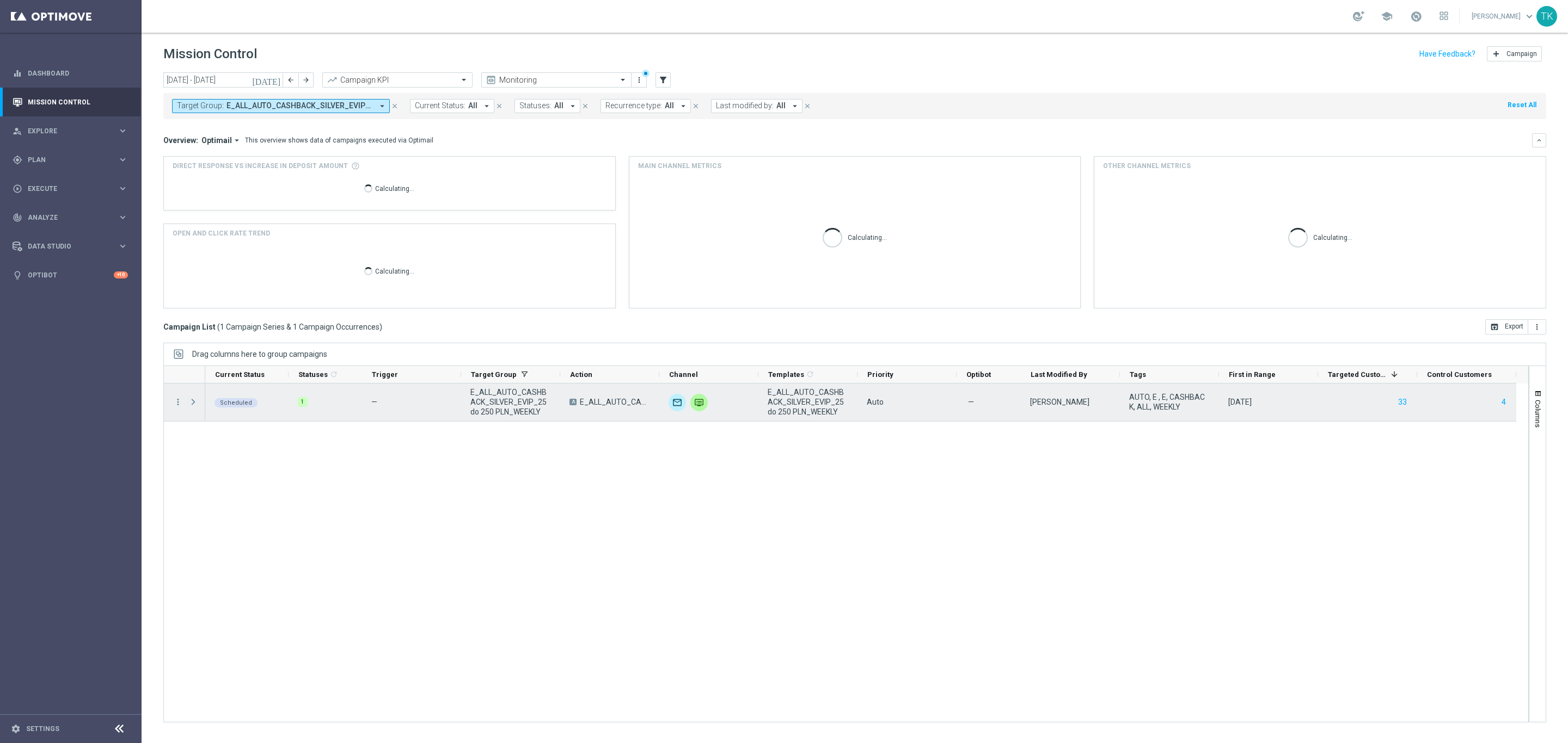
click at [189, 402] on span at bounding box center [193, 401] width 10 height 8
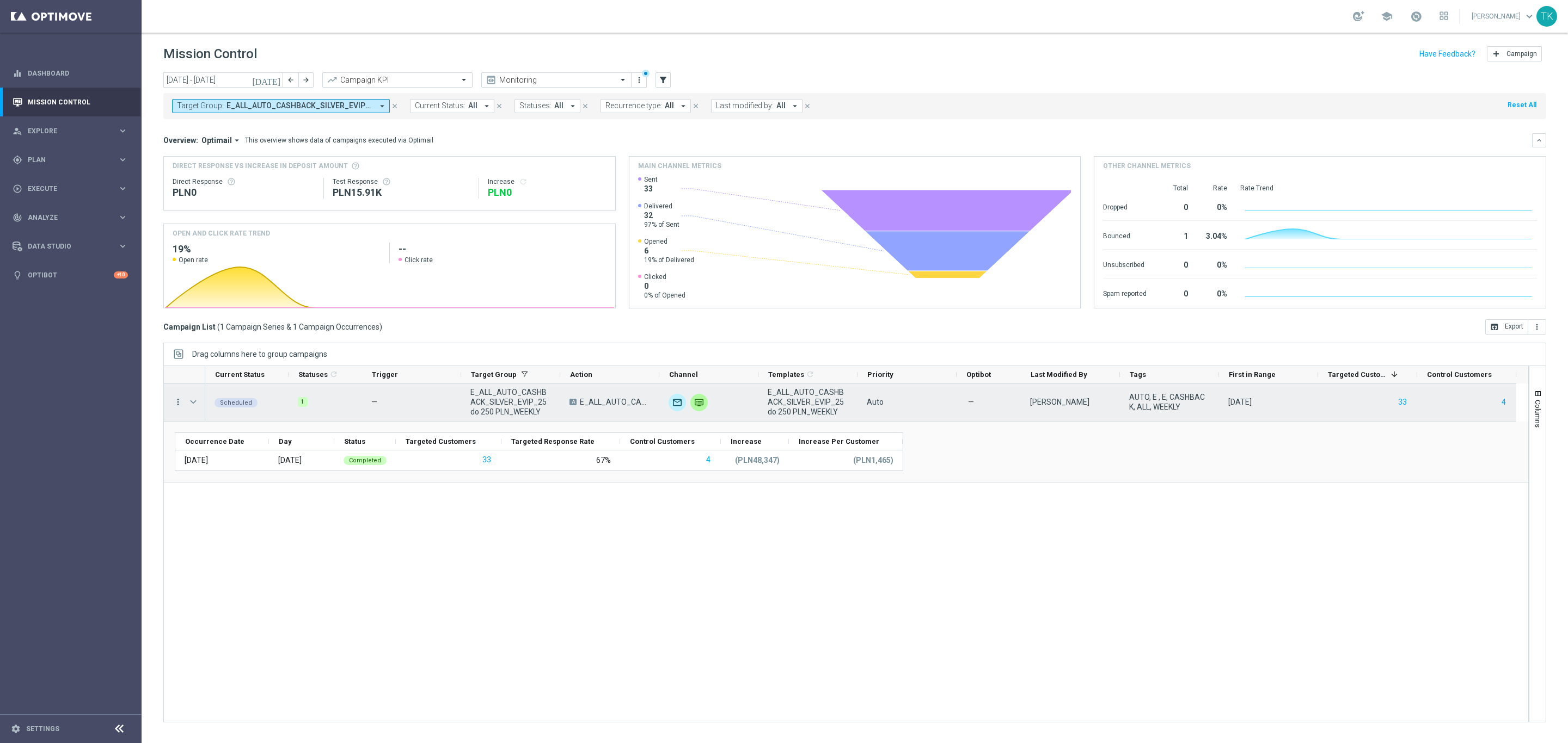
click at [175, 402] on icon "more_vert" at bounding box center [177, 402] width 10 height 10
click at [222, 419] on div "show_chart Campaign Metrics" at bounding box center [244, 425] width 122 height 16
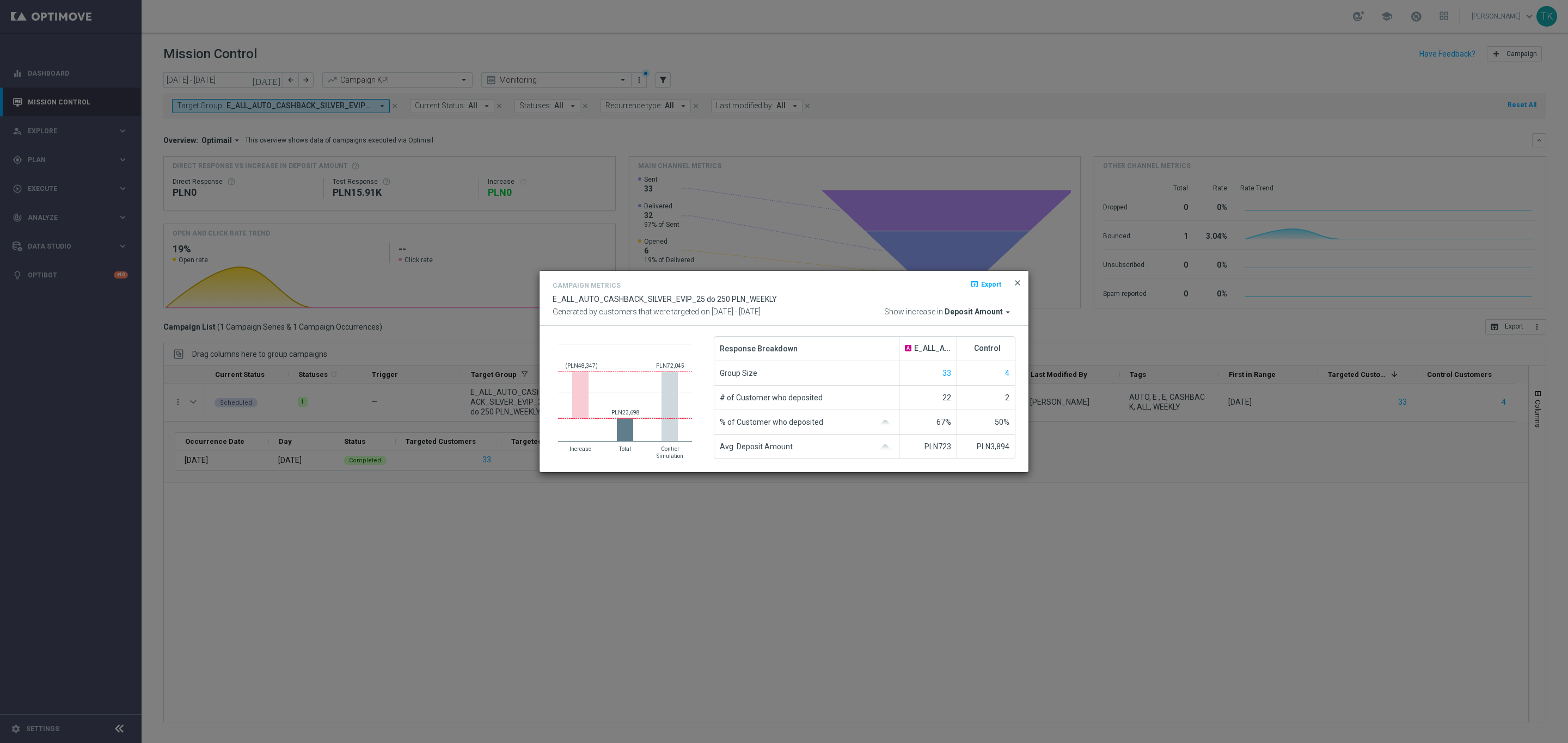
click at [1020, 283] on span "close" at bounding box center [1017, 282] width 8 height 8
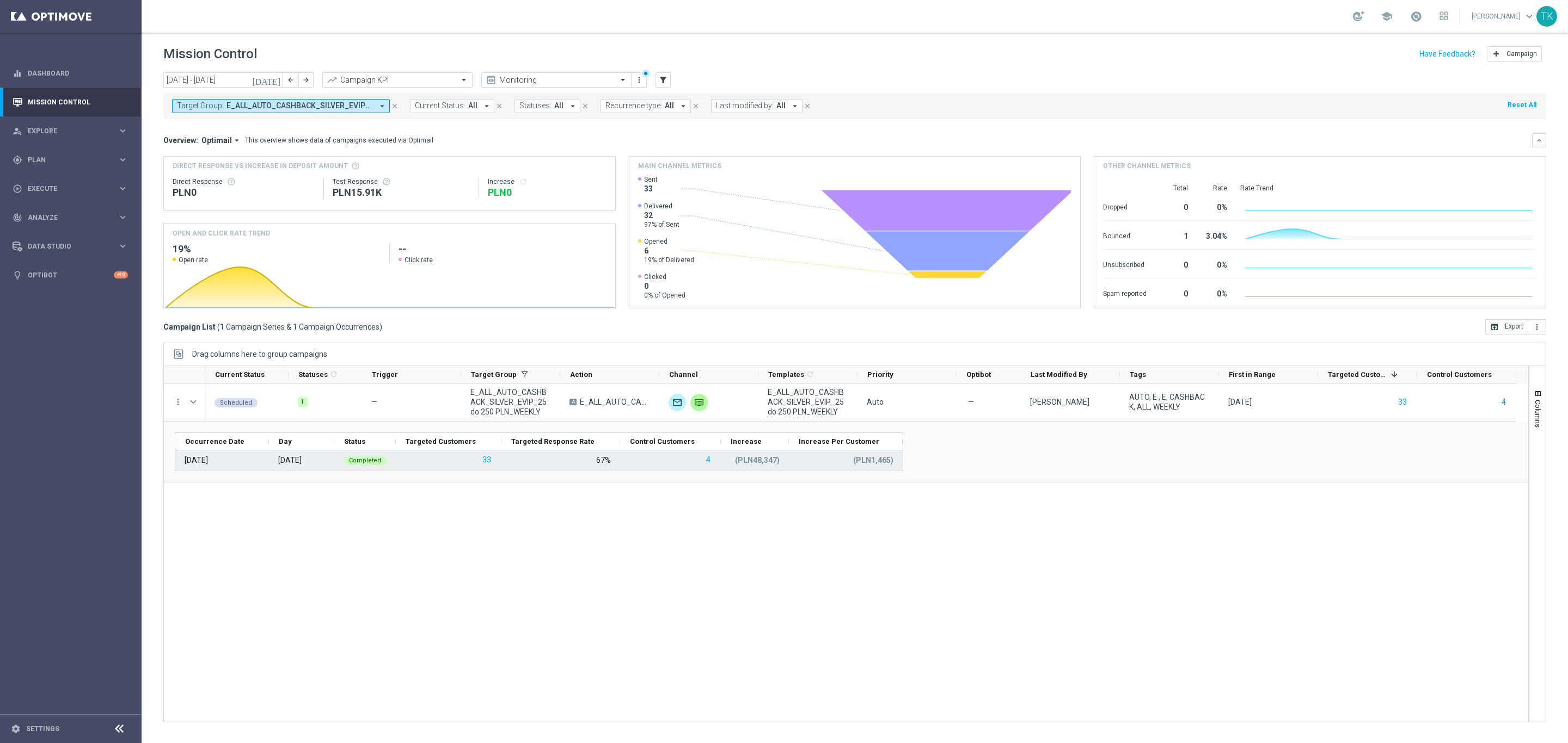
click at [760, 464] on p "(PLN48,347)" at bounding box center [757, 460] width 45 height 10
click at [250, 107] on span "E_ALL_AUTO_CASHBACK_SILVER_EVIP_25 do 250 PLN_WEEKLY" at bounding box center [299, 106] width 146 height 9
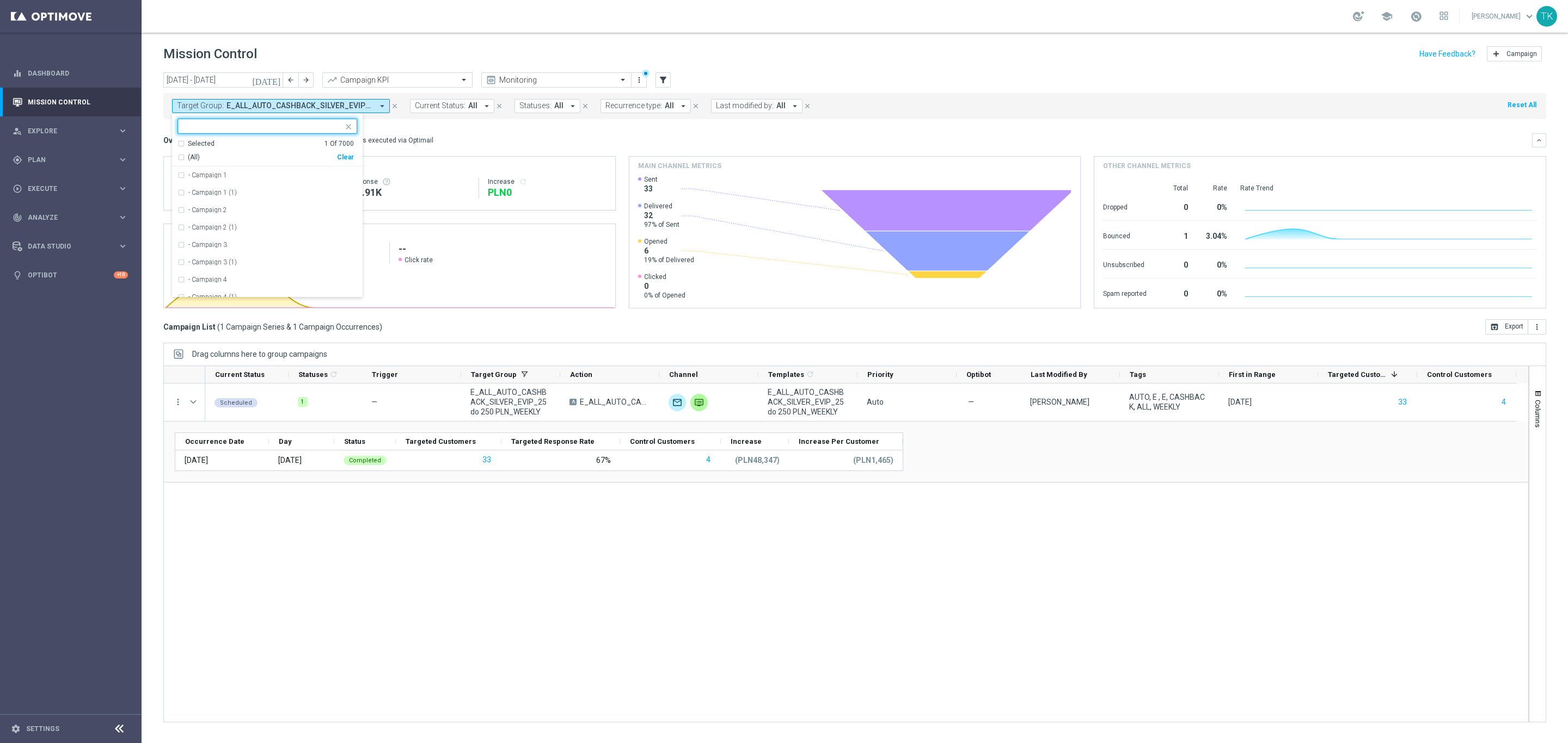
click at [0, 0] on div "Clear" at bounding box center [0, 0] width 0 height 0
click at [237, 128] on input "text" at bounding box center [264, 127] width 160 height 9
paste input "E_ALL_AUTO_DEPO_GOLD_EVIP_25 do 500 PLN_WEEKLY"
click at [209, 176] on label "E_ALL_AUTO_DEPO_GOLD_EVIP_25 do 500 PLN_WEEKLY" at bounding box center [271, 174] width 166 height 6
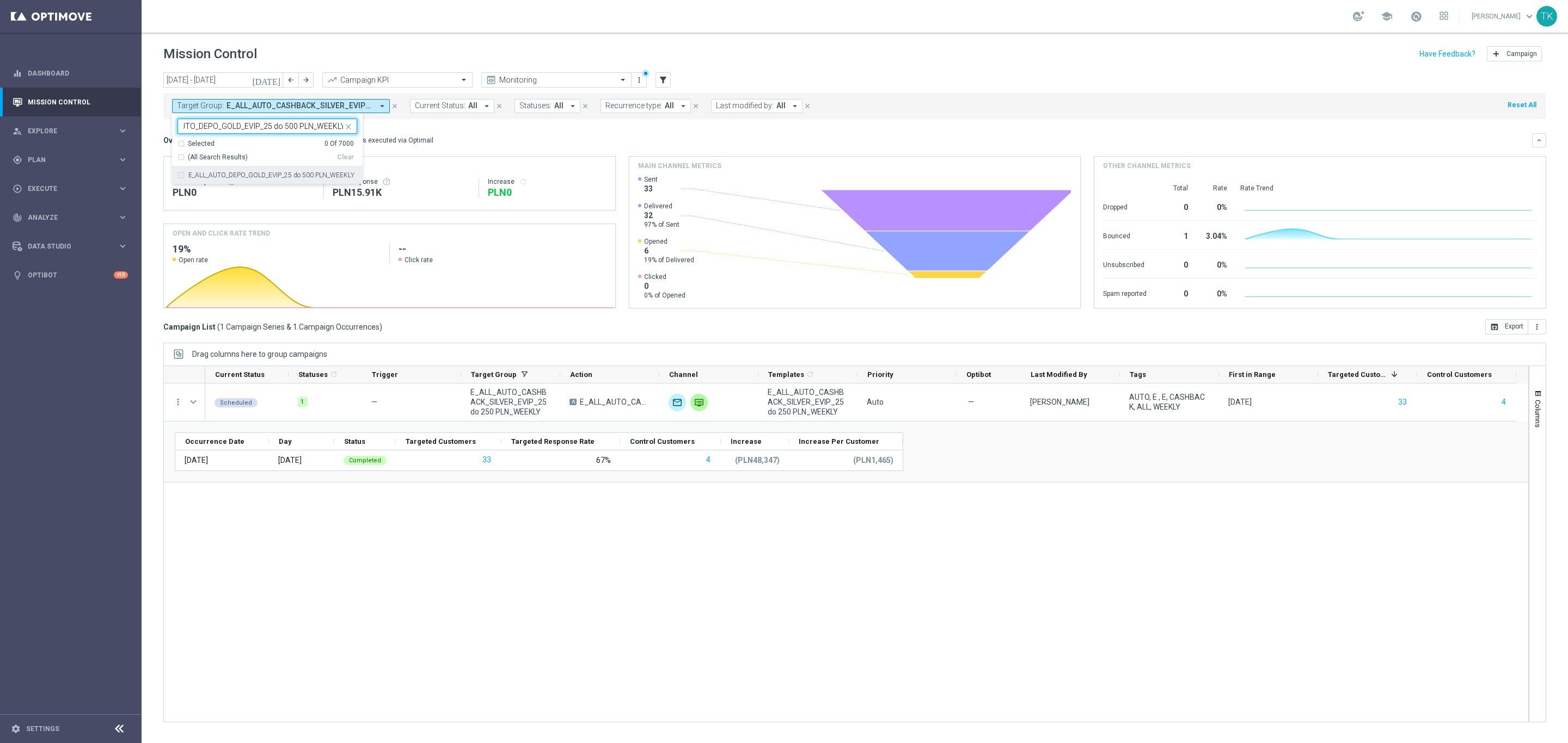
type input "E_ALL_AUTO_DEPO_GOLD_EVIP_25 do 500 PLN_WEEKLY"
click at [154, 145] on div "[DATE] [DATE] - [DATE] arrow_back arrow_forward Campaign KPI trending_up Monito…" at bounding box center [854, 403] width 1427 height 661
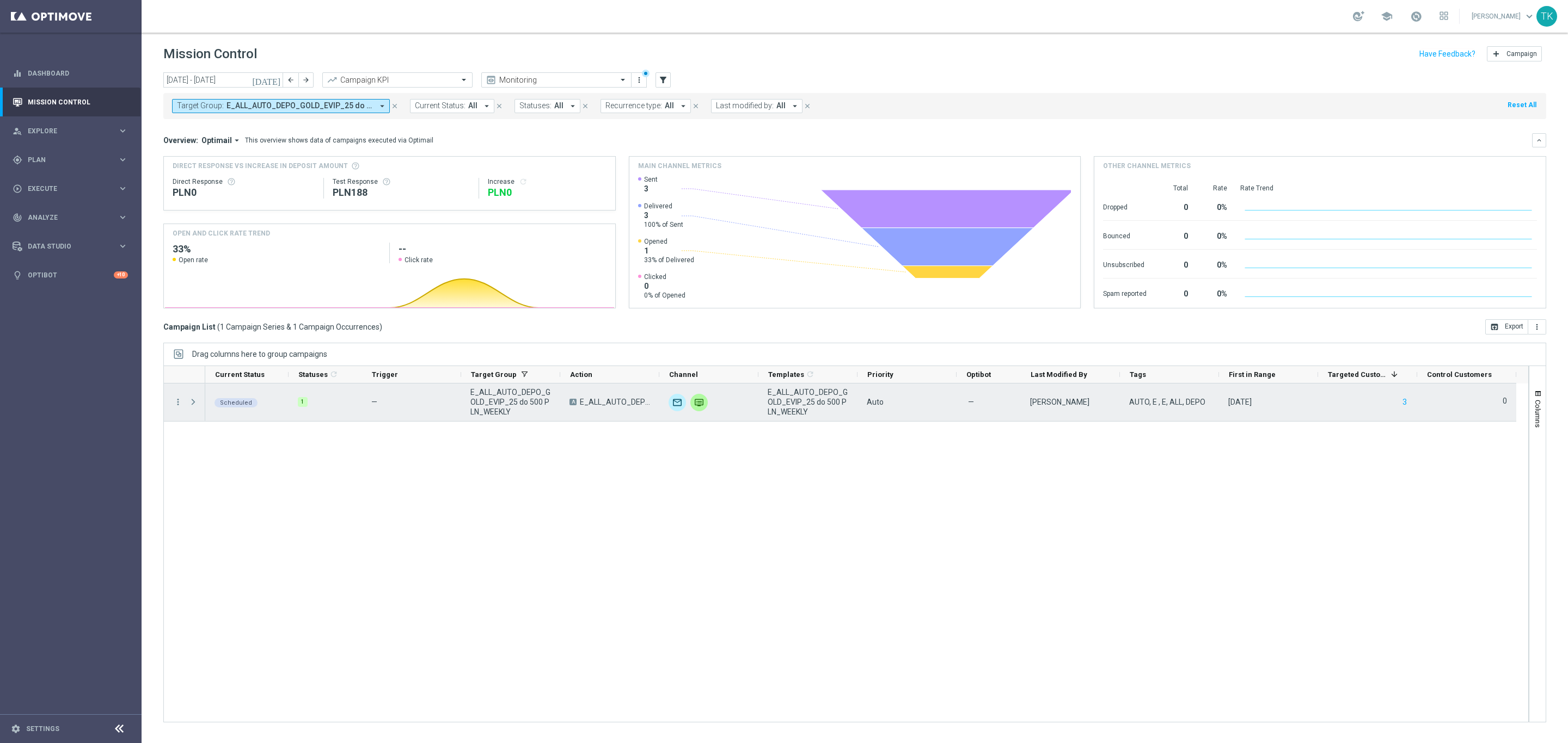
click at [197, 400] on span at bounding box center [193, 401] width 10 height 8
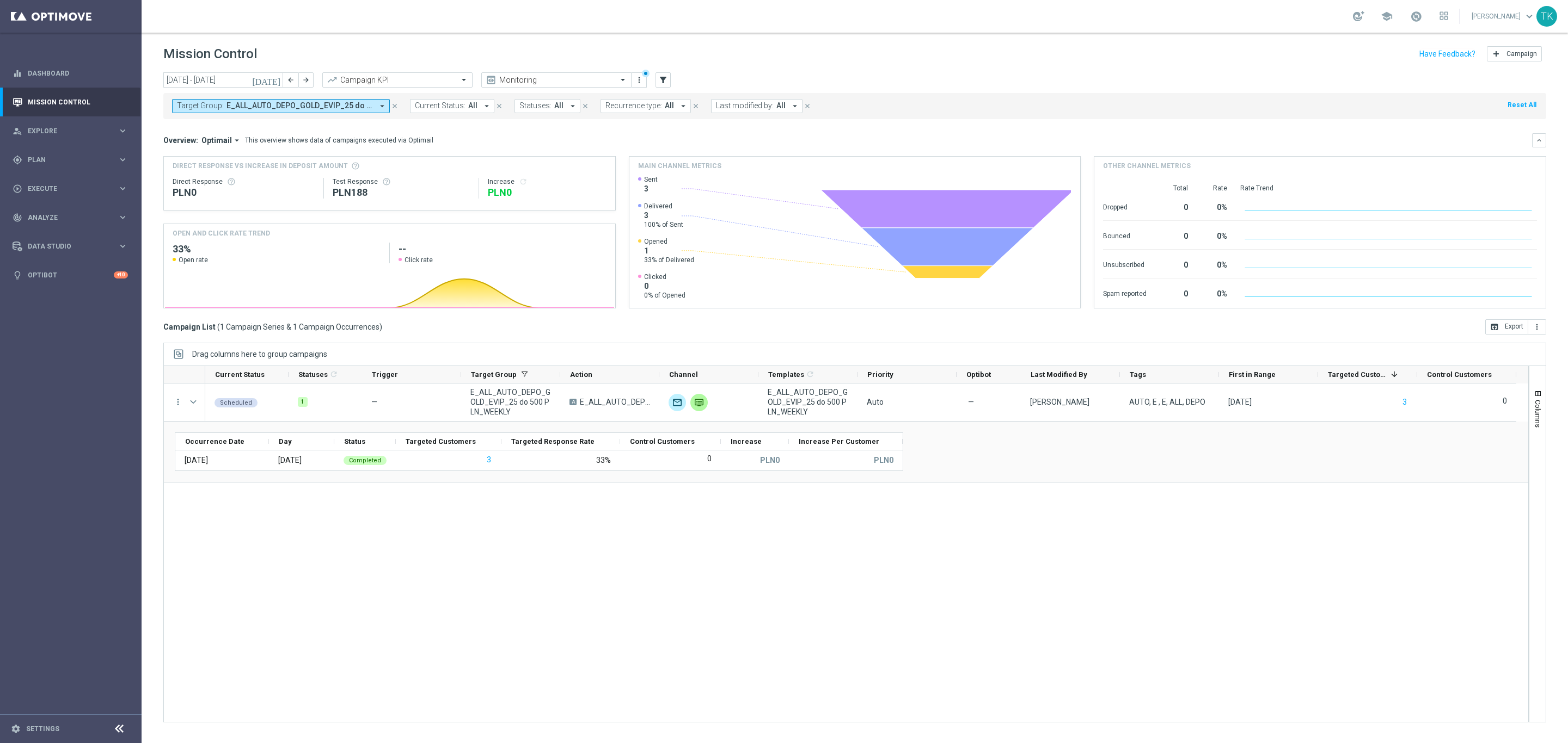
click at [1055, 546] on div "Scheduled 1 — E_ALL_AUTO_DEPO_GOLD_EVIP_25 do 500 PLN_WEEKLY A E_ALL_AUTO_DEPO_…" at bounding box center [866, 553] width 1323 height 339
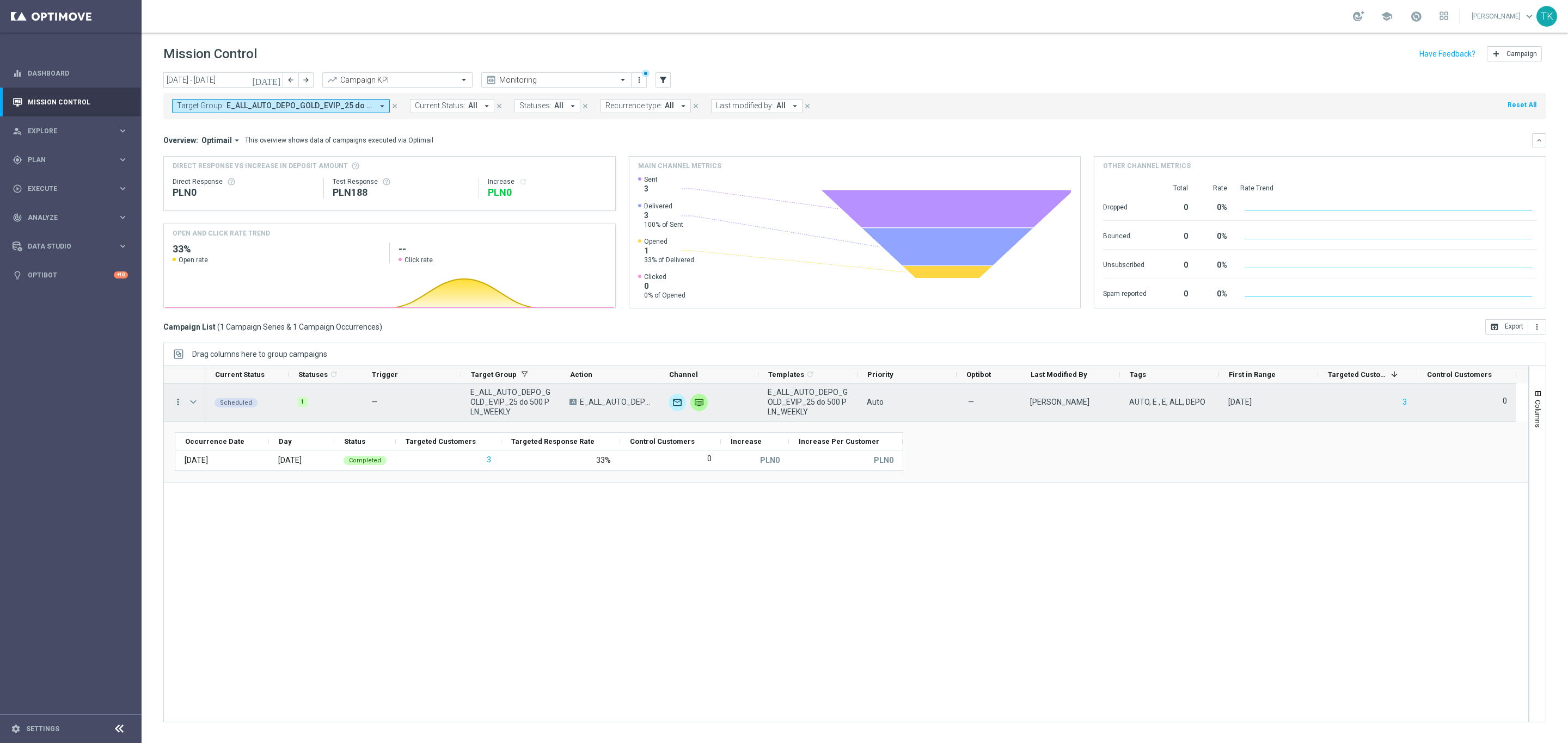
click at [180, 407] on icon "more_vert" at bounding box center [177, 402] width 10 height 10
click at [208, 424] on span "Campaign Metrics" at bounding box center [228, 425] width 57 height 7
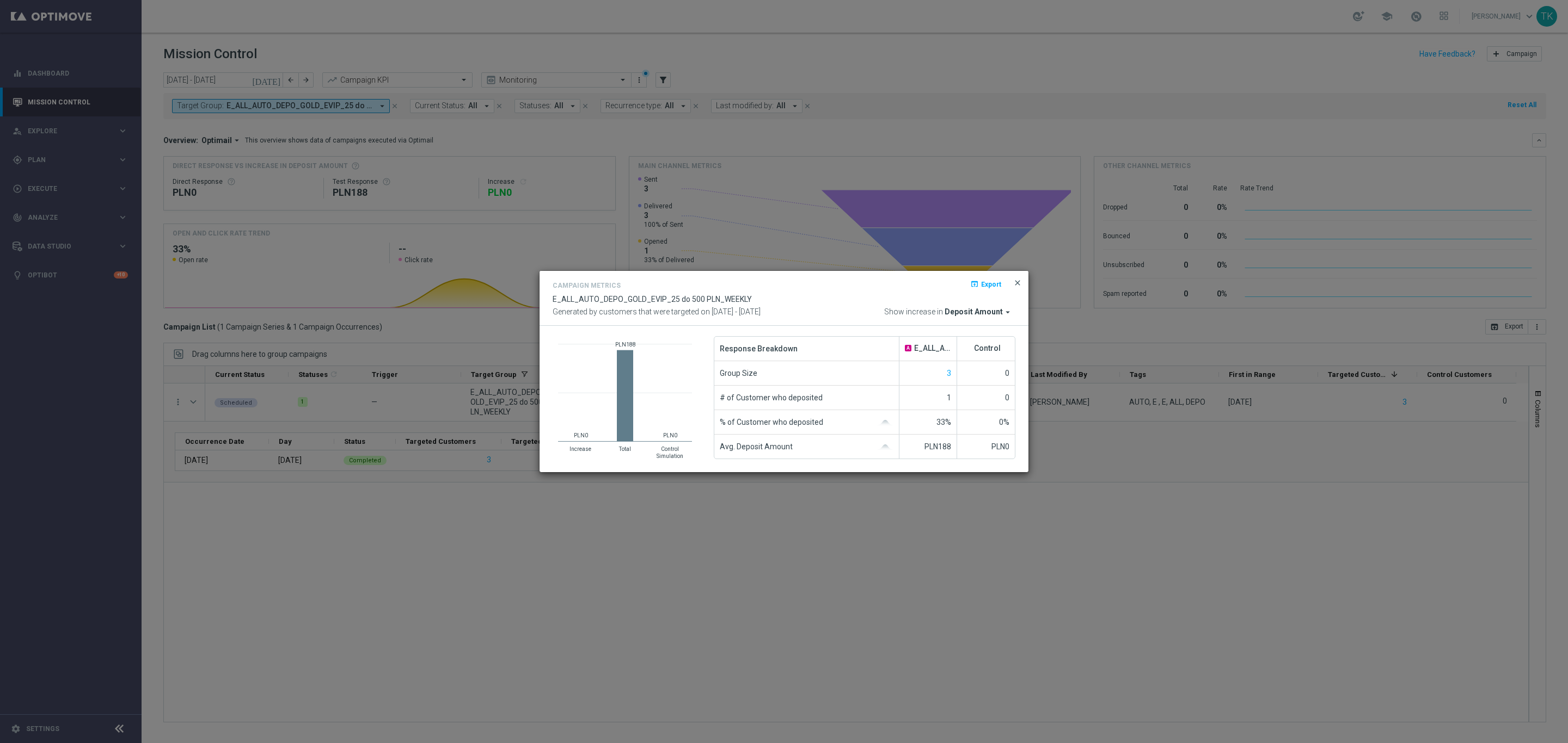
click at [1013, 284] on span "close" at bounding box center [1017, 282] width 8 height 8
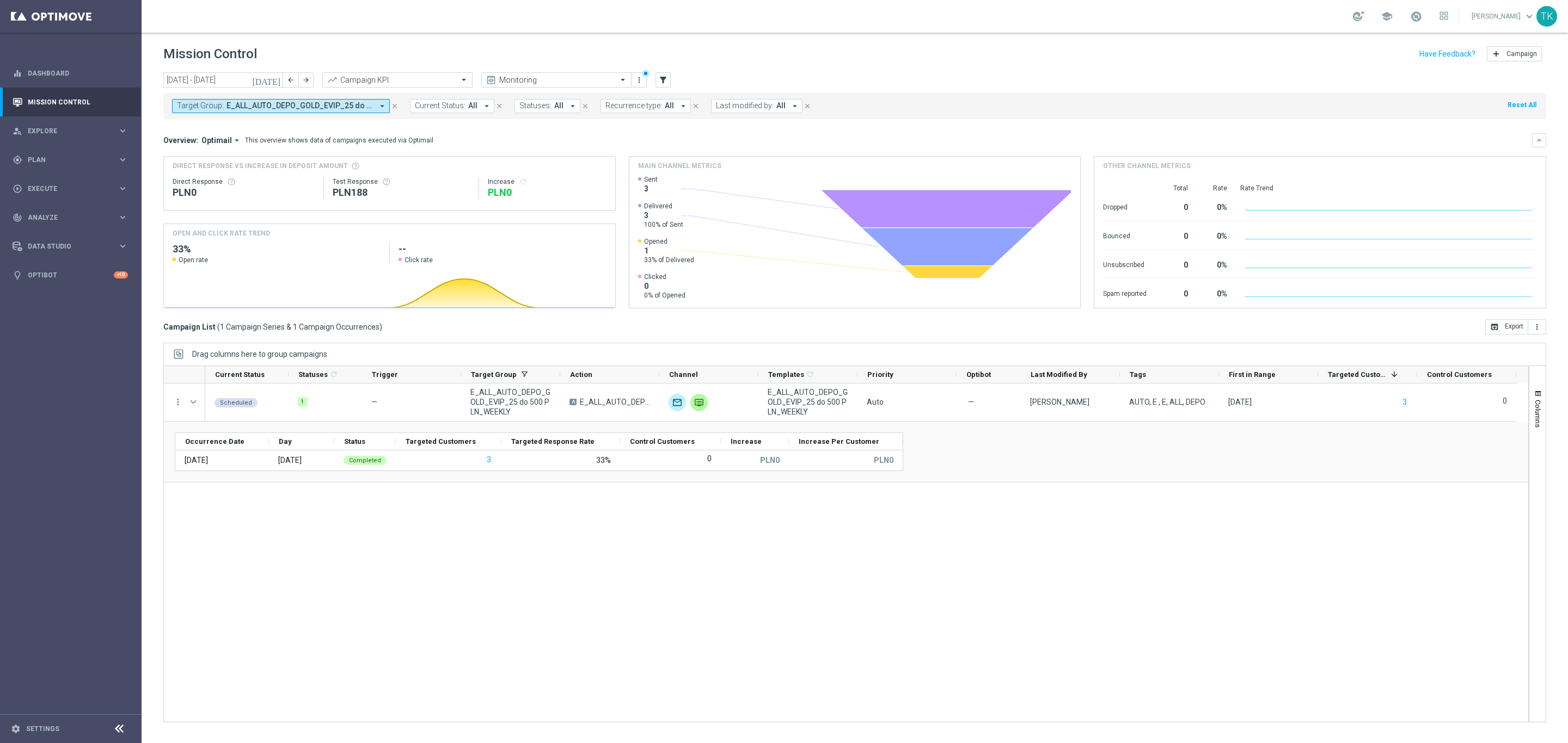
click at [332, 110] on span "E_ALL_AUTO_DEPO_GOLD_EVIP_25 do 500 PLN_WEEKLY" at bounding box center [299, 106] width 146 height 9
click at [0, 0] on div "Clear" at bounding box center [0, 0] width 0 height 0
click at [204, 126] on input "text" at bounding box center [264, 127] width 160 height 9
paste input "E_ALL_AUTO_DEPO_SILVER_EVIP_25 do 500 PLN_WEEKLY"
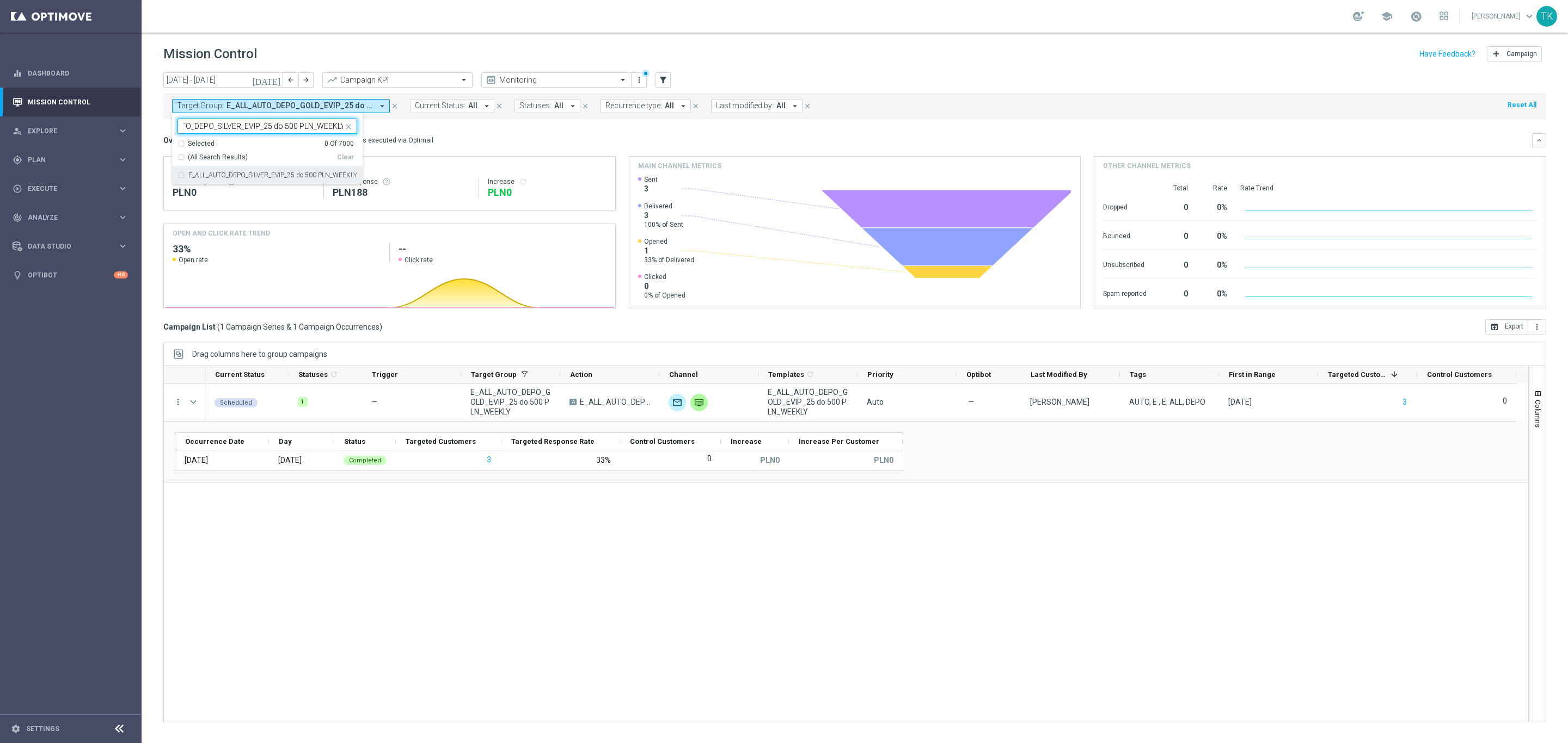
click at [210, 172] on label "E_ALL_AUTO_DEPO_SILVER_EVIP_25 do 500 PLN_WEEKLY" at bounding box center [273, 174] width 169 height 6
type input "E_ALL_AUTO_DEPO_SILVER_EVIP_25 do 500 PLN_WEEKLY"
click at [152, 134] on div "[DATE] [DATE] - [DATE] arrow_back arrow_forward Campaign KPI trending_up Monito…" at bounding box center [854, 403] width 1427 height 661
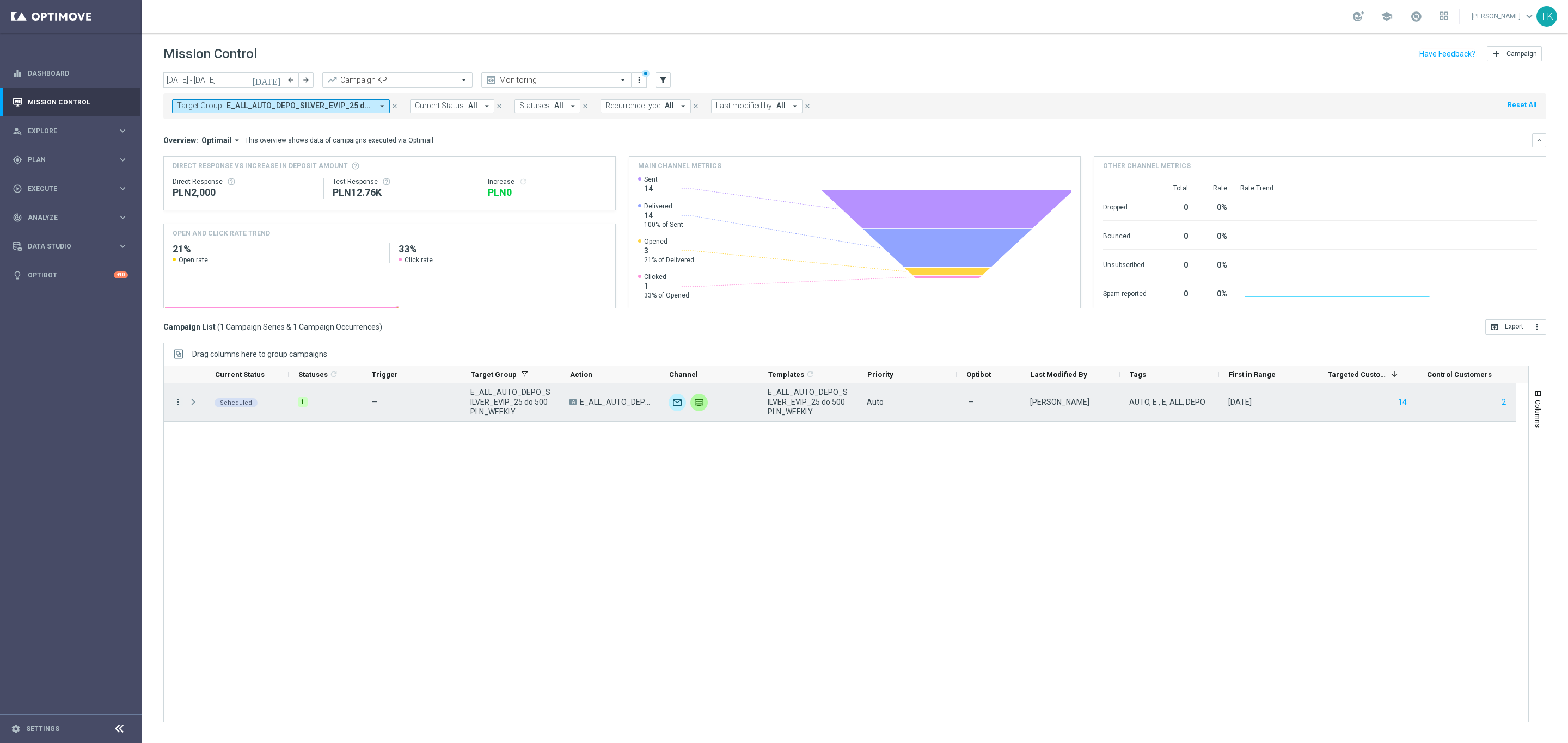
click at [178, 401] on icon "more_vert" at bounding box center [177, 402] width 10 height 10
click at [210, 424] on span "Campaign Metrics" at bounding box center [228, 425] width 57 height 7
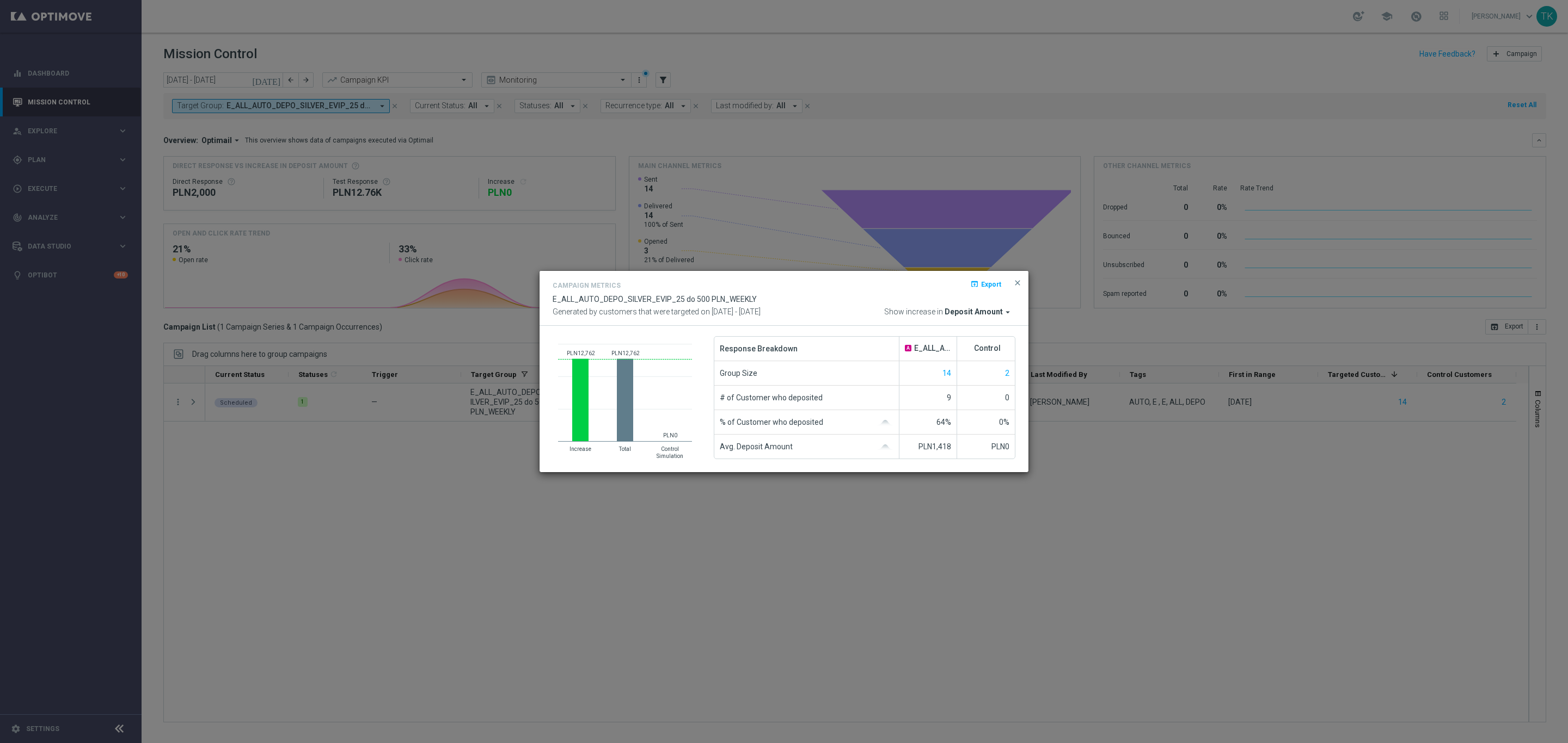
drag, startPoint x: 1014, startPoint y: 283, endPoint x: 945, endPoint y: 263, distance: 71.8
click at [1014, 283] on span "close" at bounding box center [1017, 282] width 8 height 8
